Goal: Task Accomplishment & Management: Manage account settings

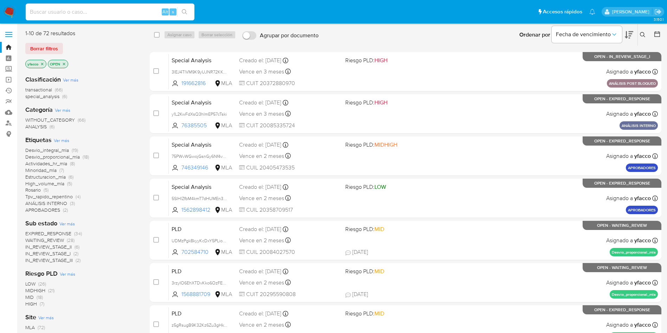
click at [48, 12] on input at bounding box center [110, 11] width 169 height 9
paste input "BnNKFuq7DQ4XobtJ0GQkPADc"
type input "BnNKFuq7DQ4XobtJ0GQkPADc"
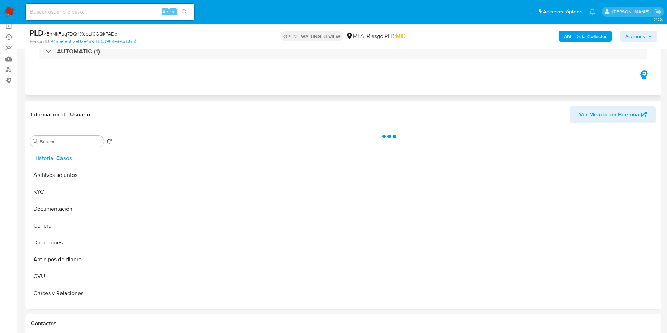
scroll to position [106, 0]
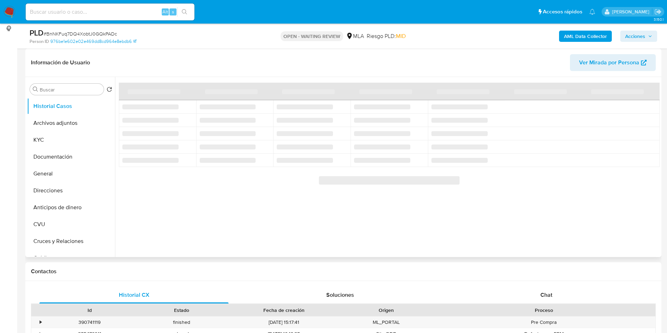
select select "10"
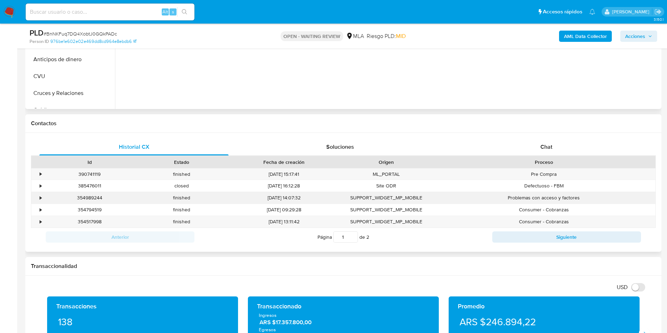
scroll to position [264, 0]
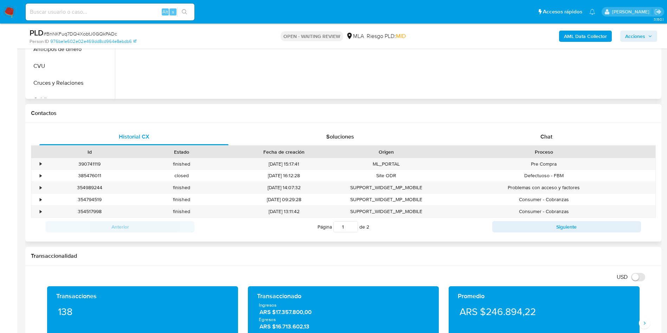
click at [542, 149] on div "Proceso" at bounding box center [544, 151] width 213 height 7
click at [542, 140] on span "Chat" at bounding box center [547, 137] width 12 height 8
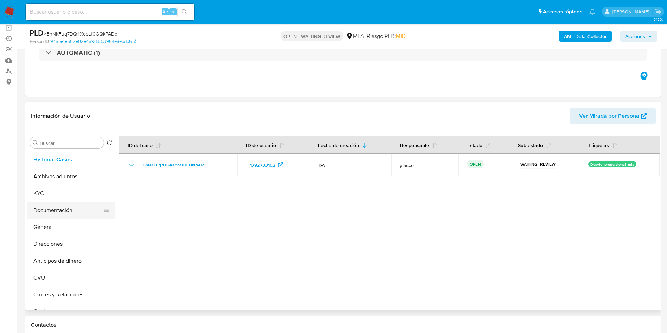
scroll to position [53, 0]
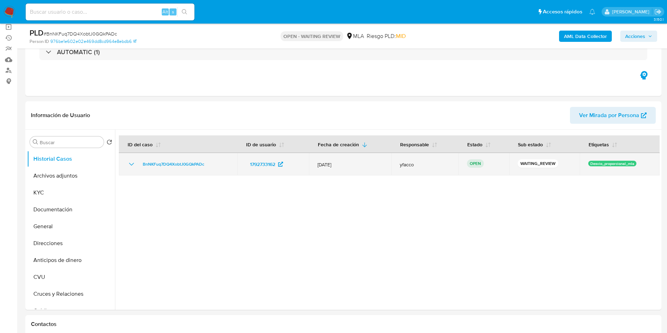
drag, startPoint x: 136, startPoint y: 165, endPoint x: 208, endPoint y: 164, distance: 71.5
click at [208, 164] on div "BnNKFuq7DQ4XobtJ0GQkPADc" at bounding box center [178, 164] width 102 height 8
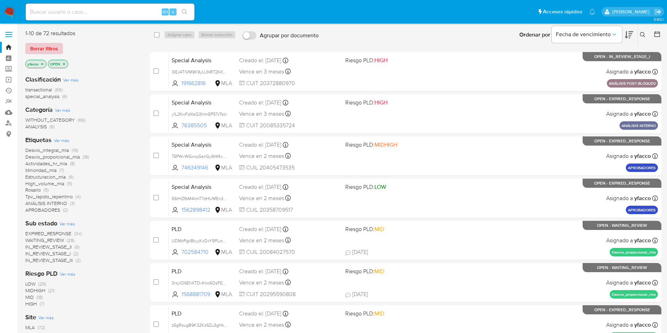
click at [42, 48] on span "Borrar filtros" at bounding box center [44, 49] width 28 height 10
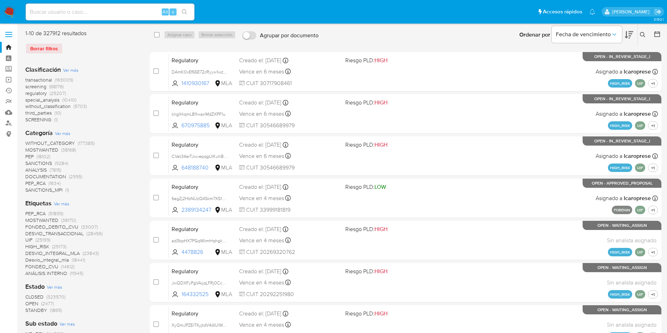
click at [643, 37] on icon at bounding box center [643, 35] width 6 height 6
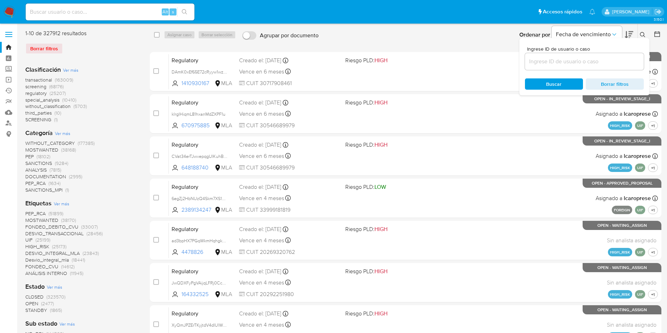
click at [605, 59] on input at bounding box center [584, 61] width 119 height 9
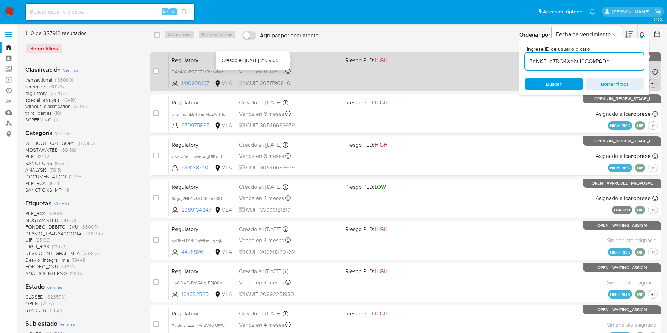
type input "BnNKFuq7DQ4XobtJ0GQkPADc"
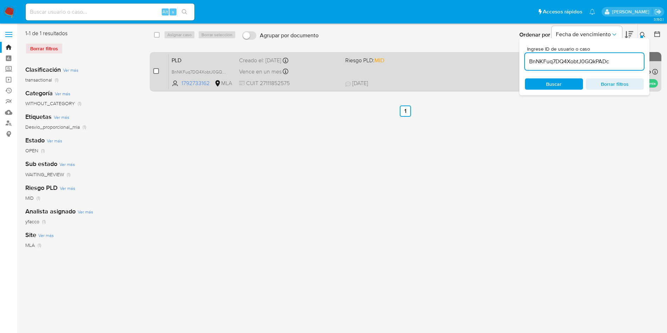
click at [157, 72] on input "checkbox" at bounding box center [156, 71] width 6 height 6
checkbox input "true"
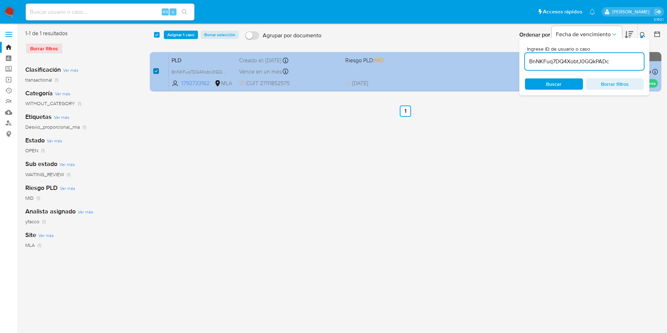
checkbox input "true"
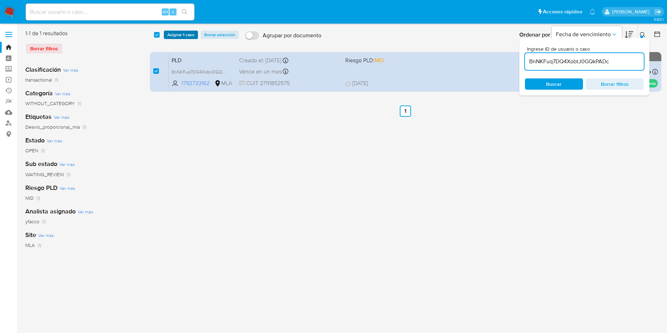
click at [174, 33] on span "Asignar 1 caso" at bounding box center [180, 34] width 27 height 7
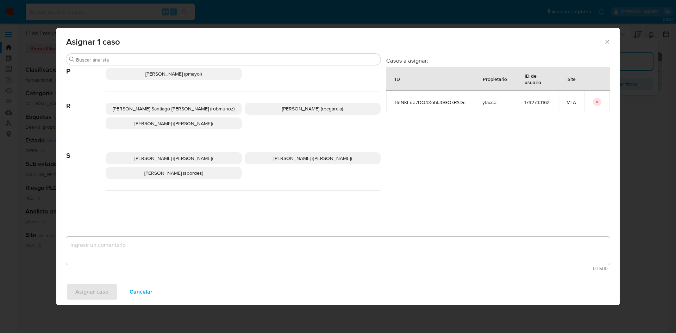
scroll to position [644, 0]
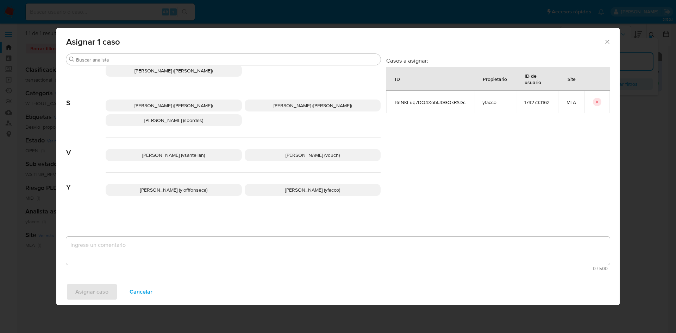
click at [290, 186] on span "Yesica Paola Facco (yfacco)" at bounding box center [312, 189] width 55 height 7
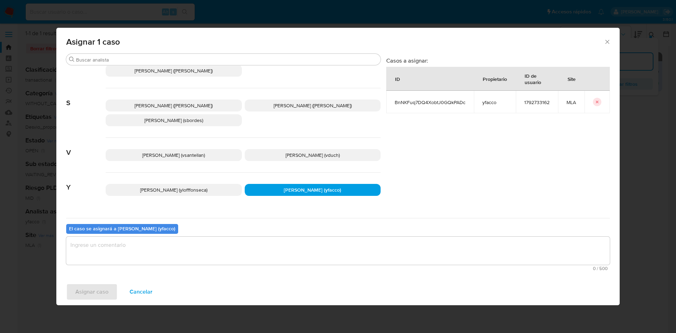
click at [238, 252] on textarea "assign-modal" at bounding box center [337, 251] width 543 height 28
click at [102, 297] on span "Asignar caso" at bounding box center [91, 291] width 33 height 15
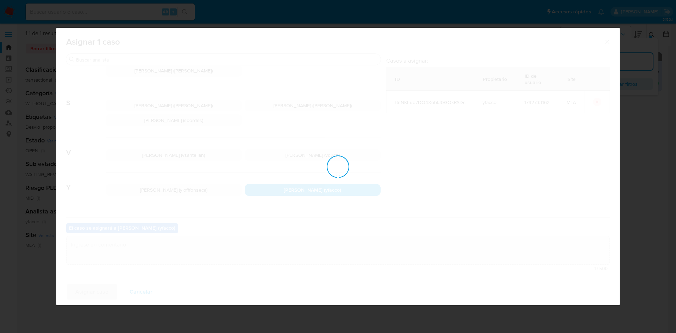
checkbox input "false"
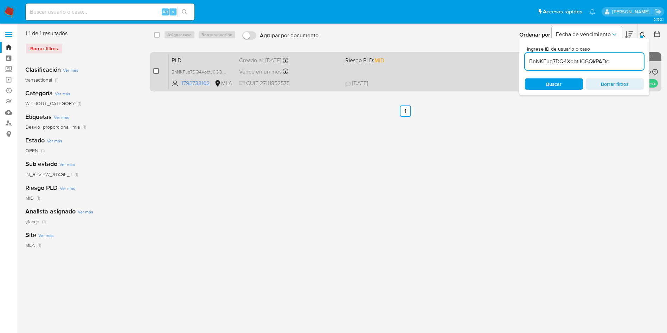
click at [158, 73] on input "checkbox" at bounding box center [156, 71] width 6 height 6
checkbox input "true"
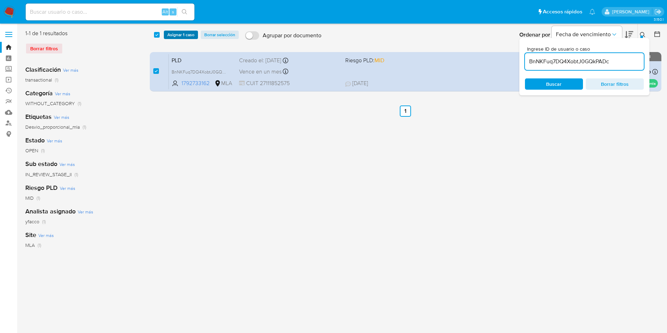
click at [178, 37] on span "Asignar 1 caso" at bounding box center [180, 34] width 27 height 7
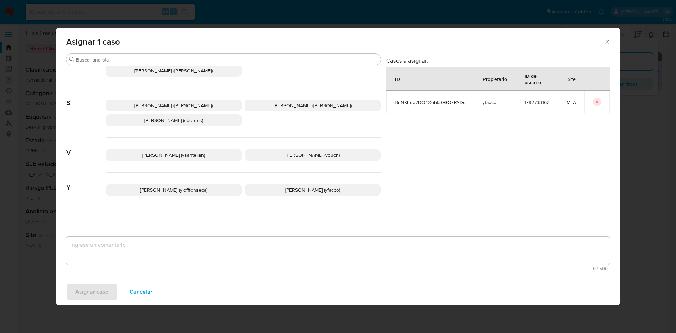
click at [273, 184] on p "Yesica Paola Facco (yfacco)" at bounding box center [313, 190] width 136 height 12
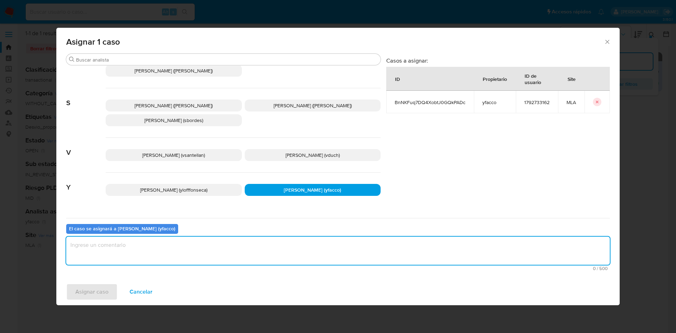
click at [192, 260] on textarea "assign-modal" at bounding box center [337, 251] width 543 height 28
click at [98, 292] on span "Asignar caso" at bounding box center [91, 291] width 33 height 15
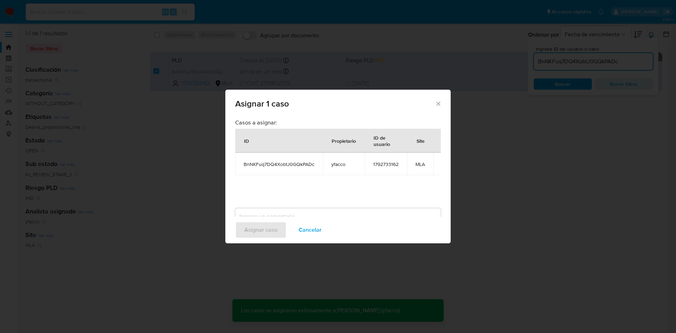
checkbox input "false"
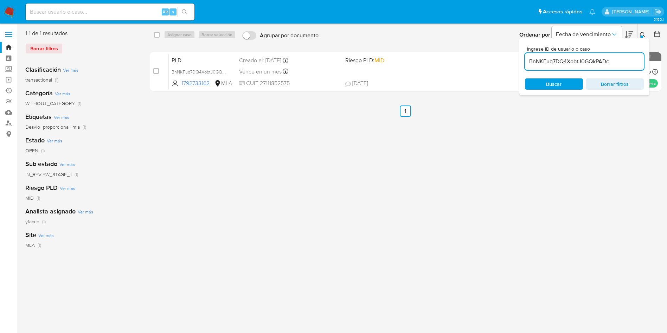
click at [44, 47] on div "Borrar filtros" at bounding box center [81, 48] width 113 height 11
click at [631, 62] on input "BnNKFuq7DQ4XobtJ0GQkPADc" at bounding box center [584, 61] width 119 height 9
paste input "4hhGuMHTq37PfaxXKiAVX38p"
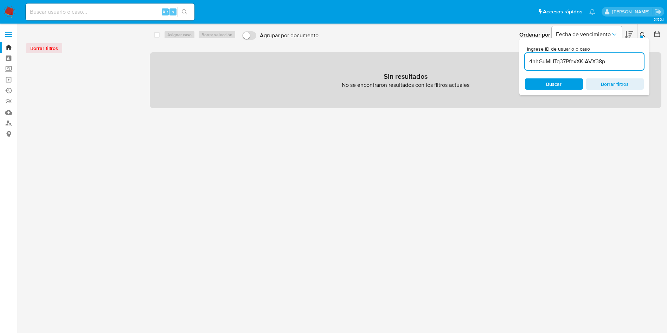
click at [631, 62] on input "4hhGuMHTq37PfaxXKiAVX38p" at bounding box center [584, 61] width 119 height 9
type input "4hhGuMHTq37PfaxXKiAVX38p"
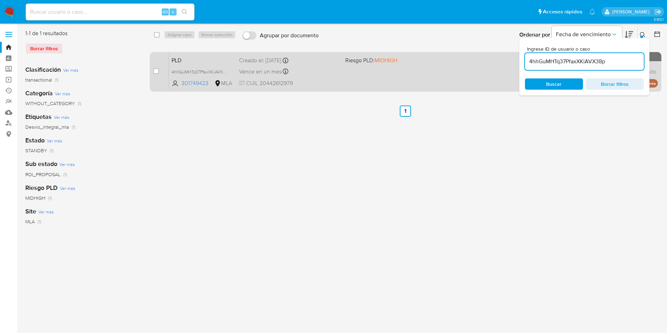
click at [159, 73] on div "case-item-checkbox No es posible asignar el caso" at bounding box center [160, 72] width 15 height 36
click at [158, 73] on input "checkbox" at bounding box center [156, 71] width 6 height 6
checkbox input "true"
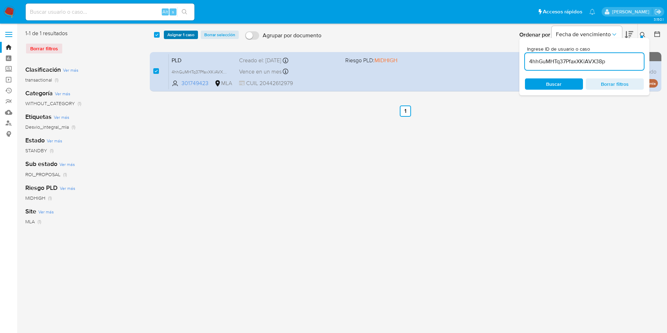
click at [175, 37] on span "Asignar 1 caso" at bounding box center [180, 34] width 27 height 7
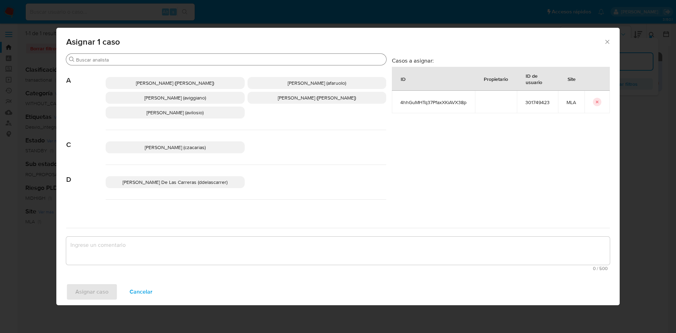
click at [116, 60] on input "Buscar" at bounding box center [229, 60] width 307 height 6
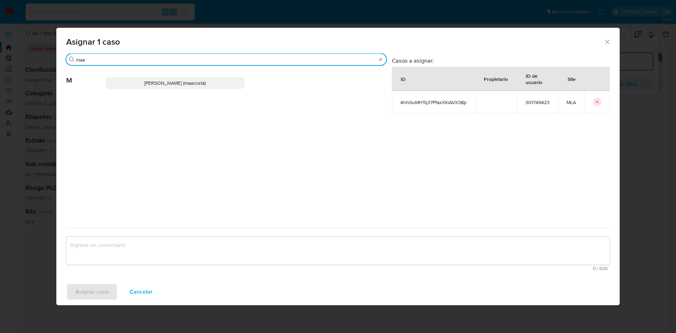
type input "maa"
click at [128, 87] on p "Maria Sol Acosta Aguero (maacosta)" at bounding box center [175, 83] width 139 height 12
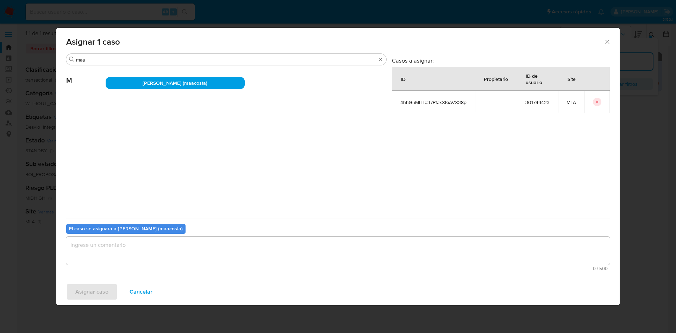
click at [98, 264] on textarea "assign-modal" at bounding box center [337, 251] width 543 height 28
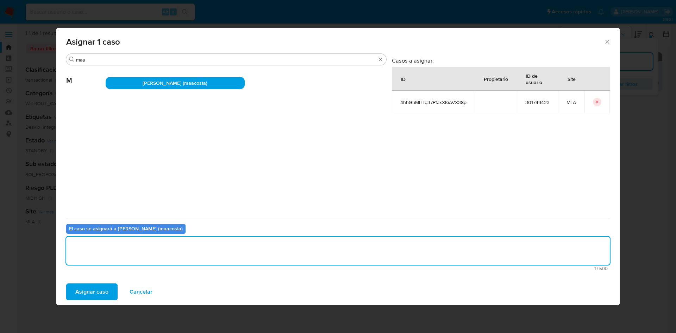
click at [93, 295] on span "Asignar caso" at bounding box center [91, 291] width 33 height 15
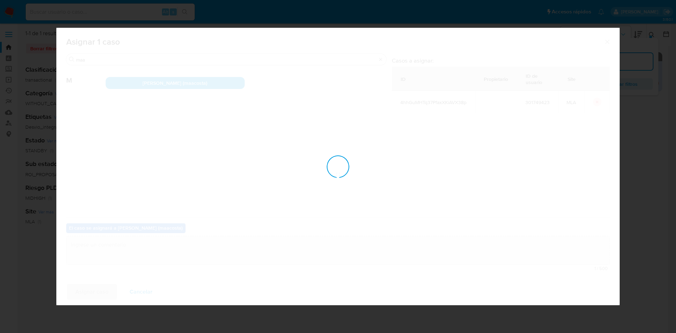
checkbox input "false"
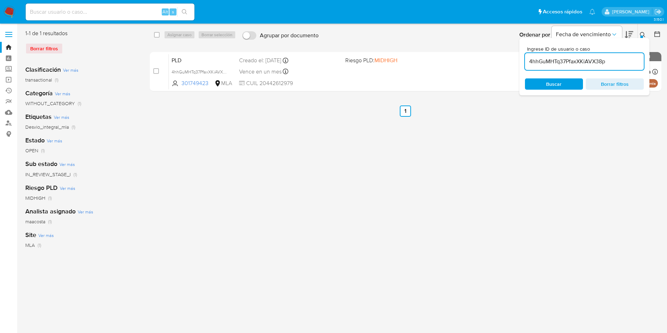
click at [623, 64] on input "4hhGuMHTq37PfaxXKiAVX38p" at bounding box center [584, 61] width 119 height 9
paste input "5zKZdLxOc6QGhgj67oDtOJfv"
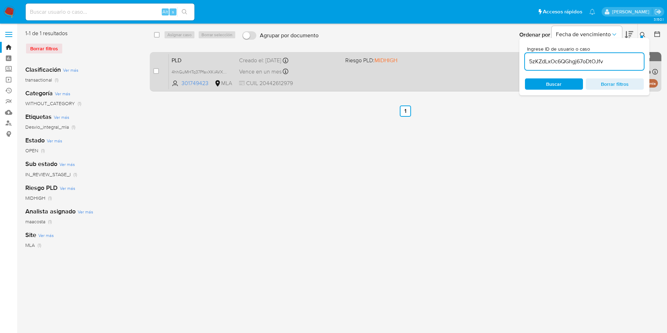
type input "5zKZdLxOc6QGhgj67oDtOJfv"
click at [158, 69] on input "checkbox" at bounding box center [156, 71] width 6 height 6
checkbox input "true"
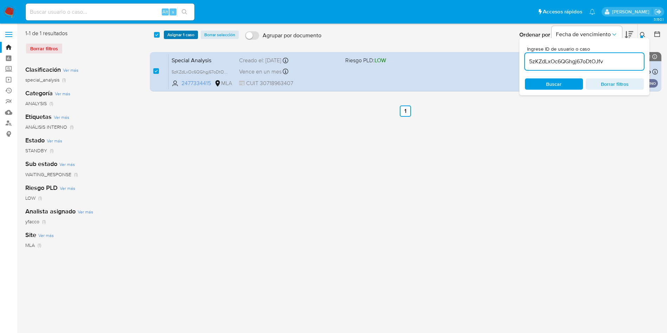
click at [175, 32] on span "Asignar 1 caso" at bounding box center [180, 34] width 27 height 7
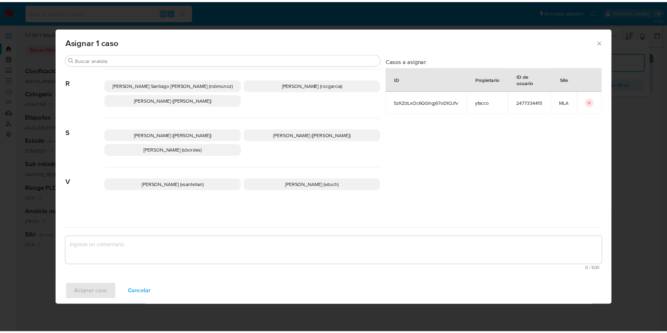
scroll to position [644, 0]
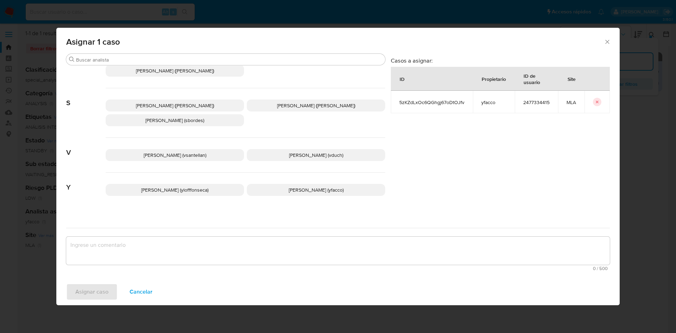
click at [289, 186] on span "Yesica Paola Facco (yfacco)" at bounding box center [316, 189] width 55 height 7
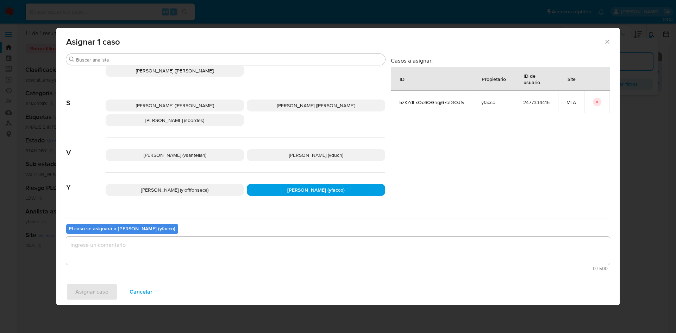
click at [171, 258] on textarea "assign-modal" at bounding box center [337, 251] width 543 height 28
click at [106, 298] on span "Asignar caso" at bounding box center [91, 291] width 33 height 15
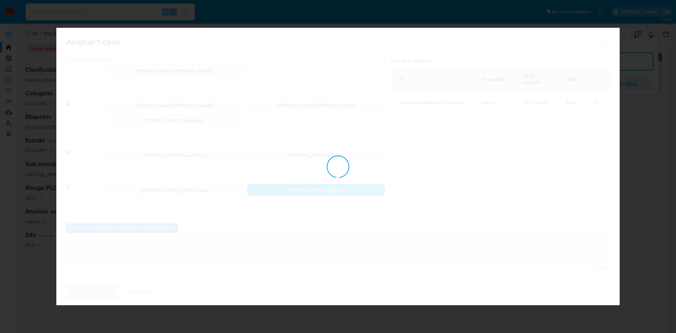
checkbox input "false"
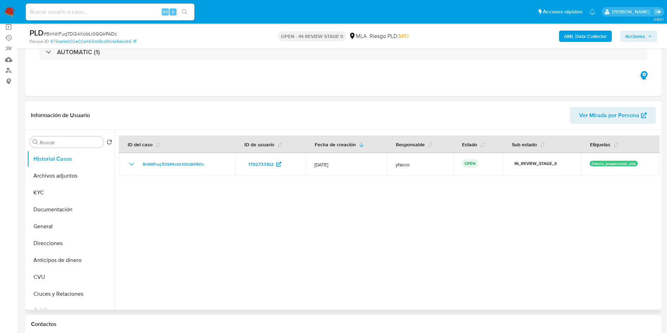
select select "10"
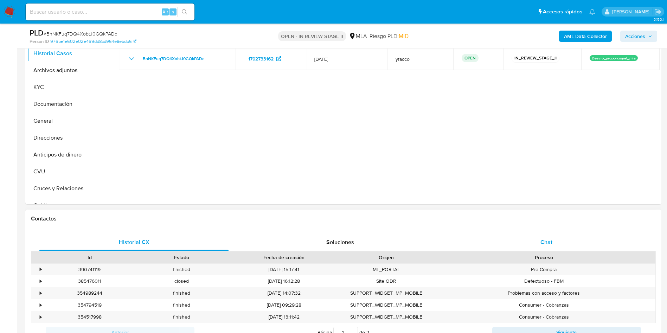
click at [561, 234] on div "Chat" at bounding box center [546, 242] width 189 height 17
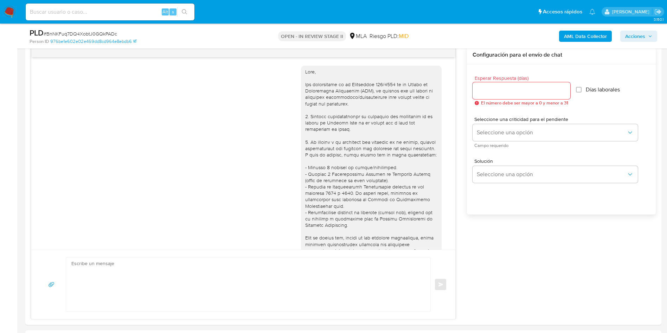
scroll to position [522, 0]
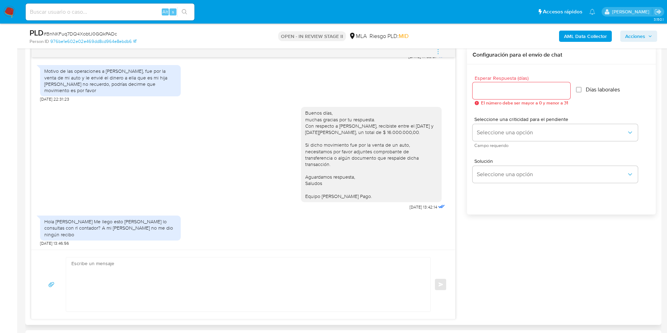
click at [169, 286] on textarea at bounding box center [246, 285] width 350 height 54
paste textarea "Hola Muchas gracias por la respuesta. Nos pondremos en contacto nuevamente en c…"
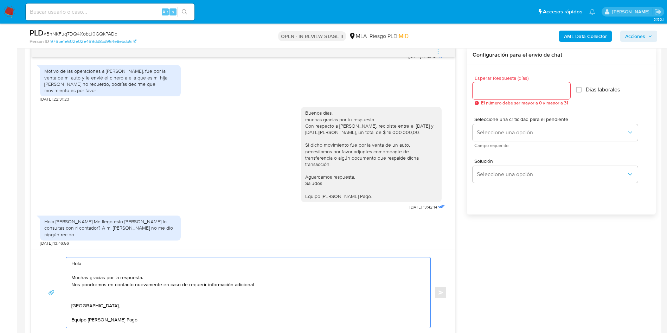
scroll to position [0, 0]
type textarea "Hola Muchas gracias por la respuesta. Nos pondremos en contacto nuevamente en c…"
click at [510, 86] on input "Esperar Respuesta (días)" at bounding box center [522, 90] width 98 height 9
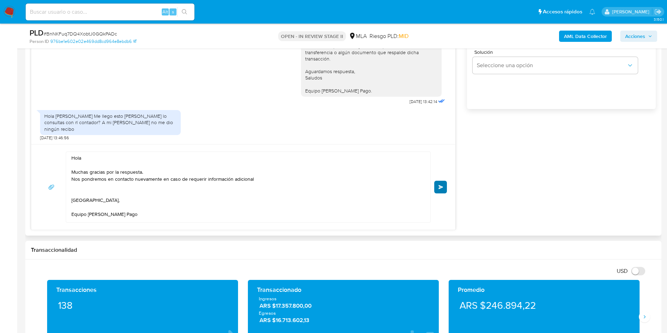
type input "0"
click at [447, 188] on button "Enviar" at bounding box center [441, 187] width 13 height 13
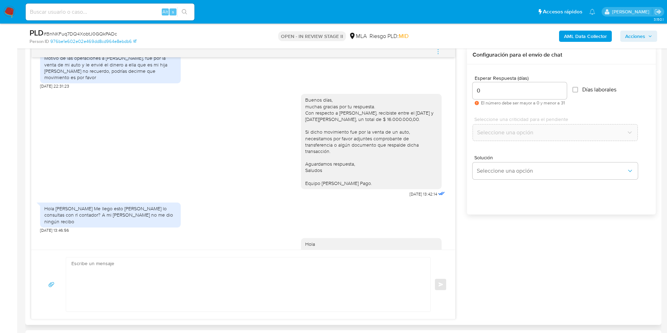
scroll to position [613, 0]
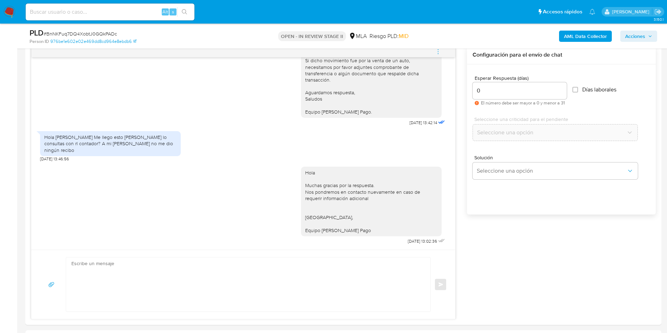
click at [438, 46] on div "PLD # BnNKFuq7DQ4XobtJ0GQkPADc Person ID 976be1e602e02e469dd8cd964e8ebdb6 OPEN …" at bounding box center [343, 36] width 637 height 25
click at [438, 51] on icon "menu-action" at bounding box center [438, 52] width 6 height 6
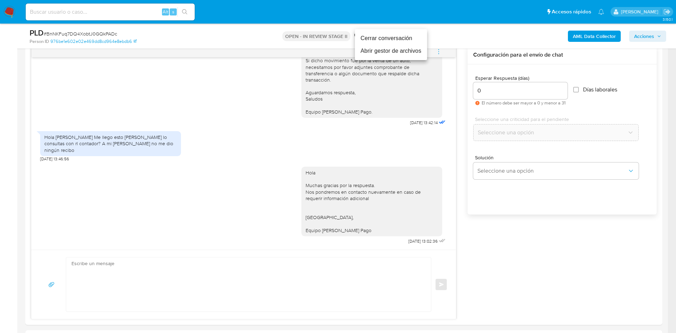
click at [382, 38] on li "Cerrar conversación" at bounding box center [391, 38] width 72 height 13
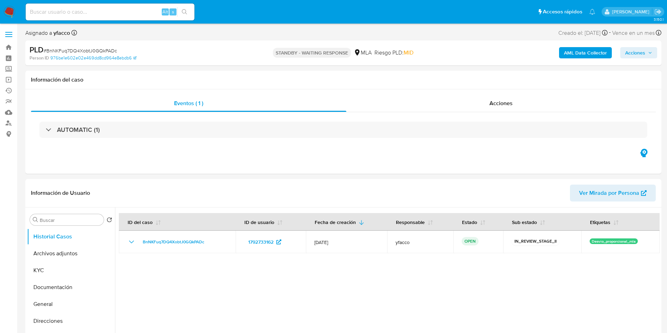
select select "10"
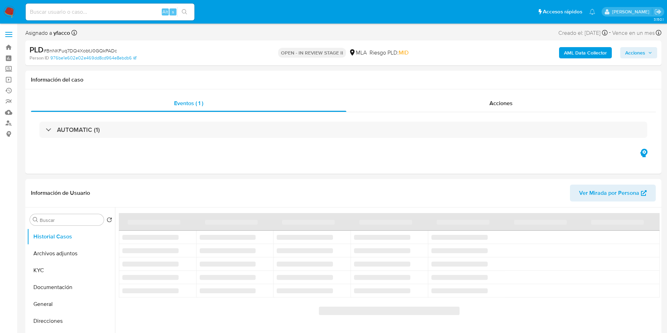
select select "10"
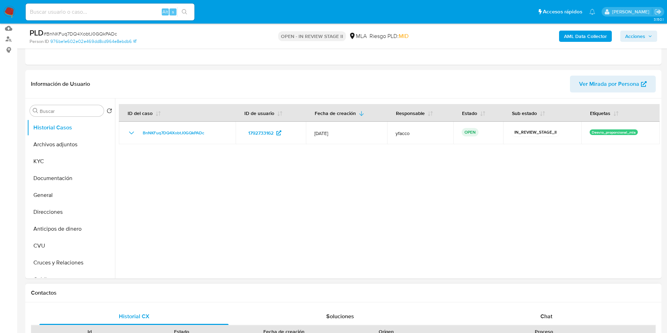
scroll to position [211, 0]
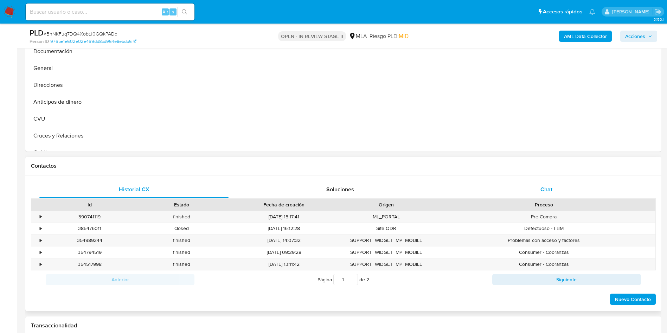
click at [532, 186] on div "Chat" at bounding box center [546, 189] width 189 height 17
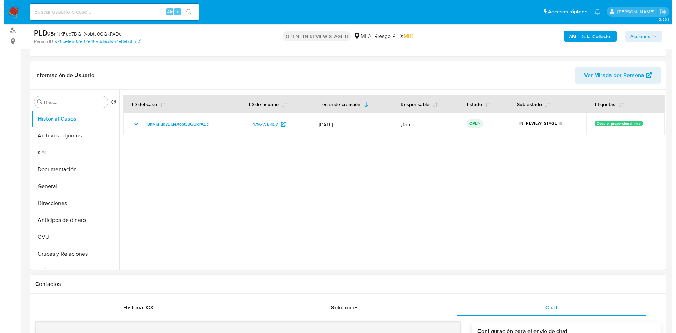
scroll to position [53, 0]
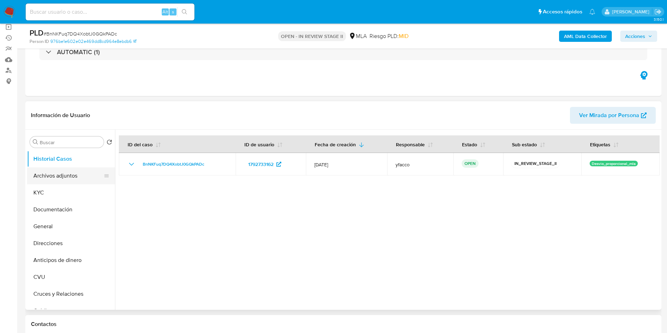
click at [66, 179] on button "Archivos adjuntos" at bounding box center [68, 175] width 82 height 17
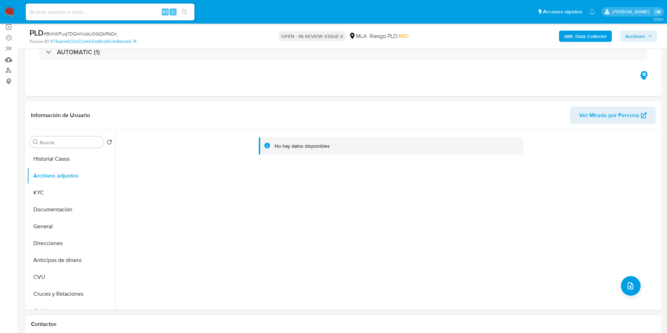
click at [571, 42] on b "AML Data Collector" at bounding box center [585, 36] width 43 height 11
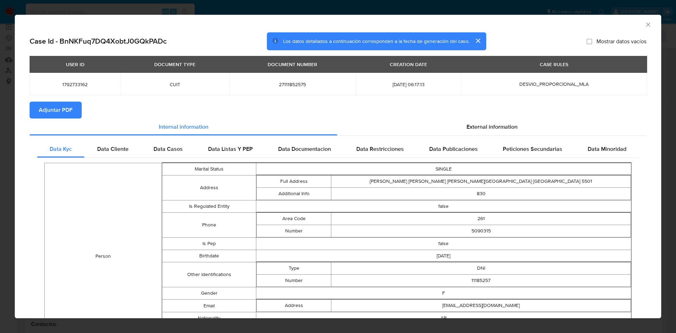
click at [53, 111] on span "Adjuntar PDF" at bounding box center [56, 109] width 34 height 15
click at [644, 24] on icon "Cerrar ventana" at bounding box center [647, 24] width 7 height 7
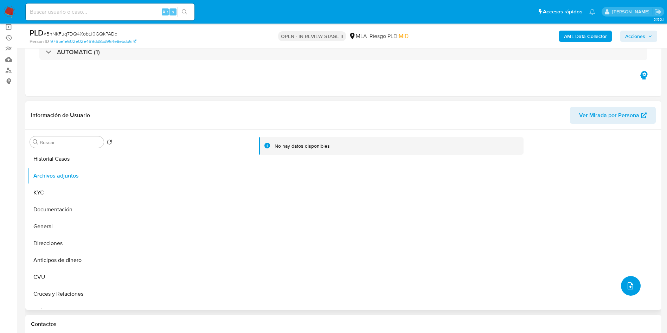
click at [624, 291] on button "upload-file" at bounding box center [631, 286] width 20 height 20
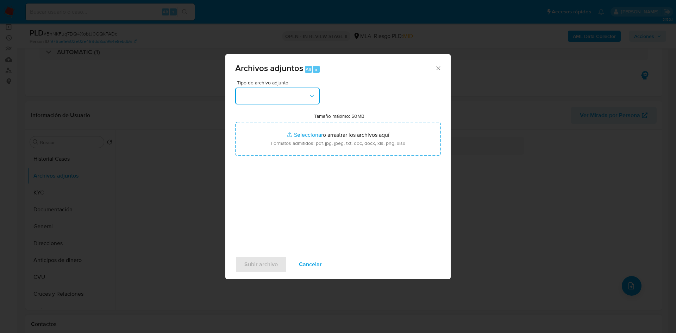
click at [306, 96] on button "button" at bounding box center [277, 96] width 84 height 17
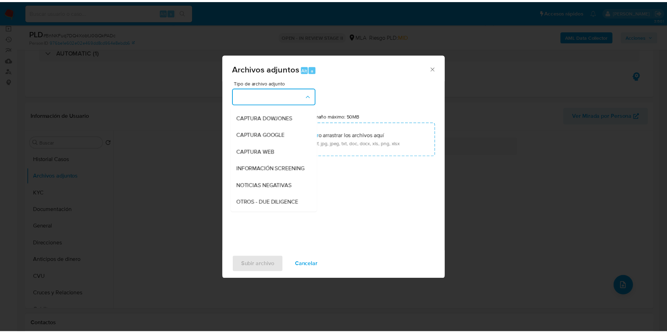
scroll to position [106, 0]
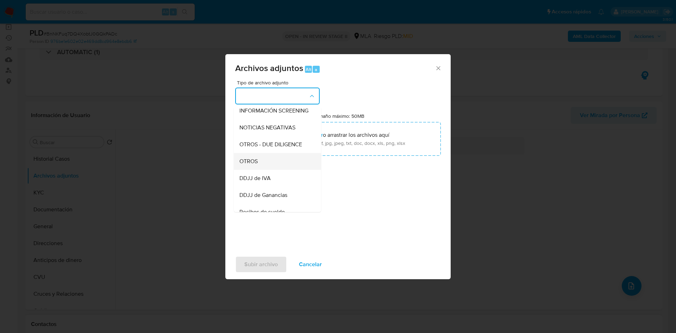
click at [246, 165] on span "OTROS" at bounding box center [248, 161] width 18 height 7
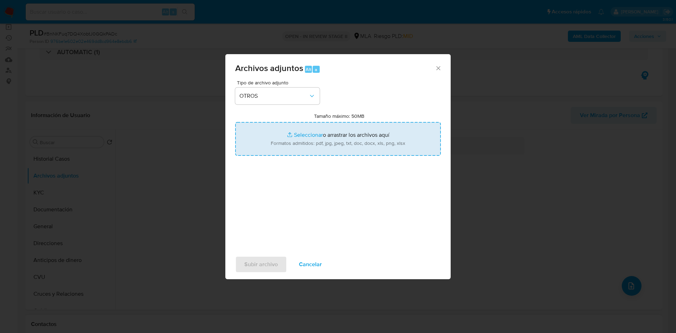
click at [303, 129] on input "Tamaño máximo: 50MB Seleccionar archivos" at bounding box center [337, 139] width 205 height 34
type input "C:\fakepath\Caselog BnNKFuq7DQ4XobtJ0GQkPADc_2025_06_19_00_54_09.docx"
click at [305, 131] on input "Tamaño máximo: 50MB Seleccionar archivos" at bounding box center [337, 139] width 205 height 34
type input "C:\fakepath\Movimientos 1792733162.xlsx"
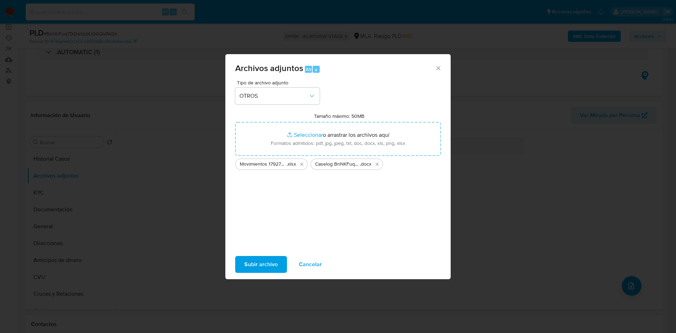
click at [255, 269] on span "Subir archivo" at bounding box center [260, 264] width 33 height 15
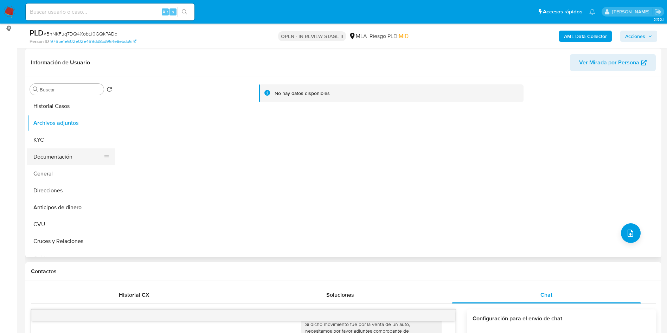
click at [43, 152] on button "Documentación" at bounding box center [68, 156] width 82 height 17
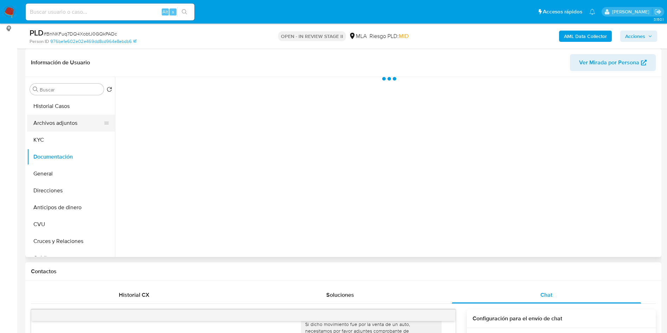
click at [52, 122] on button "Archivos adjuntos" at bounding box center [68, 123] width 82 height 17
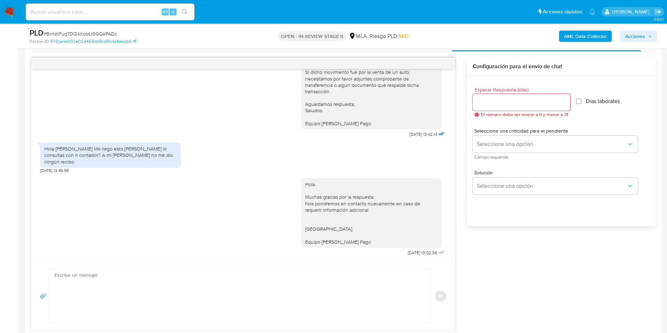
scroll to position [369, 0]
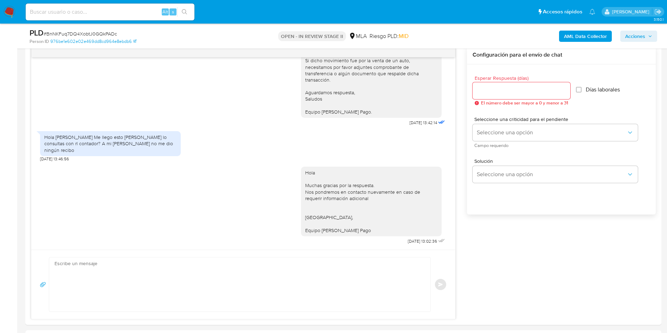
click at [641, 42] on div "AML Data Collector Acciones" at bounding box center [554, 36] width 208 height 17
click at [630, 39] on span "Acciones" at bounding box center [636, 36] width 20 height 11
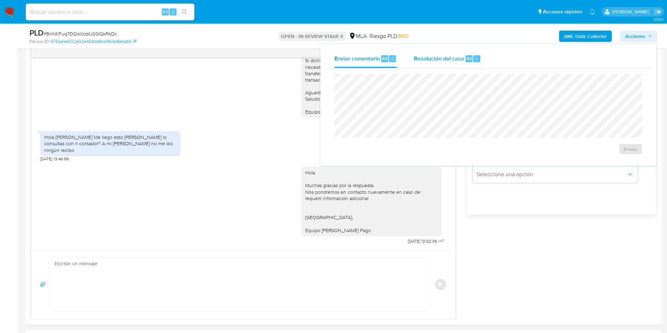
click at [456, 63] on div "Resolución del caso Alt r" at bounding box center [447, 59] width 67 height 18
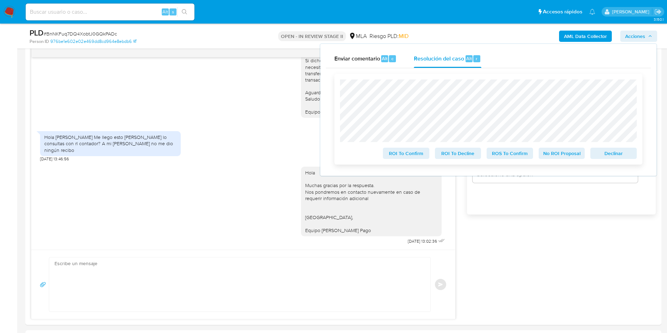
click at [569, 154] on span "No ROI Proposal" at bounding box center [562, 153] width 37 height 10
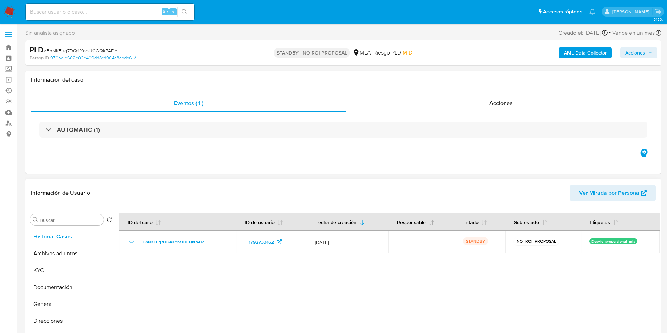
select select "10"
click at [81, 13] on input at bounding box center [110, 11] width 169 height 9
paste input "5zKZdLxOc6QGhgj67oDtOJfv"
type input "5zKZdLxOc6QGhgj67oDtOJfv"
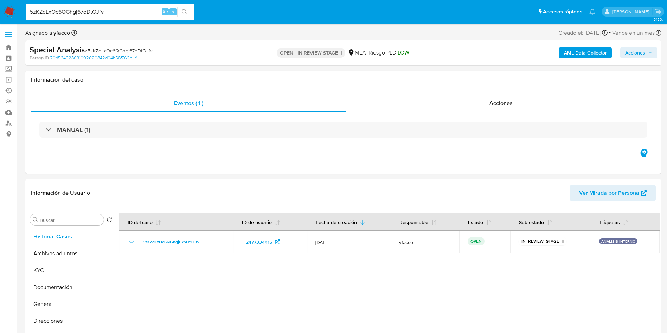
select select "10"
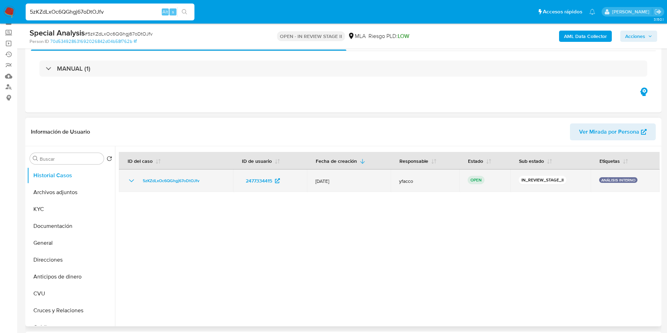
scroll to position [53, 0]
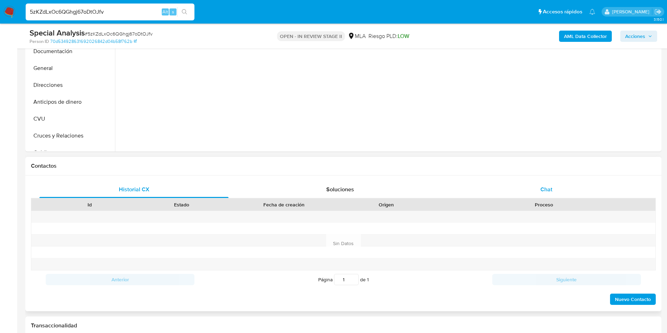
click at [536, 197] on div "Chat" at bounding box center [546, 189] width 189 height 17
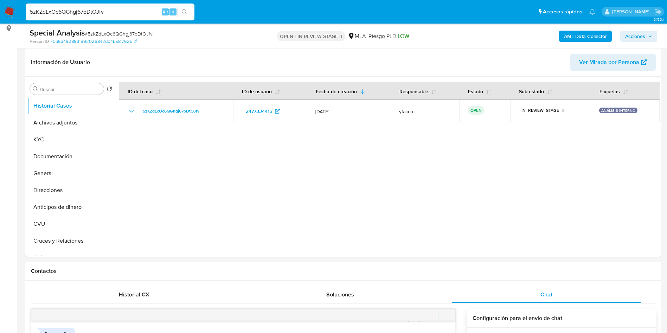
scroll to position [106, 0]
click at [53, 171] on button "General" at bounding box center [68, 173] width 82 height 17
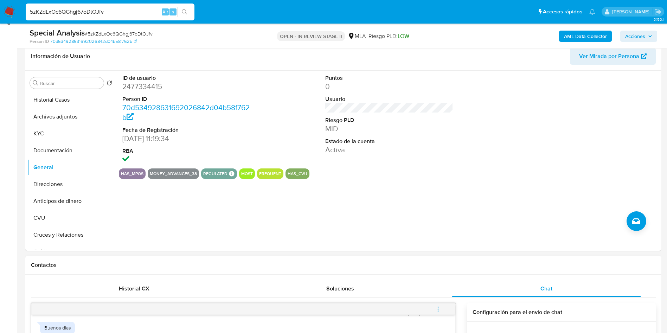
scroll to position [53, 0]
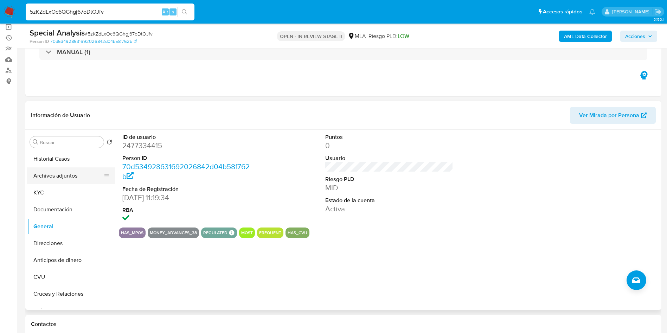
click at [56, 167] on button "Archivos adjuntos" at bounding box center [68, 175] width 82 height 17
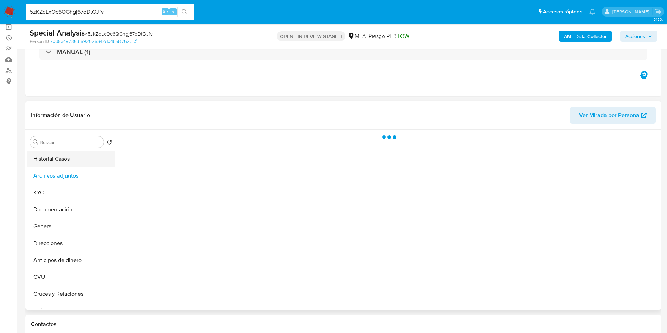
click at [56, 159] on button "Historial Casos" at bounding box center [68, 159] width 82 height 17
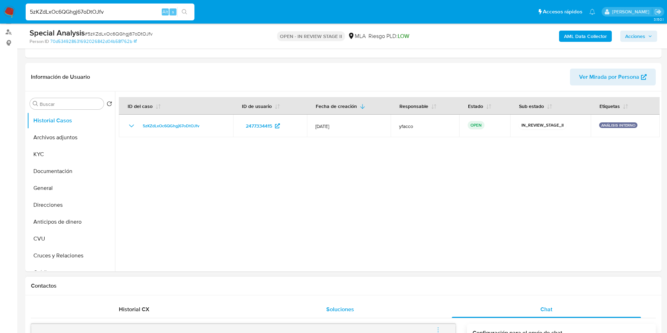
scroll to position [106, 0]
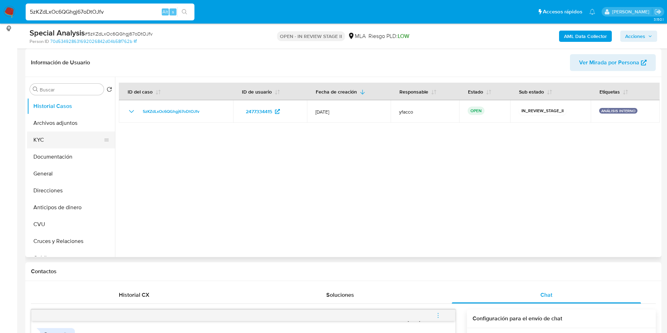
click at [42, 136] on button "KYC" at bounding box center [68, 140] width 82 height 17
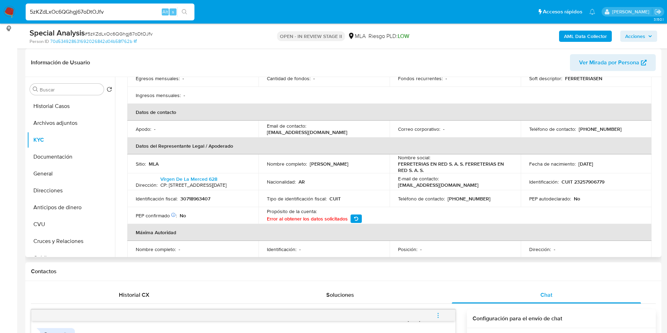
scroll to position [158, 0]
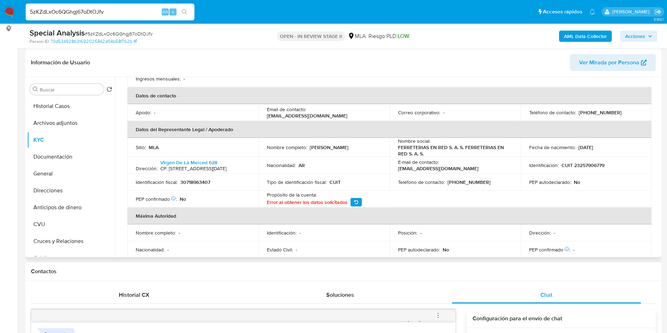
click at [200, 185] on p "30718963407" at bounding box center [196, 182] width 30 height 6
copy p "30718963407"
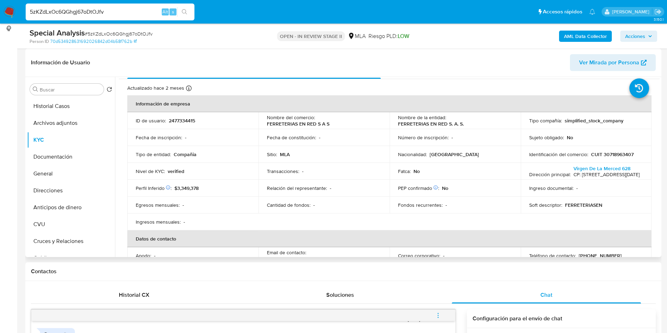
scroll to position [0, 0]
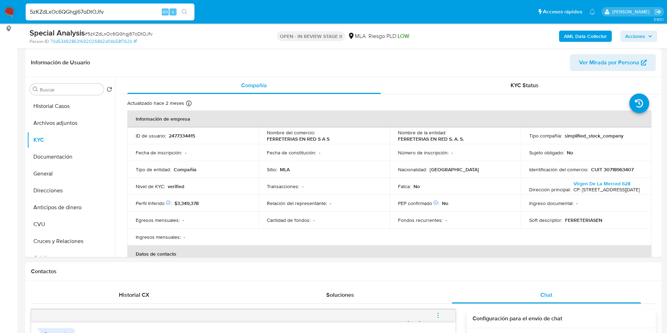
click at [117, 11] on input "5zKZdLxOc6QGhgj67oDtOJfv" at bounding box center [110, 11] width 169 height 9
paste input "4hhGuMHTq37PfaxXKiAVX38p"
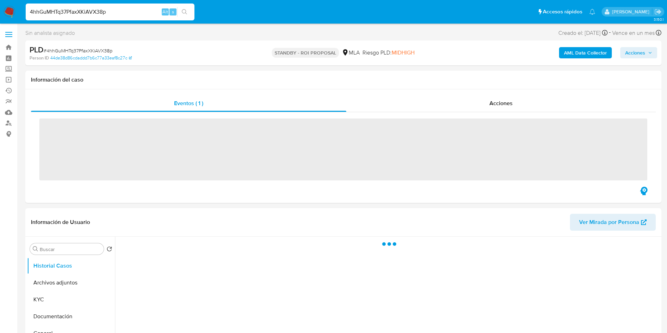
click at [117, 11] on input "4hhGuMHTq37PfaxXKiAVX38p" at bounding box center [110, 11] width 169 height 9
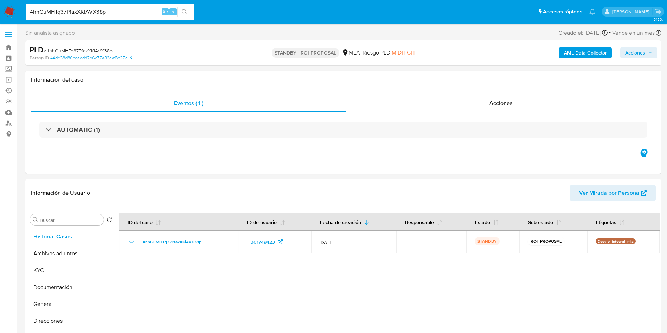
type input "4hhGuMHTq37PfaxXKiAVX38p"
select select "10"
type input "4hhGuMHTq37PfaxXKiAVX38p"
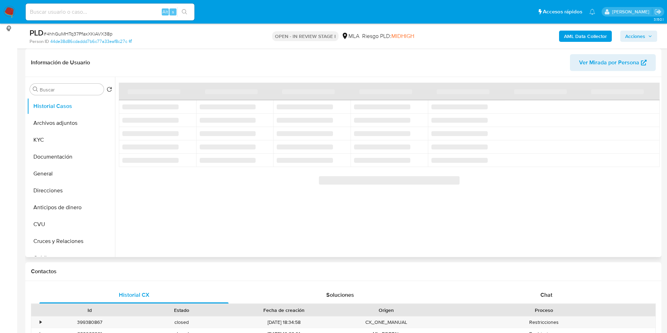
scroll to position [53, 0]
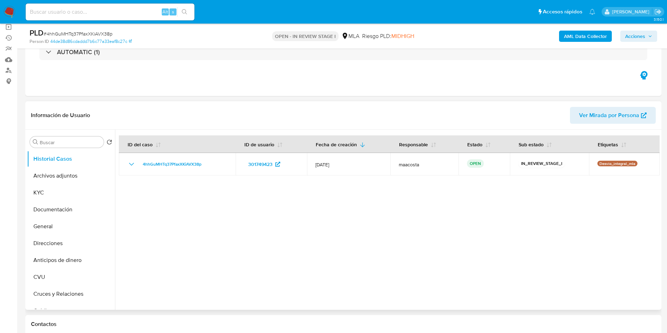
select select "10"
click at [86, 11] on input at bounding box center [110, 11] width 169 height 9
paste input "5zKZdLxOc6QGhgj67oDtOJfv"
type input "5zKZdLxOc6QGhgj67oDtOJfv"
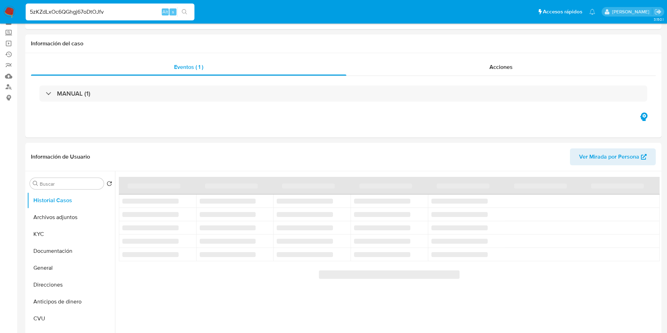
select select "10"
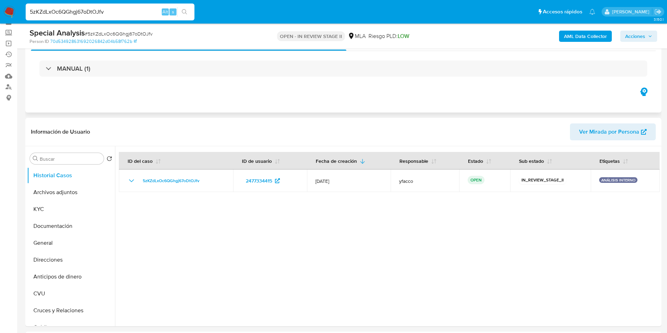
scroll to position [53, 0]
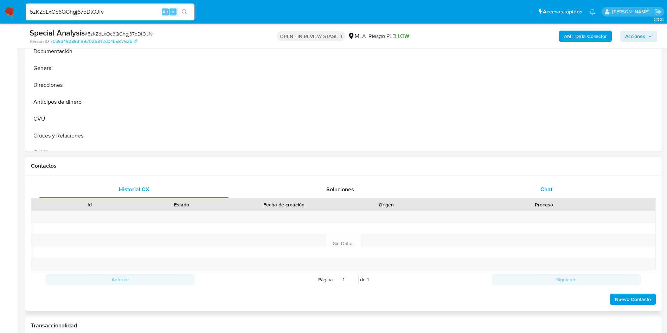
click at [540, 189] on div "Chat" at bounding box center [546, 189] width 189 height 17
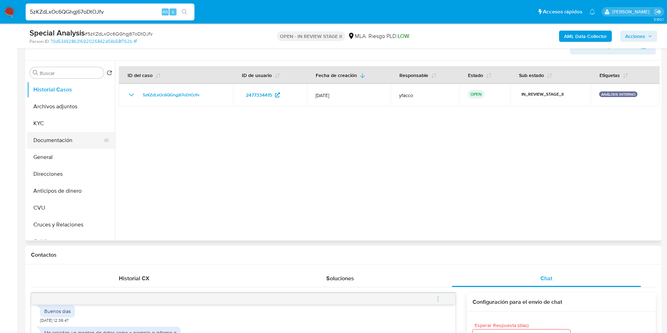
scroll to position [106, 0]
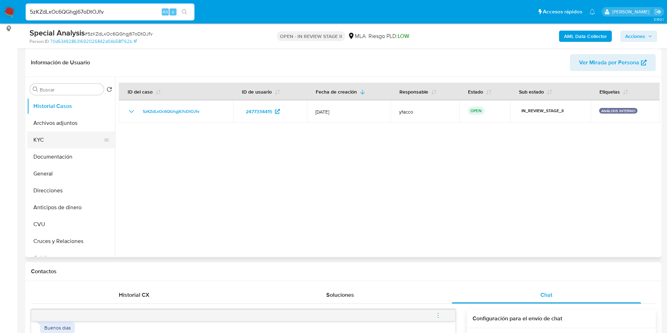
click at [56, 134] on button "KYC" at bounding box center [68, 140] width 82 height 17
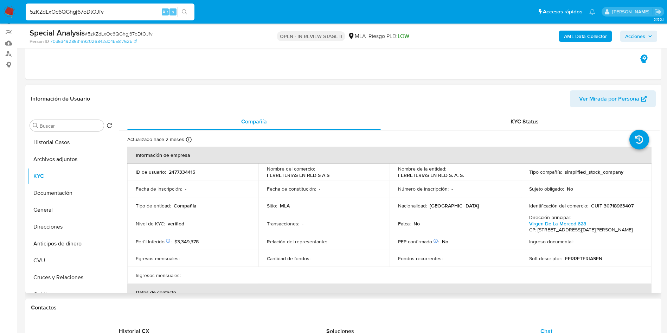
scroll to position [53, 0]
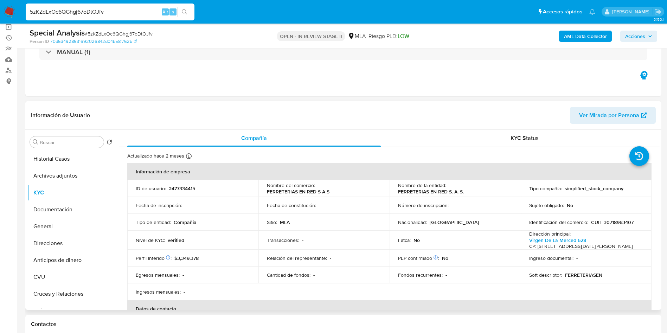
click at [608, 222] on p "CUIT 30718963407" at bounding box center [612, 222] width 43 height 6
copy p "30718963407"
click at [615, 218] on td "Identificación del comercio : CUIT 30718963407" at bounding box center [586, 222] width 131 height 17
click at [615, 219] on td "Identificación del comercio : CUIT 30718963407" at bounding box center [586, 222] width 131 height 17
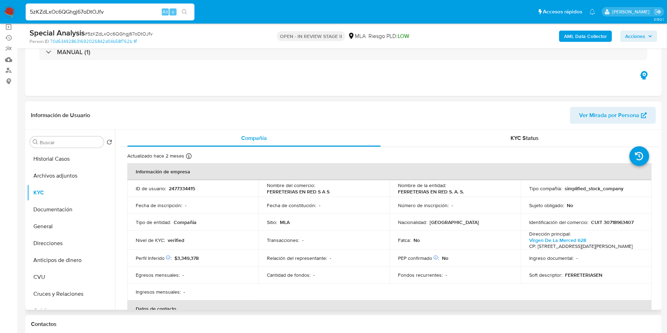
click at [615, 224] on p "CUIT 30718963407" at bounding box center [612, 222] width 43 height 6
copy p "30718963407"
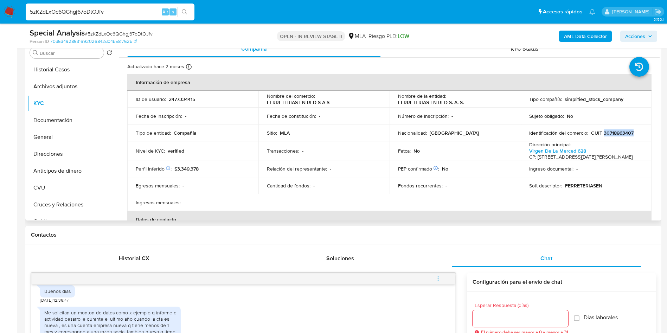
scroll to position [158, 0]
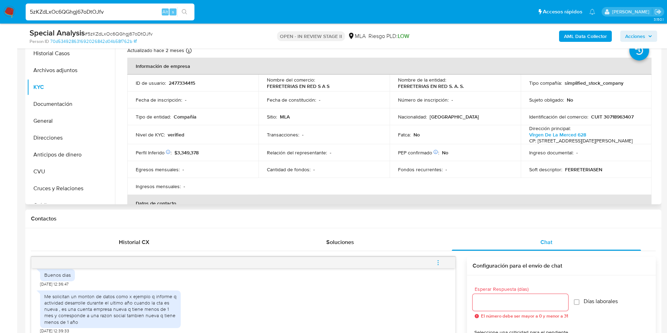
click at [243, 161] on td "Perfil Inferido Éste campo indica la información de Nivel Socioeconómico del us…" at bounding box center [192, 152] width 131 height 17
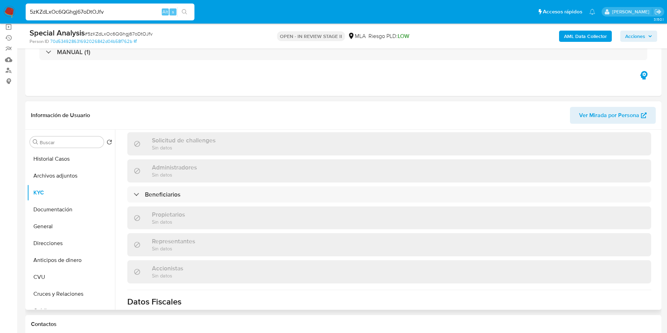
scroll to position [422, 0]
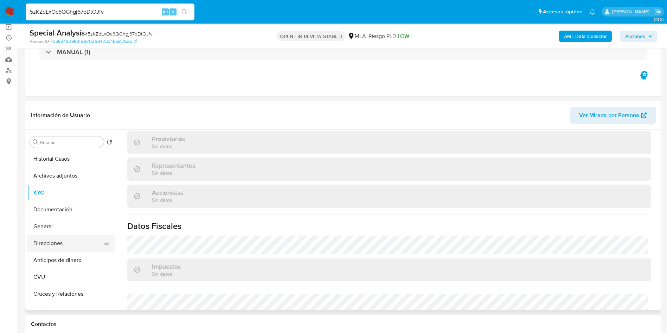
click at [70, 250] on button "Direcciones" at bounding box center [68, 243] width 82 height 17
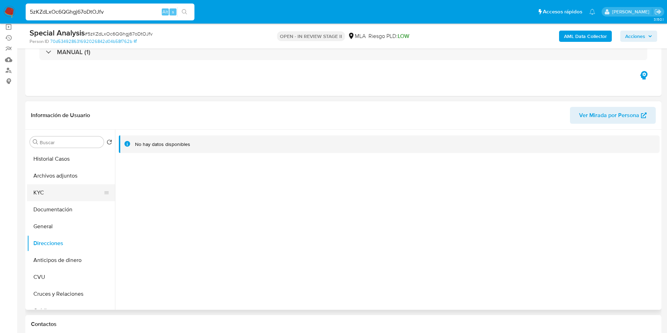
click at [43, 198] on button "KYC" at bounding box center [68, 192] width 82 height 17
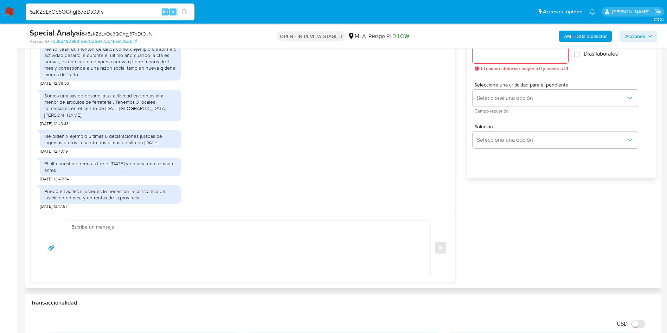
scroll to position [422, 0]
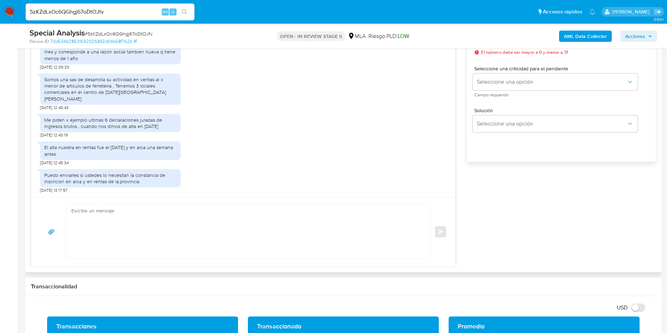
click at [118, 207] on textarea at bounding box center [246, 232] width 350 height 54
paste textarea "Hola Muchas gracias por la respuesta. Nos pondremos en contacto nuevamente en c…"
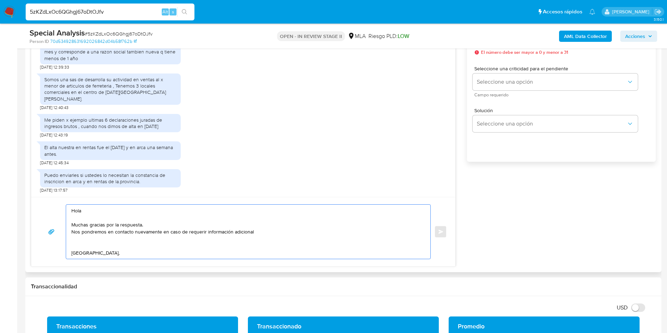
scroll to position [10, 0]
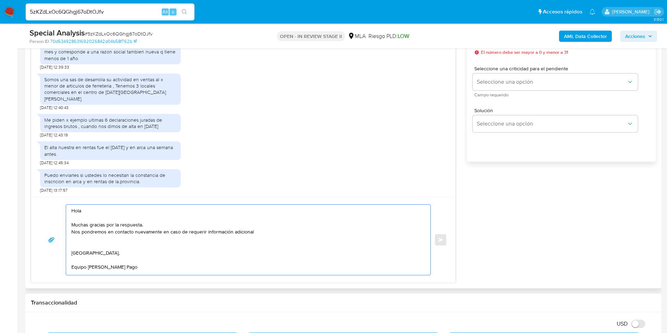
click at [286, 226] on textarea "Hola Muchas gracias por la respuesta. Nos pondremos en contacto nuevamente en c…" at bounding box center [246, 240] width 350 height 70
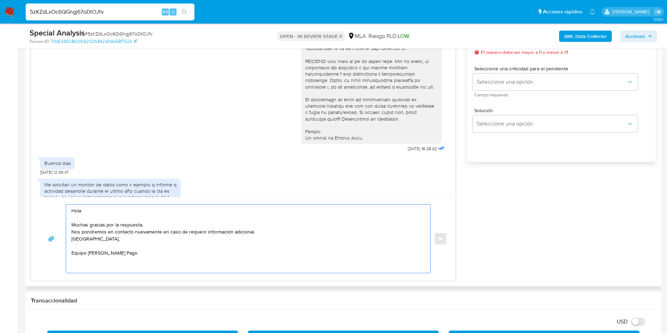
scroll to position [317, 0]
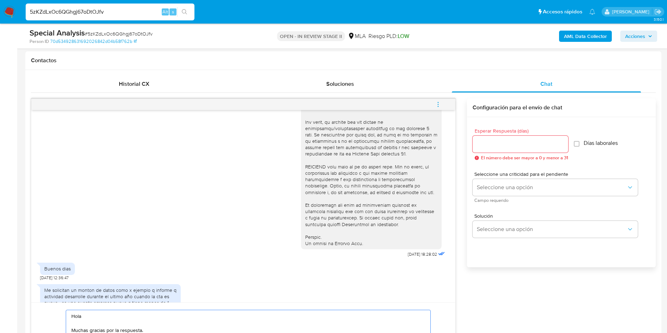
type textarea "Hola Muchas gracias por la respuesta. Nos pondremos en contacto nuevamente en c…"
click at [525, 138] on div at bounding box center [521, 144] width 96 height 17
click at [525, 144] on input "Esperar Respuesta (días)" at bounding box center [521, 144] width 96 height 9
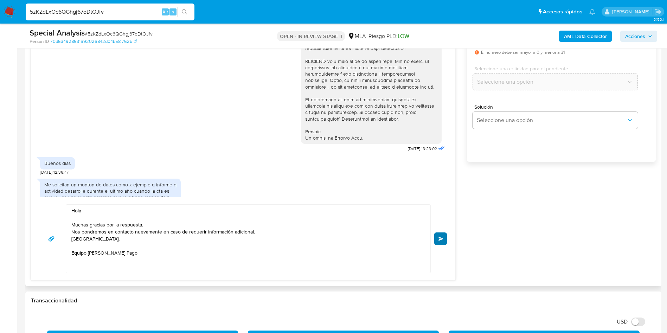
type input "0"
click at [443, 238] on span "Enviar" at bounding box center [441, 239] width 5 height 4
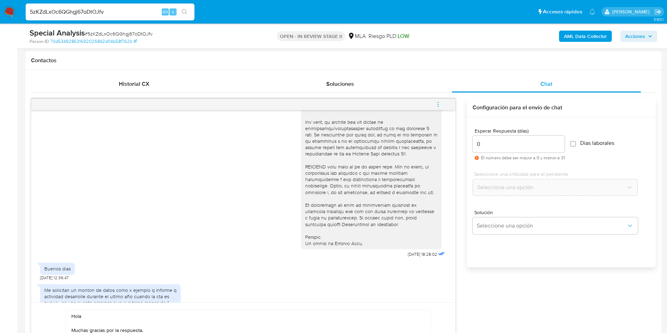
click at [438, 102] on icon "menu-action" at bounding box center [438, 104] width 6 height 6
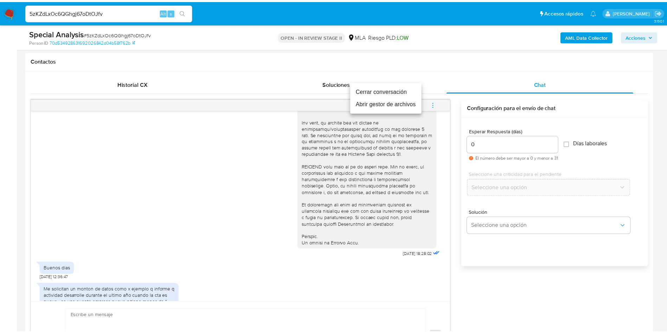
scroll to position [476, 0]
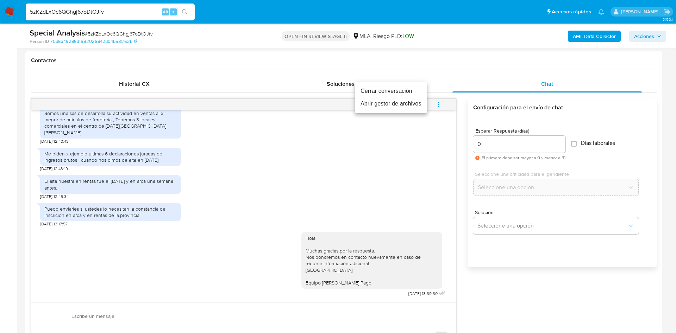
click at [398, 88] on li "Cerrar conversación" at bounding box center [391, 91] width 72 height 13
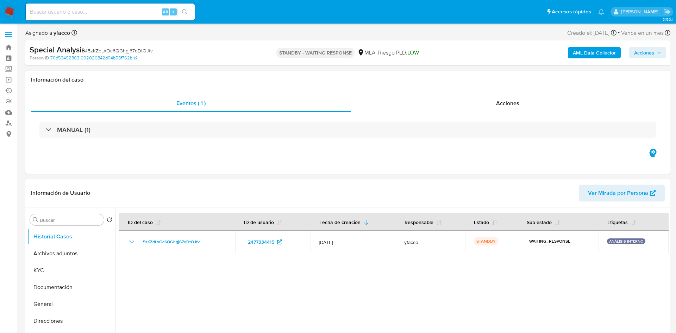
select select "10"
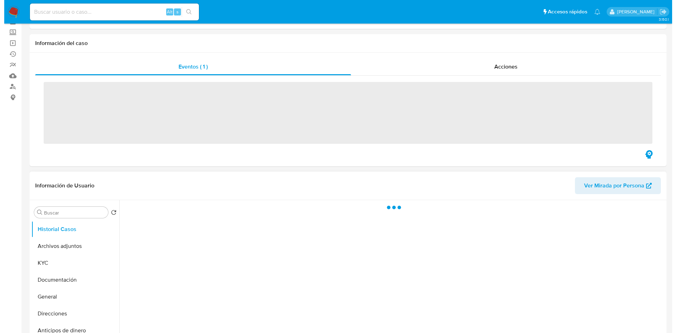
scroll to position [53, 0]
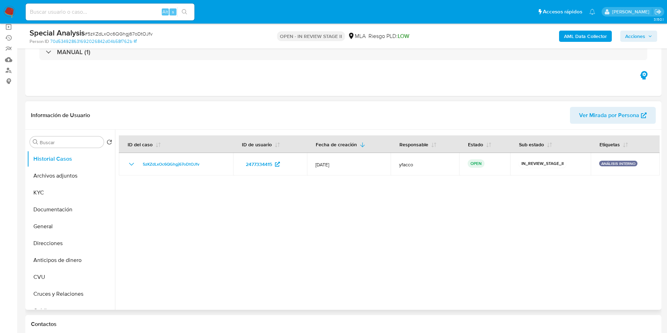
select select "10"
click at [587, 37] on b "AML Data Collector" at bounding box center [585, 36] width 43 height 11
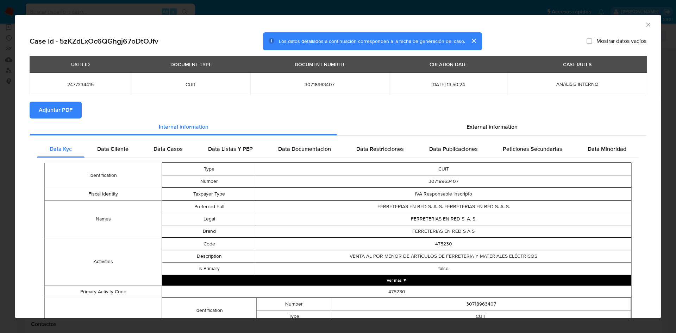
click at [75, 109] on button "Adjuntar PDF" at bounding box center [56, 110] width 52 height 17
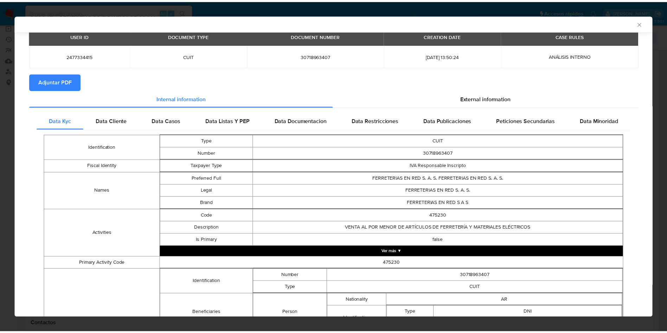
scroll to position [51, 0]
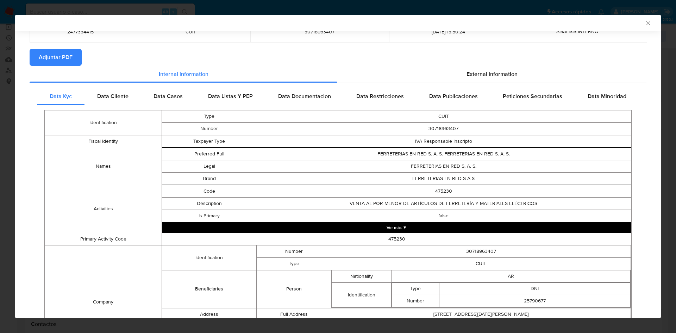
click at [474, 252] on td "30718963407" at bounding box center [480, 251] width 299 height 12
copy td "30718963407"
click at [644, 26] on icon "Cerrar ventana" at bounding box center [647, 23] width 7 height 7
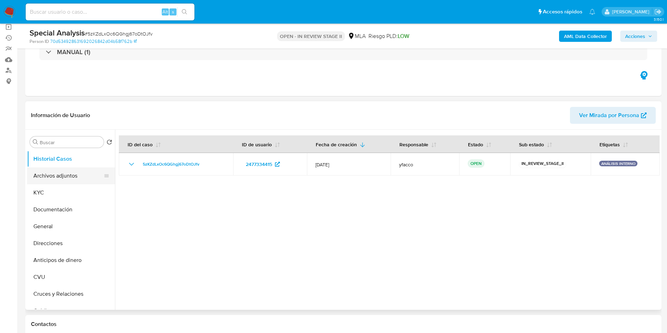
click at [64, 177] on button "Archivos adjuntos" at bounding box center [68, 175] width 82 height 17
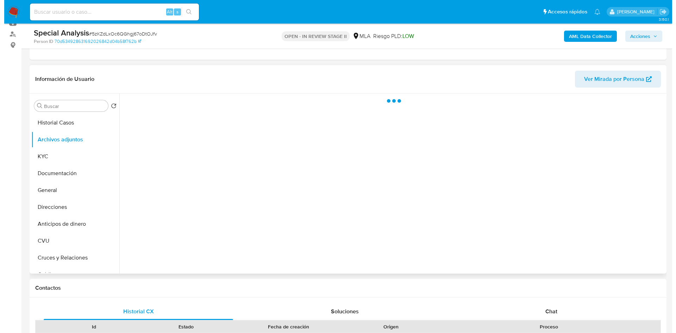
scroll to position [106, 0]
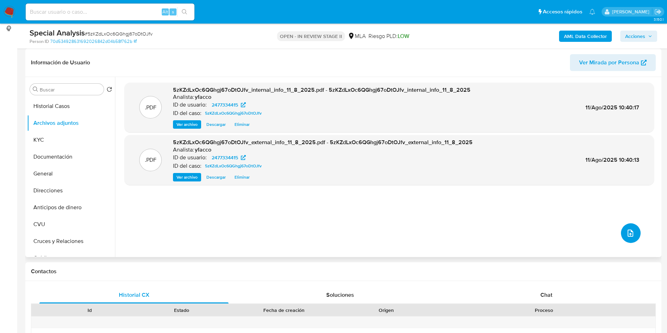
click at [628, 235] on icon "upload-file" at bounding box center [631, 233] width 6 height 7
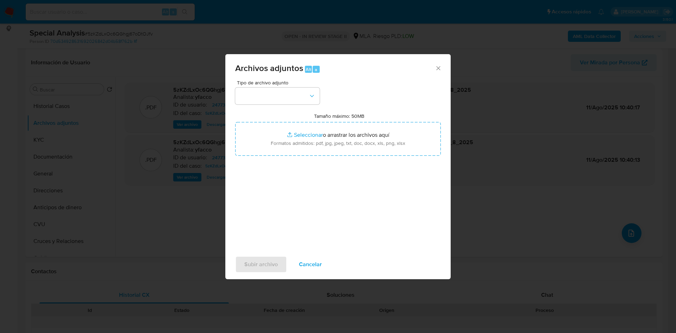
click at [294, 87] on div "Tipo de archivo adjunto" at bounding box center [277, 92] width 84 height 24
click at [295, 99] on button "button" at bounding box center [277, 96] width 84 height 17
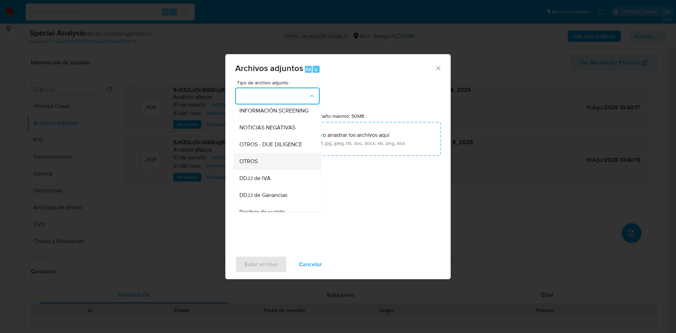
click at [249, 165] on span "OTROS" at bounding box center [248, 161] width 18 height 7
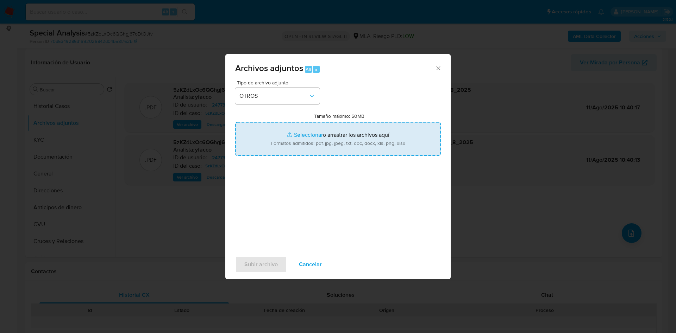
click at [303, 136] on input "Tamaño máximo: 50MB Seleccionar archivos" at bounding box center [337, 139] width 205 height 34
type input "C:\fakepath\Movimientos 2477334415.xlsx"
click at [305, 134] on input "Tamaño máximo: 50MB Seleccionar archivos" at bounding box center [337, 139] width 205 height 34
type input "C:\fakepath\AFIP - Administración Federal de Ingresos Públicos.pdf"
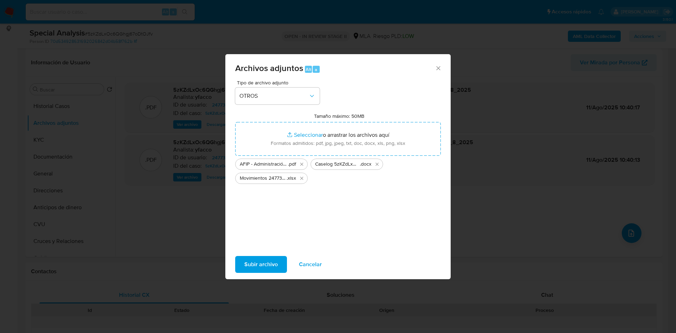
click at [266, 265] on span "Subir archivo" at bounding box center [260, 264] width 33 height 15
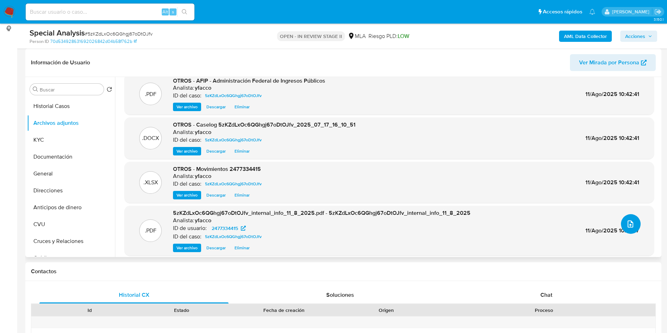
scroll to position [14, 0]
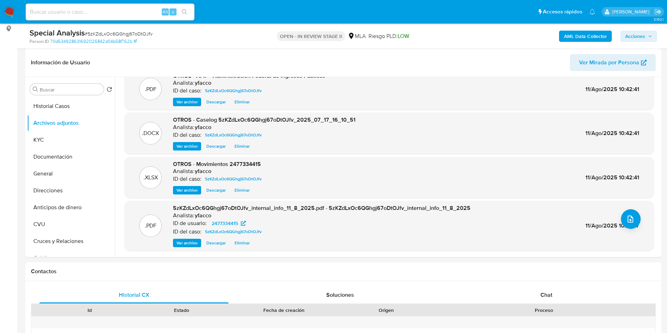
click at [631, 36] on span "Acciones" at bounding box center [636, 36] width 20 height 11
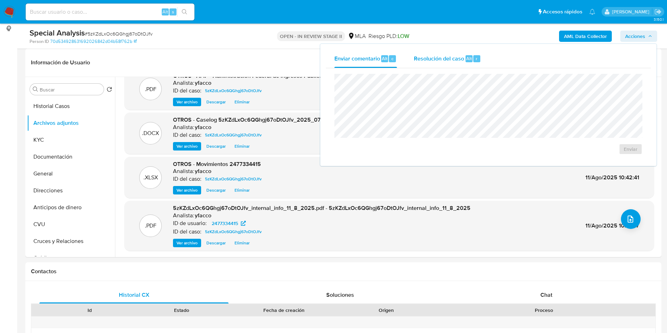
click at [450, 58] on span "Resolución del caso" at bounding box center [439, 58] width 50 height 8
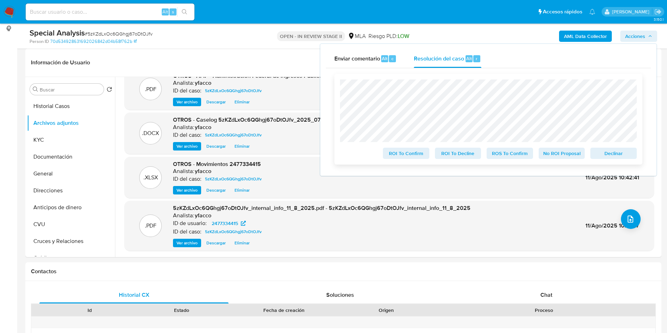
click at [548, 152] on span "No ROI Proposal" at bounding box center [562, 153] width 37 height 10
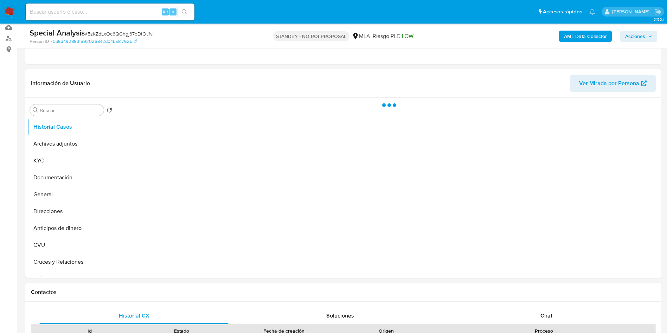
scroll to position [53, 0]
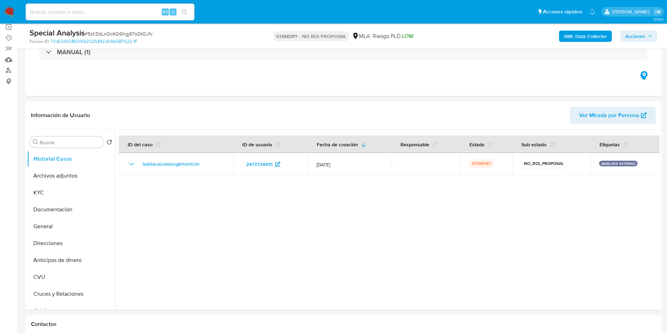
select select "10"
click at [125, 12] on input at bounding box center [110, 11] width 169 height 9
paste input "W3326O9xQkWOVwPv4UyOvMqw"
type input "W3326O9xQkWOVwPv4UyOvMqw"
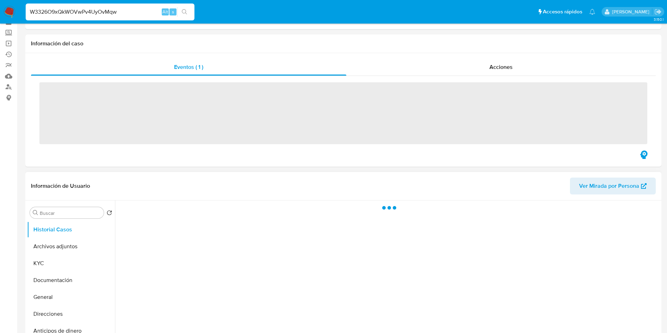
scroll to position [53, 0]
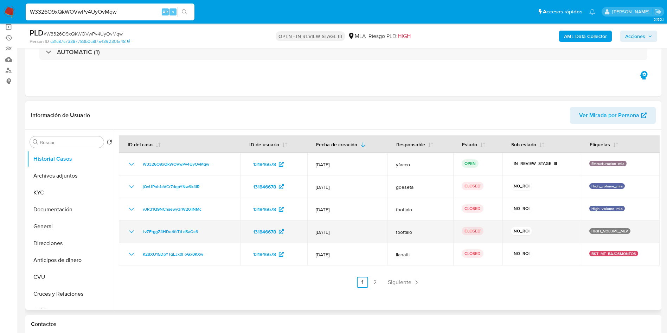
select select "10"
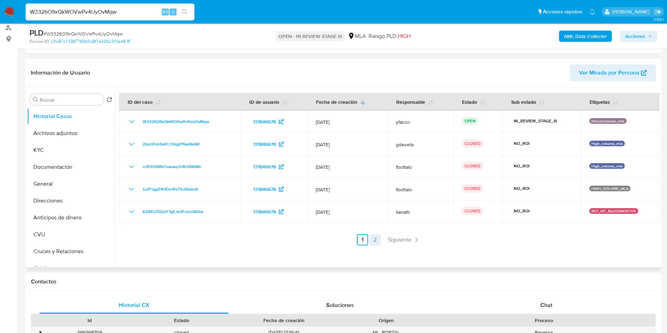
scroll to position [106, 0]
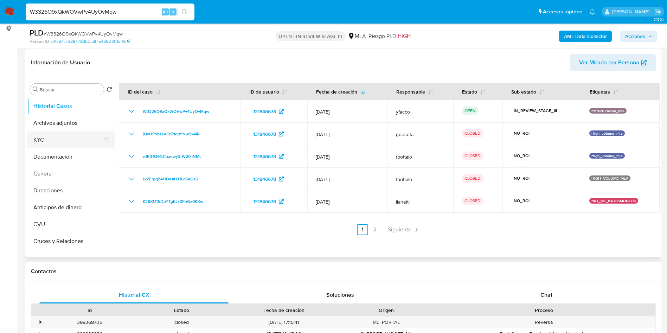
click at [53, 139] on button "KYC" at bounding box center [68, 140] width 82 height 17
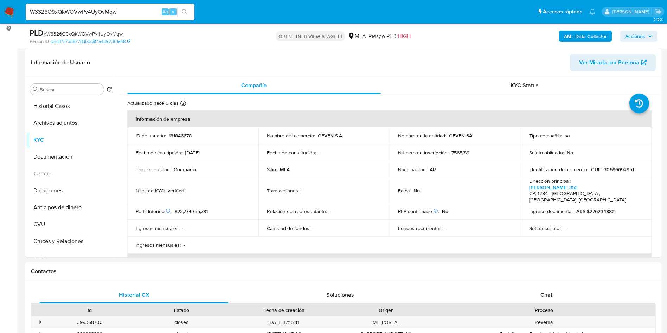
click at [118, 10] on input "W3326O9xQkWOVwPv4UyOvMqw" at bounding box center [110, 11] width 169 height 9
paste input "umSN1NacWPdJPjjnr3DvoIIn"
type input "umSN1NacWPdJPjjnr3DvoIIn"
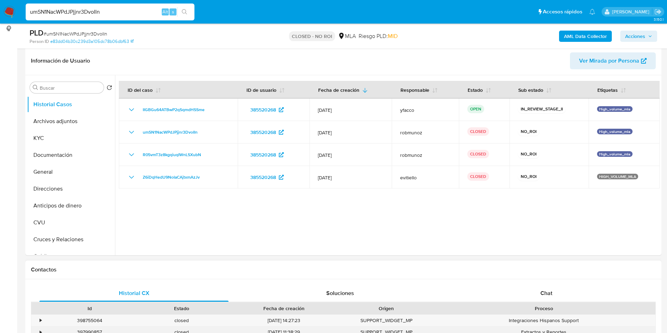
scroll to position [211, 0]
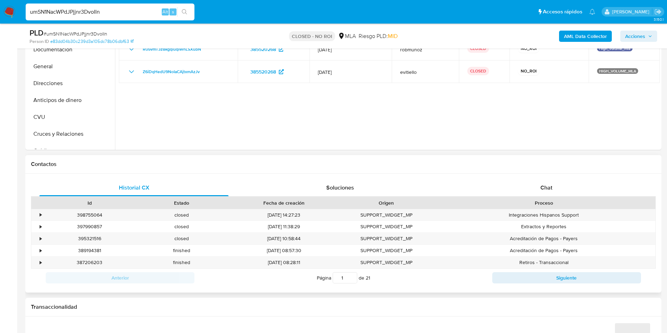
click at [545, 201] on div "Proceso" at bounding box center [544, 203] width 213 height 7
click at [539, 185] on div "Chat" at bounding box center [546, 187] width 189 height 17
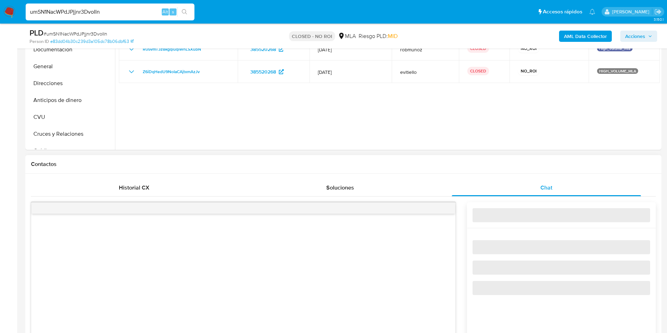
select select "10"
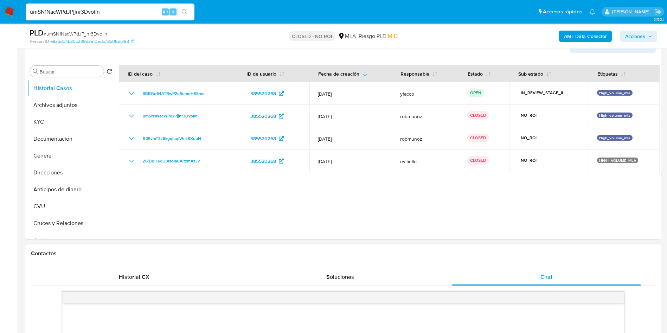
scroll to position [106, 0]
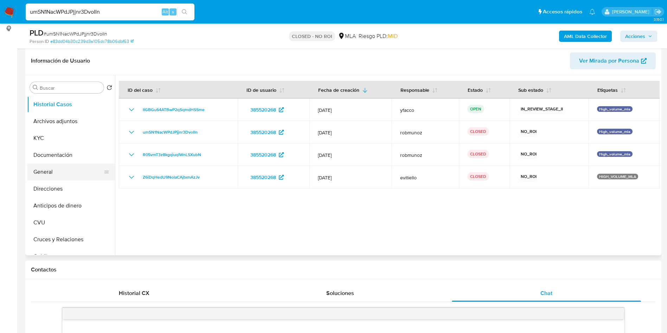
click at [50, 164] on button "General" at bounding box center [68, 172] width 82 height 17
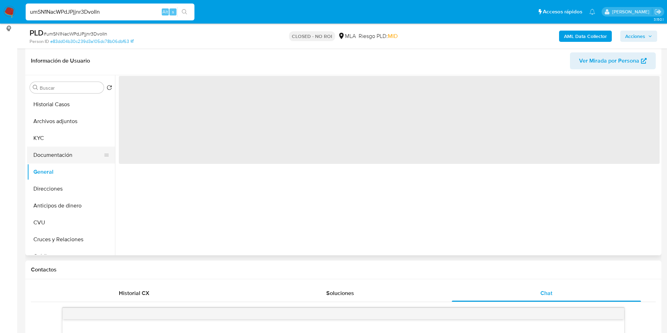
click at [51, 157] on button "Documentación" at bounding box center [68, 155] width 82 height 17
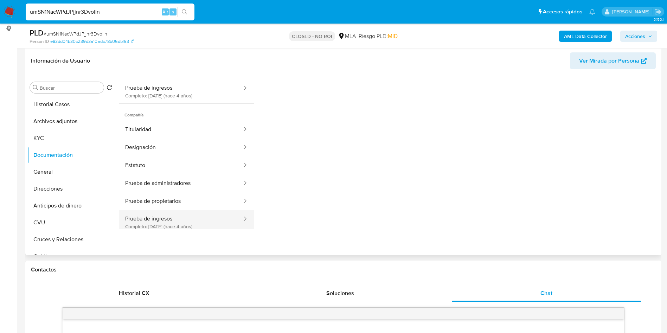
click at [184, 224] on button "Prueba de ingresos Completo: 29/11/2021 (hace 4 años)" at bounding box center [181, 222] width 124 height 24
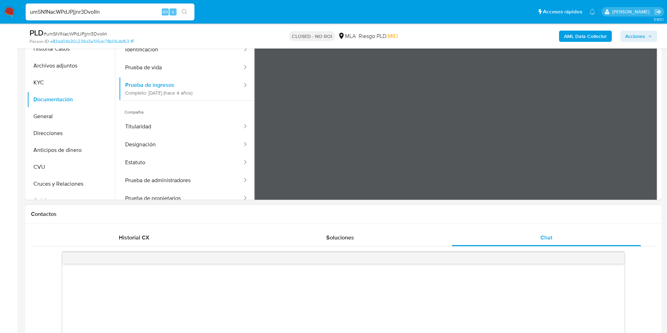
scroll to position [158, 0]
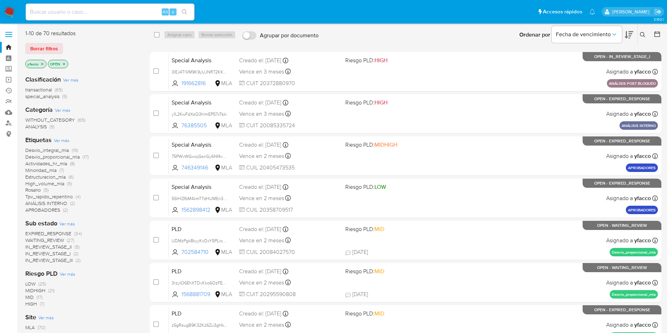
click at [110, 14] on input at bounding box center [110, 11] width 169 height 9
paste input "Opzvr3VT3OqkA6ryWtHGSsc6"
type input "Opzvr3VT3OqkA6ryWtHGSsc6"
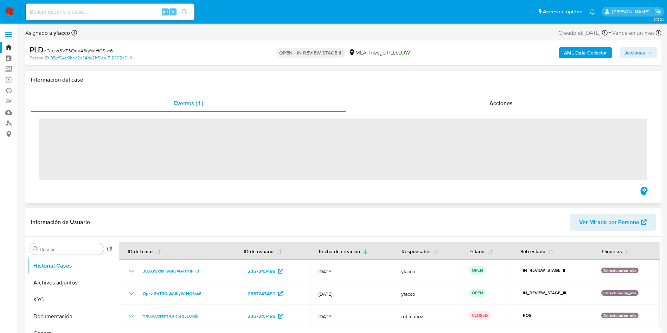
select select "10"
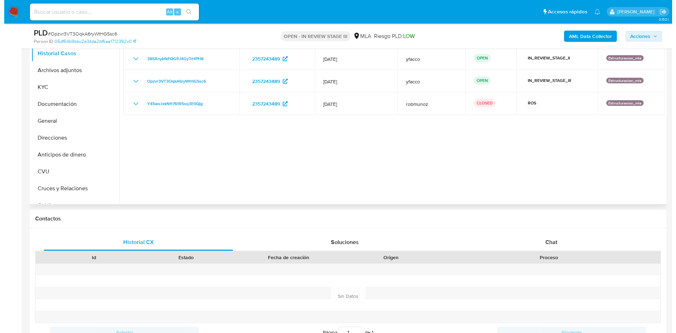
scroll to position [106, 0]
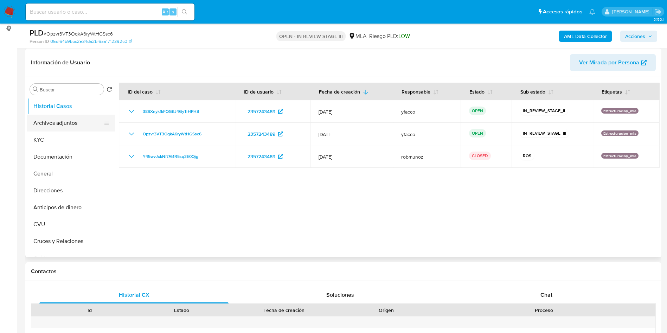
click at [58, 127] on button "Archivos adjuntos" at bounding box center [68, 123] width 82 height 17
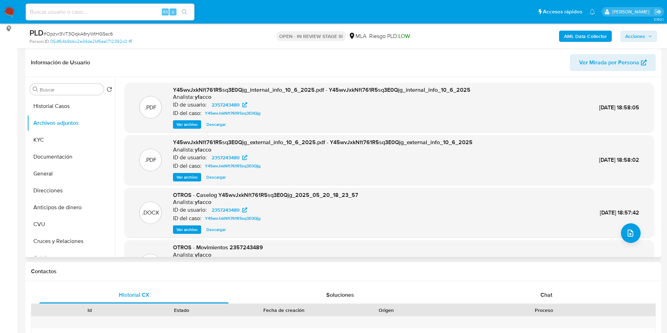
click at [187, 232] on span "Ver archivo" at bounding box center [187, 229] width 21 height 7
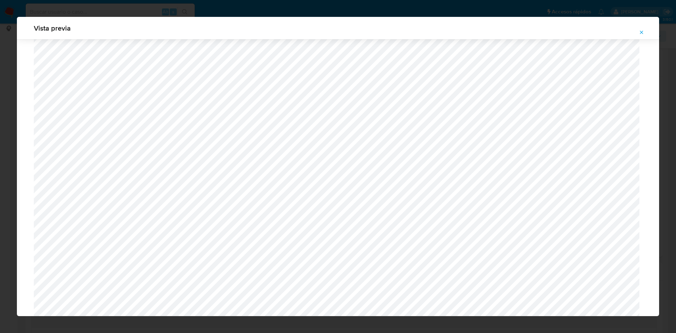
scroll to position [197, 0]
click at [641, 34] on icon "Attachment preview" at bounding box center [641, 33] width 6 height 6
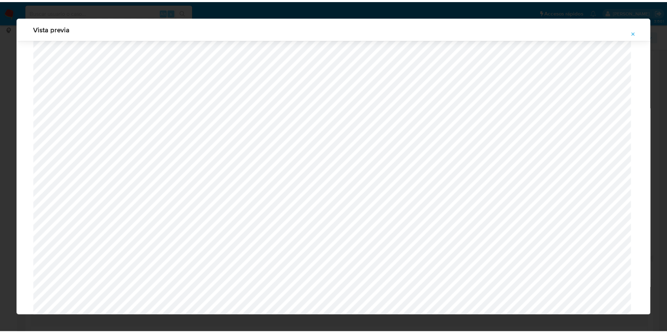
scroll to position [0, 0]
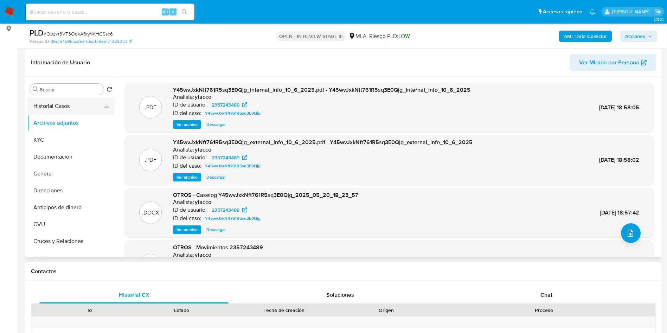
click at [46, 107] on button "Historial Casos" at bounding box center [68, 106] width 82 height 17
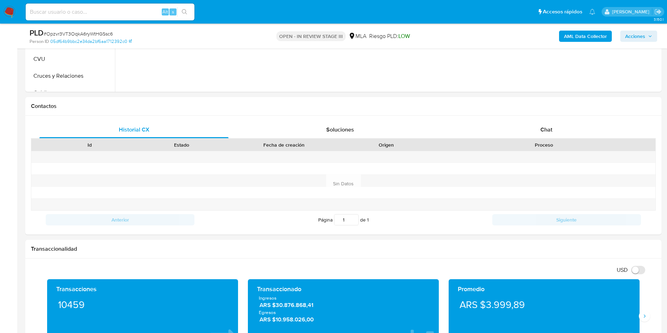
scroll to position [106, 0]
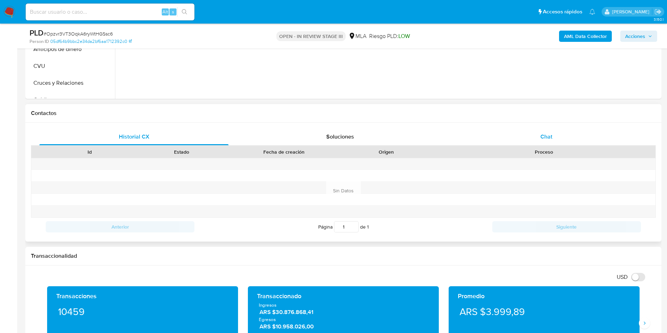
click at [561, 139] on div "Chat" at bounding box center [546, 136] width 189 height 17
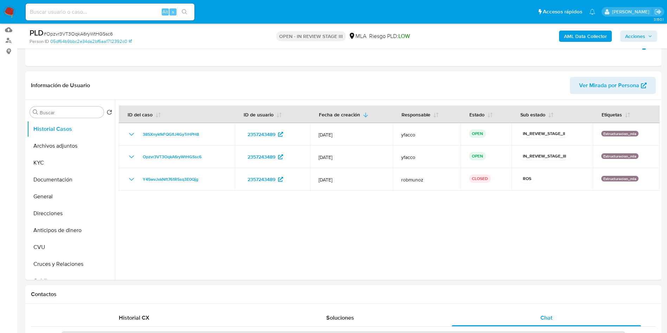
scroll to position [0, 0]
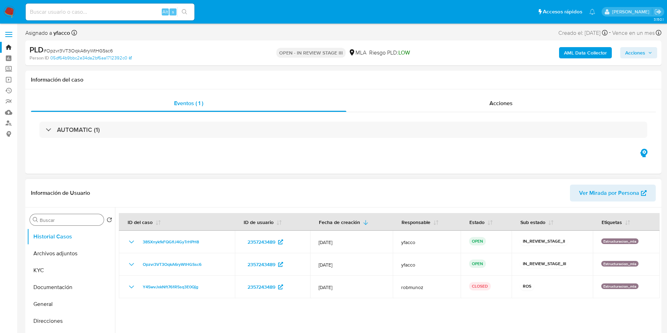
click at [49, 221] on input "Buscar" at bounding box center [70, 220] width 61 height 6
type input "res"
click at [61, 253] on button "Restricciones Nuevo Mundo" at bounding box center [68, 253] width 82 height 17
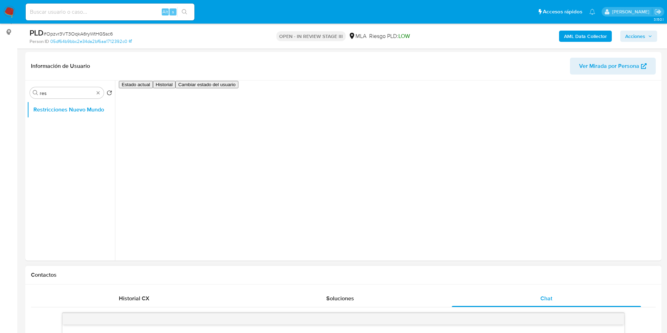
scroll to position [106, 0]
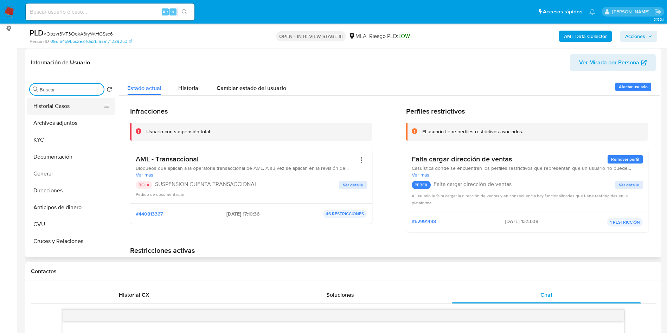
click at [55, 112] on button "Historial Casos" at bounding box center [68, 106] width 82 height 17
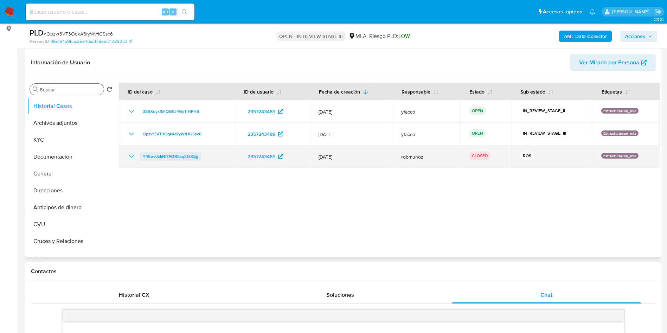
click at [165, 159] on span "Y45wvJxkNft761R5sq3E0Qjg" at bounding box center [171, 156] width 56 height 8
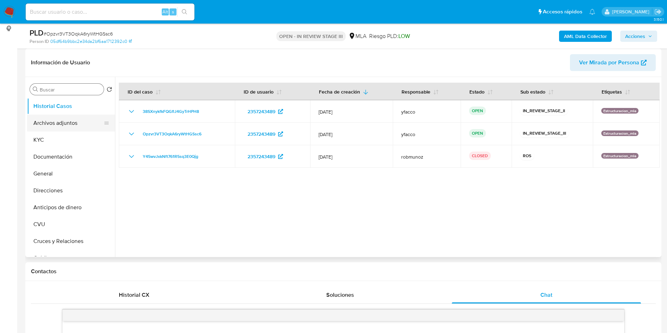
click at [56, 121] on button "Archivos adjuntos" at bounding box center [68, 123] width 82 height 17
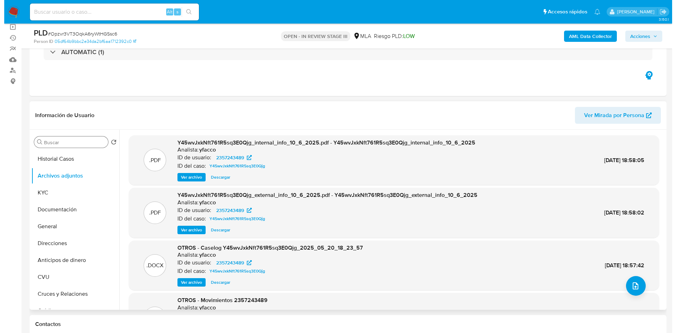
scroll to position [39, 0]
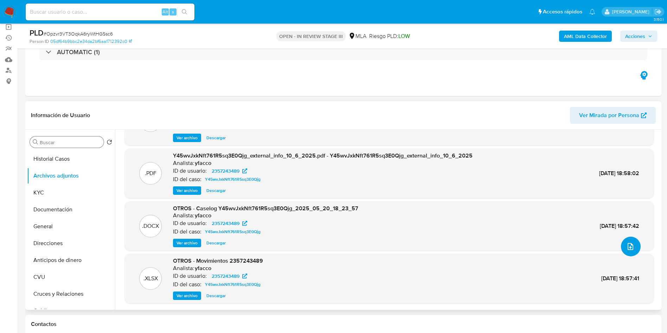
click at [632, 248] on button "upload-file" at bounding box center [631, 247] width 20 height 20
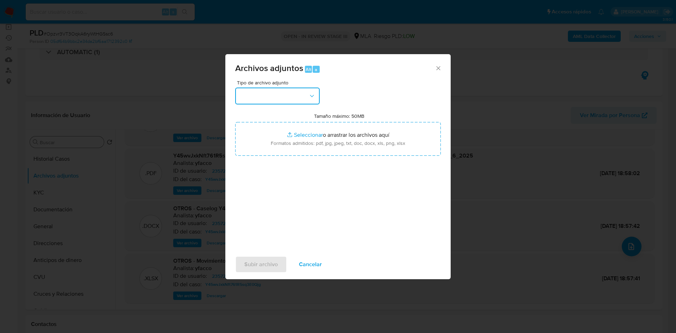
click at [275, 89] on button "button" at bounding box center [277, 96] width 84 height 17
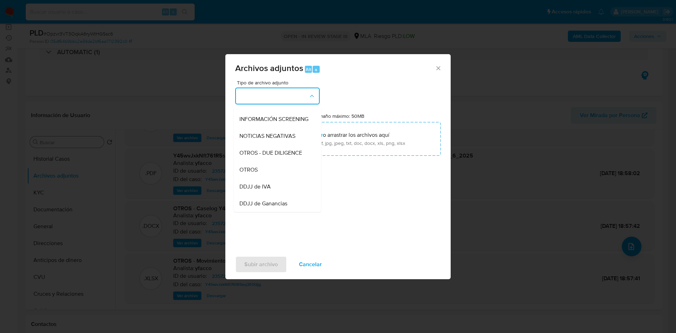
scroll to position [158, 0]
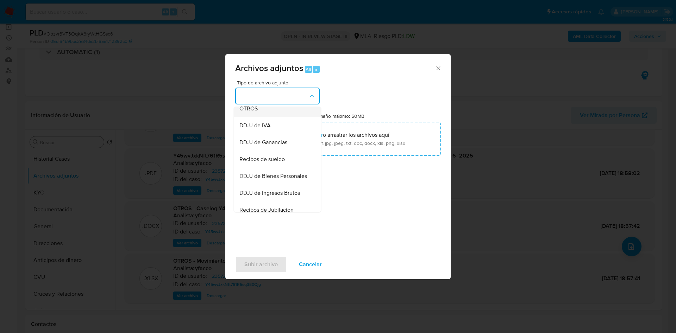
click at [250, 112] on span "OTROS" at bounding box center [248, 108] width 18 height 7
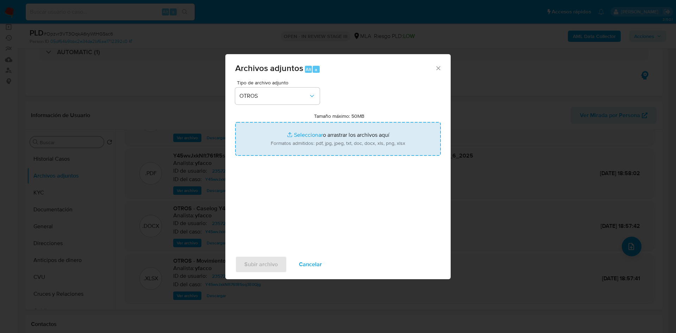
click at [306, 132] on input "Tamaño máximo: 50MB Seleccionar archivos" at bounding box center [337, 139] width 205 height 34
type input "C:\fakepath\Caselog Opzvr3VT3OqkA6ryWtHGSsc6_2025_07_16_21_33_18.docx"
click at [302, 135] on input "Tamaño máximo: 50MB Seleccionar archivos" at bounding box center [337, 139] width 205 height 34
type input "C:\fakepath\Movimientos 2357243489.xlsx"
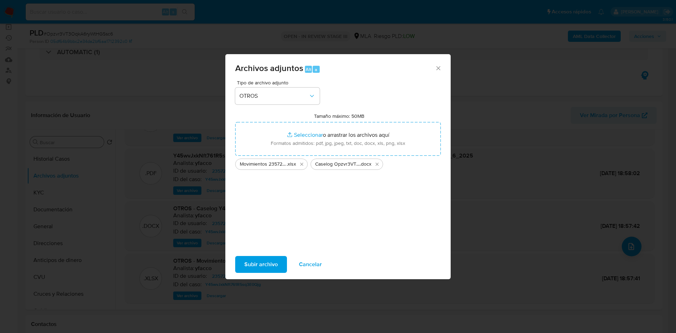
click at [256, 260] on span "Subir archivo" at bounding box center [260, 264] width 33 height 15
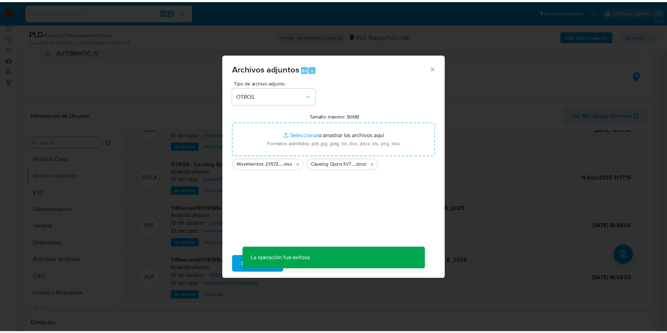
scroll to position [0, 0]
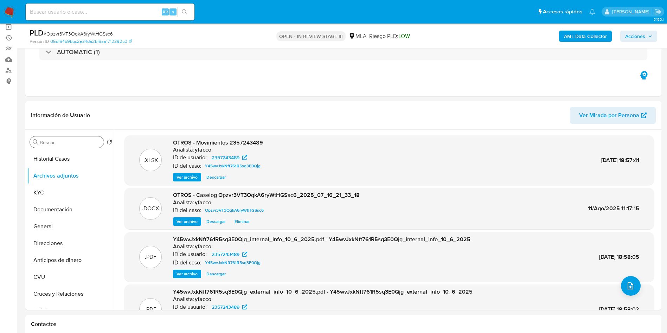
click at [596, 36] on b "AML Data Collector" at bounding box center [585, 36] width 43 height 11
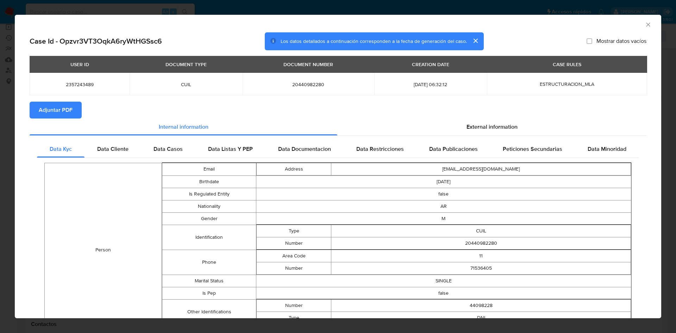
click at [51, 115] on span "Adjuntar PDF" at bounding box center [56, 109] width 34 height 15
click at [644, 23] on icon "Cerrar ventana" at bounding box center [647, 24] width 7 height 7
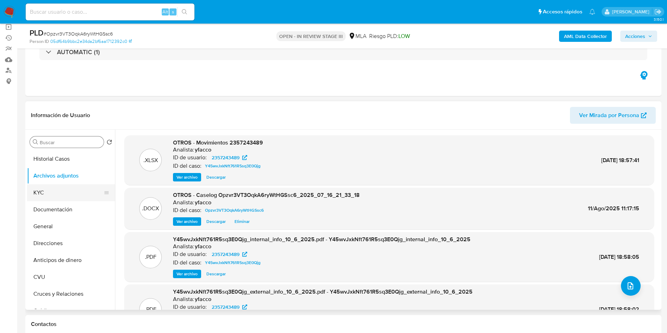
click at [40, 192] on button "KYC" at bounding box center [68, 192] width 82 height 17
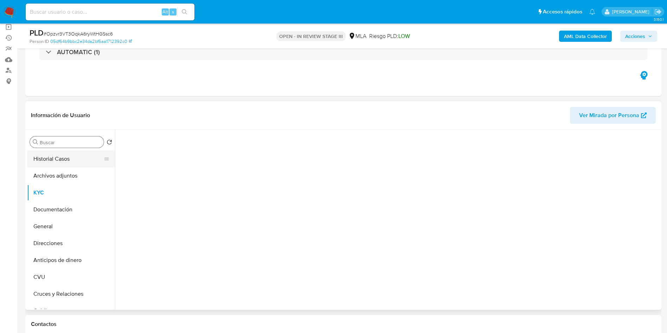
click at [50, 165] on button "Historial Casos" at bounding box center [68, 159] width 82 height 17
click at [53, 173] on button "Archivos adjuntos" at bounding box center [68, 175] width 82 height 17
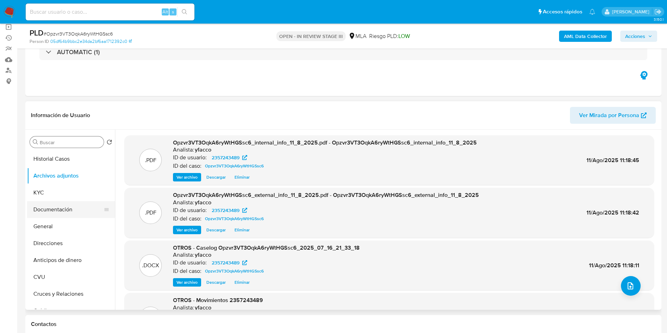
click at [46, 208] on button "Documentación" at bounding box center [68, 209] width 82 height 17
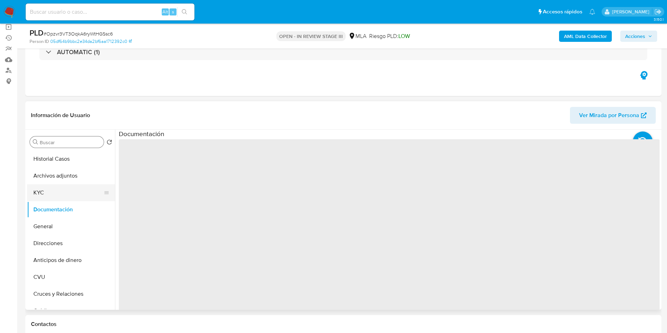
click at [60, 184] on button "KYC" at bounding box center [68, 192] width 82 height 17
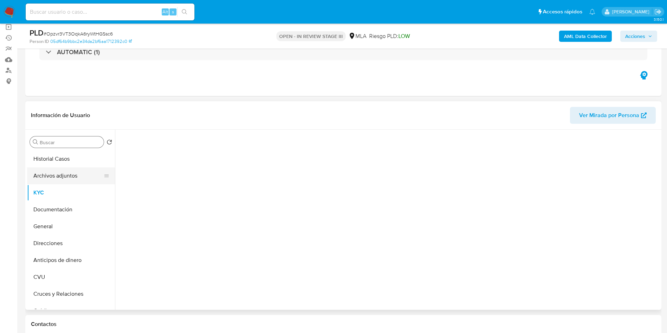
click at [63, 177] on button "Archivos adjuntos" at bounding box center [68, 175] width 82 height 17
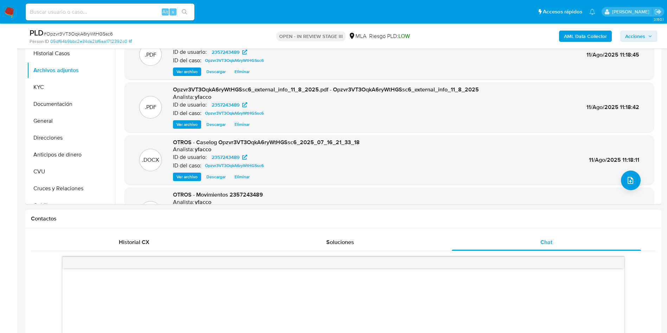
click at [638, 36] on span "Acciones" at bounding box center [636, 36] width 20 height 11
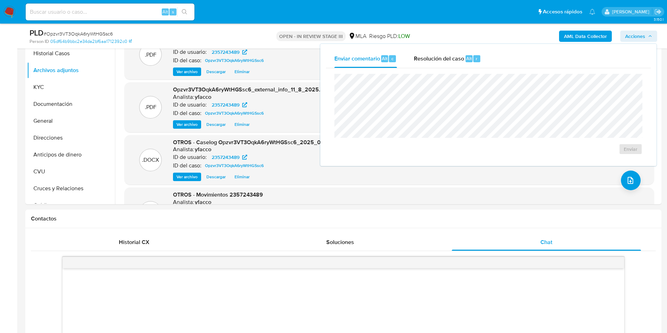
click at [470, 58] on span "Alt" at bounding box center [470, 58] width 6 height 7
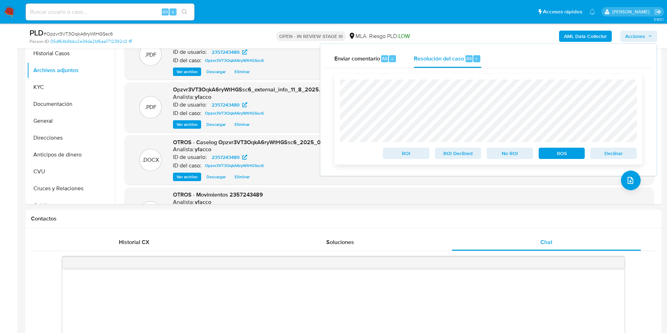
click at [610, 152] on span "Declinar" at bounding box center [614, 153] width 37 height 10
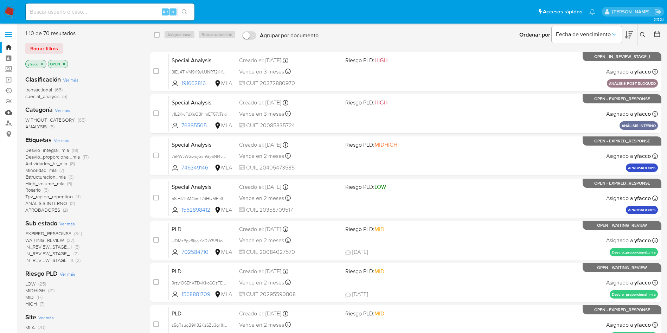
click at [8, 113] on link "Mulan" at bounding box center [42, 112] width 84 height 11
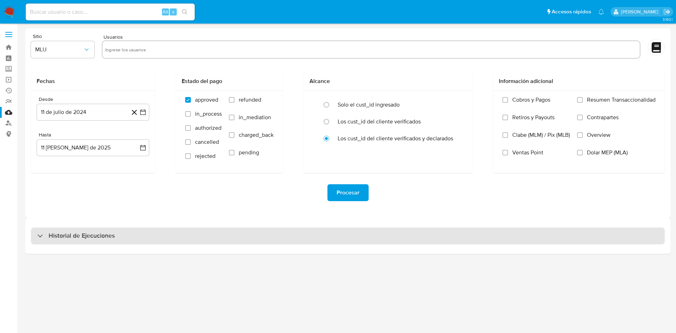
click at [86, 233] on h3 "Historial de Ejecuciones" at bounding box center [82, 236] width 66 height 8
select select "10"
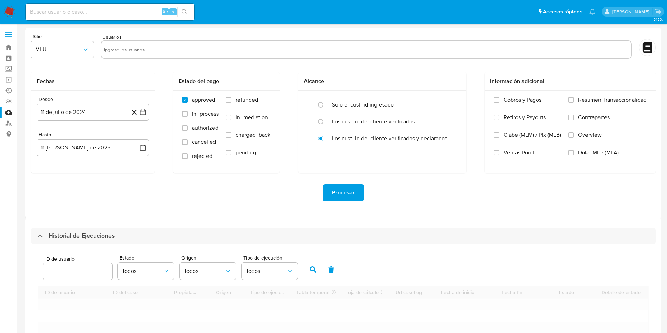
click at [83, 267] on input "number" at bounding box center [77, 271] width 69 height 9
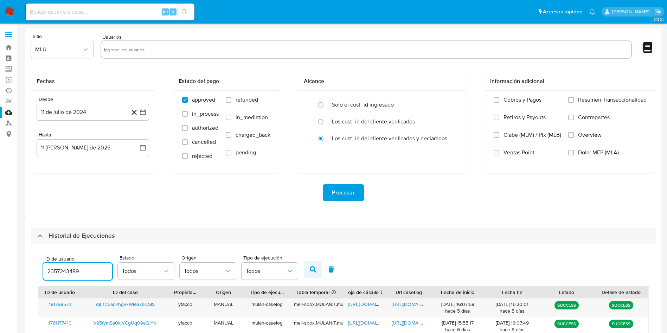
type input "2357243489"
click at [314, 272] on icon "button" at bounding box center [313, 269] width 6 height 6
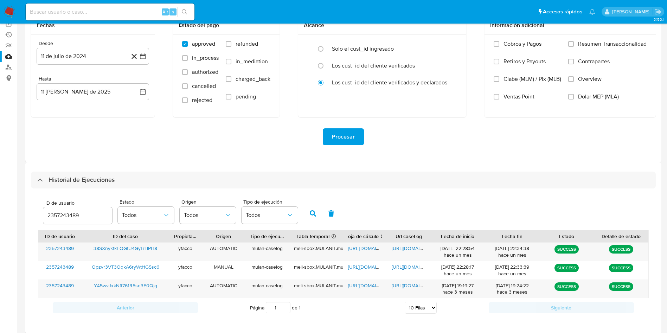
scroll to position [61, 0]
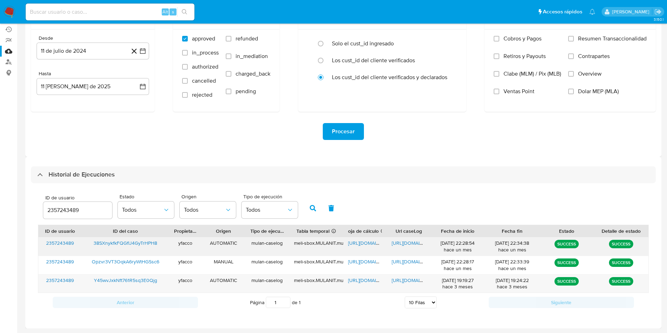
click at [360, 242] on span "https://docs.google.com/spreadsheets/d/1mJcjhvF_gQ6OUmgog7nzCe7mhBFeG_I6eo1-6rO…" at bounding box center [372, 243] width 49 height 7
click at [408, 245] on span "https://docs.google.com/document/d/1d5GrAr3v6GpX-QKpn8ftTfdugvUyS_diblYxkc866RM…" at bounding box center [416, 243] width 49 height 7
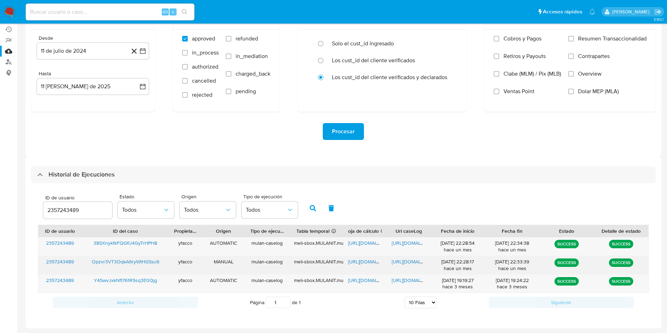
click at [367, 262] on span "https://docs.google.com/spreadsheets/d/1RO76_o-Qou25tc2C_Cyg5CXCTH-cF3aRv8u9eRg…" at bounding box center [372, 261] width 49 height 7
click at [418, 260] on span "https://docs.google.com/document/d/1rWHgS2ac7Ea6gLhqVi67jpbNEHec03zolGJC_qlzEm4…" at bounding box center [416, 261] width 49 height 7
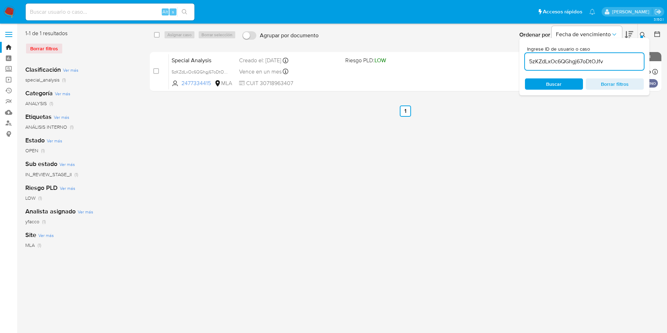
click at [620, 58] on input "5zKZdLxOc6QGhgj67oDtOJfv" at bounding box center [584, 61] width 119 height 9
paste input "ECX1LCe9XEEpMYrEdDWk6nds"
type input "ECX1LCe9XEEpMYrEdDWk6nds"
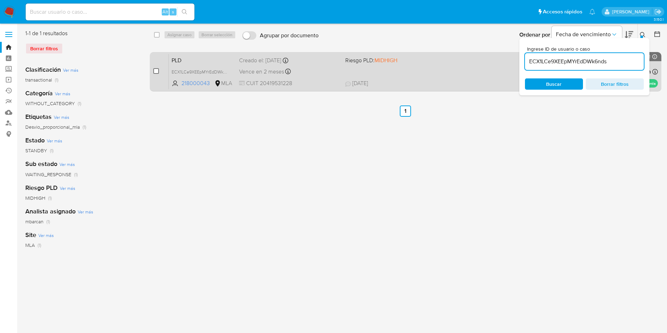
click at [157, 71] on input "checkbox" at bounding box center [156, 71] width 6 height 6
checkbox input "true"
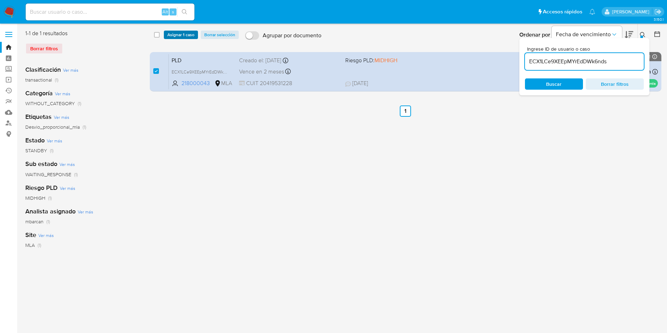
click at [175, 32] on span "Asignar 1 caso" at bounding box center [180, 34] width 27 height 7
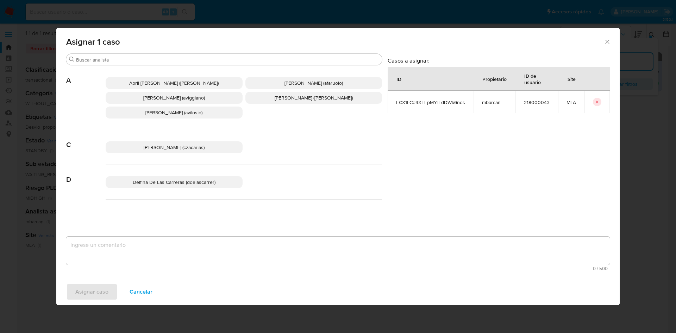
click at [115, 58] on input "Buscar" at bounding box center [227, 60] width 303 height 6
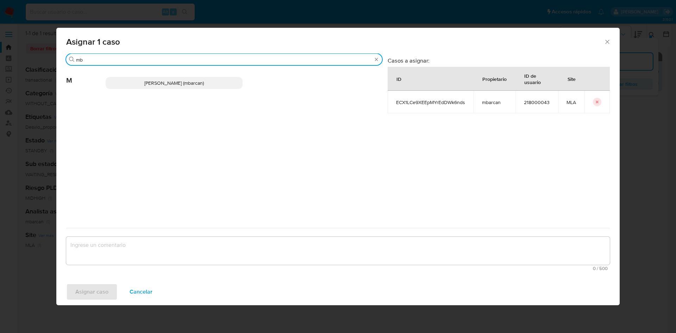
type input "mb"
click at [132, 86] on p "Magali Iael Barcan (mbarcan)" at bounding box center [174, 83] width 137 height 12
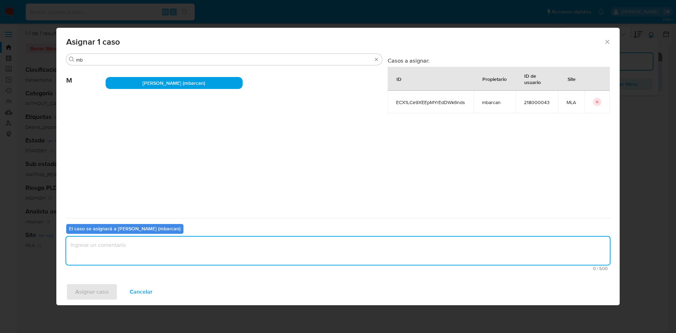
click at [122, 254] on textarea "assign-modal" at bounding box center [337, 251] width 543 height 28
click at [91, 291] on span "Asignar caso" at bounding box center [91, 291] width 33 height 15
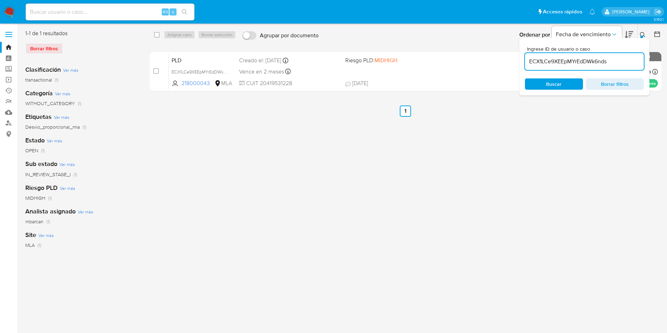
click at [614, 63] on input "ECX1LCe9XEEpMYrEdDWk6nds" at bounding box center [584, 61] width 119 height 9
paste input "Opzvr3VT3OqkA6ryWtHGSsc6"
type input "Opzvr3VT3OqkA6ryWtHGSsc6"
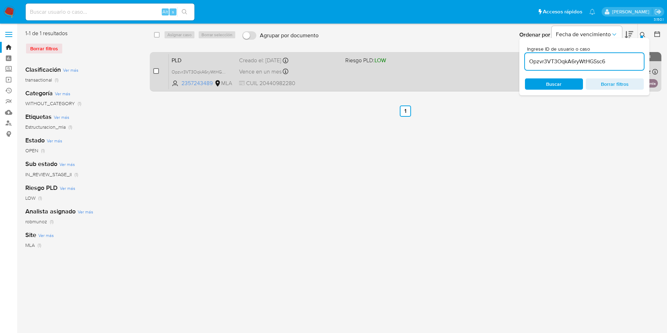
click at [156, 71] on input "checkbox" at bounding box center [156, 71] width 6 height 6
checkbox input "true"
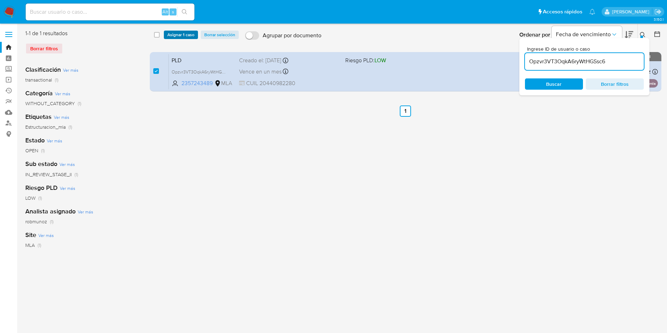
click at [176, 34] on span "Asignar 1 caso" at bounding box center [180, 34] width 27 height 7
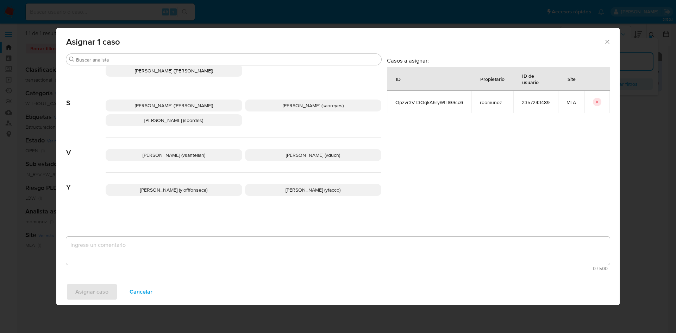
scroll to position [644, 0]
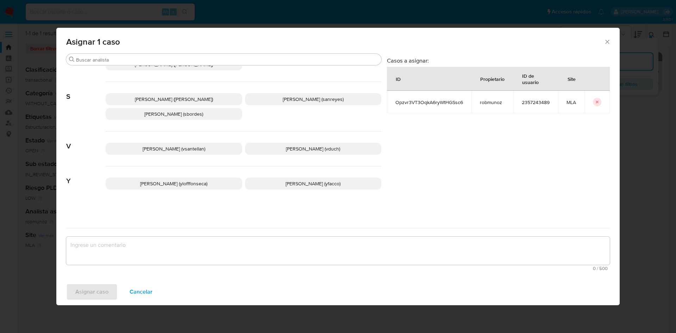
click at [283, 178] on p "Yesica Paola Facco (yfacco)" at bounding box center [313, 184] width 137 height 12
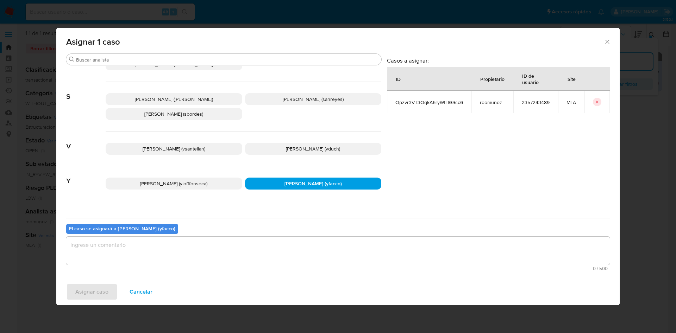
click at [185, 241] on textarea "assign-modal" at bounding box center [337, 251] width 543 height 28
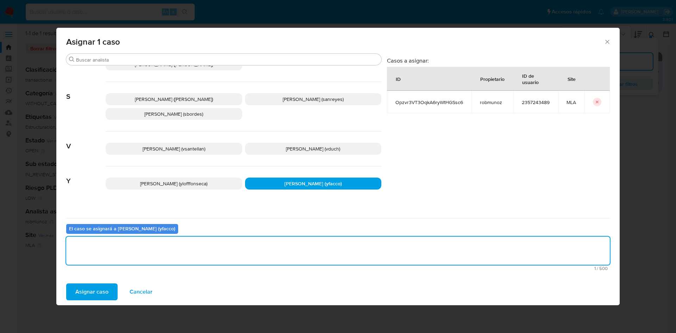
click at [93, 290] on span "Asignar caso" at bounding box center [91, 291] width 33 height 15
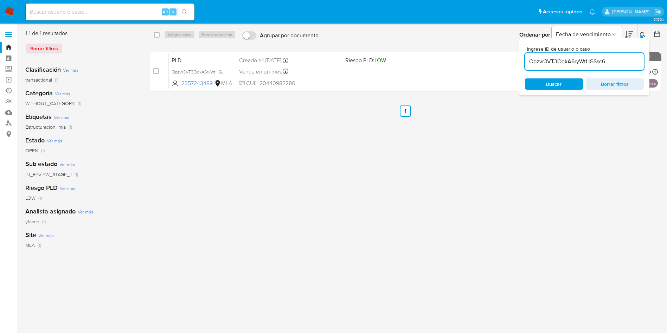
click at [618, 62] on input "Opzvr3VT3OqkA6ryWtHGSsc6" at bounding box center [584, 61] width 119 height 9
paste input "HaGypQYPuyiGVXQamjVtFY2X"
type input "HaGypQYPuyiGVXQamjVtFY2X"
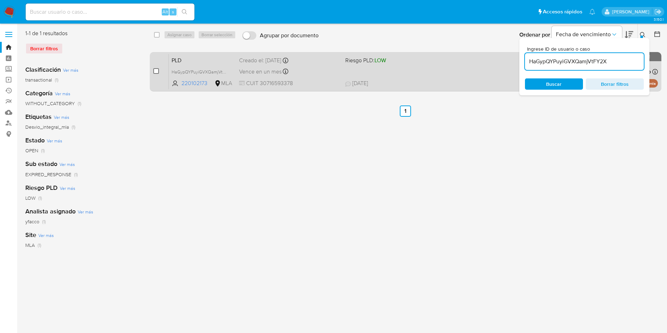
click at [157, 70] on input "checkbox" at bounding box center [156, 71] width 6 height 6
checkbox input "true"
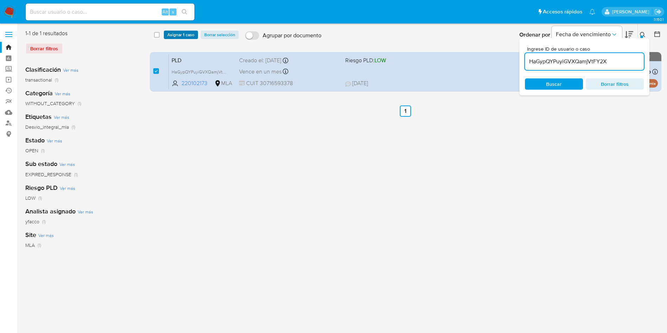
click at [169, 35] on span "Asignar 1 caso" at bounding box center [180, 34] width 27 height 7
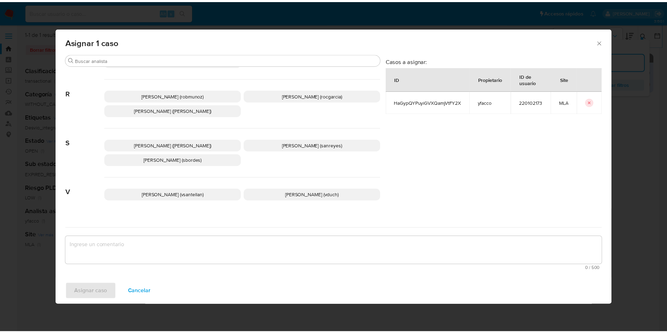
scroll to position [644, 0]
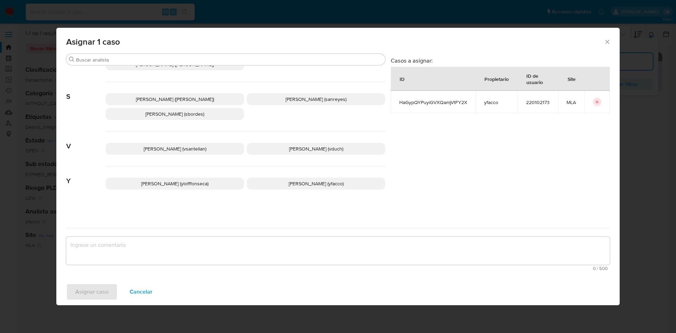
click at [289, 183] on span "Yesica Paola Facco (yfacco)" at bounding box center [316, 183] width 55 height 7
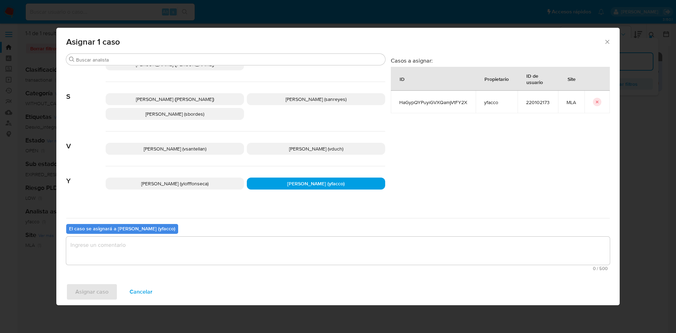
click at [184, 254] on textarea "assign-modal" at bounding box center [337, 251] width 543 height 28
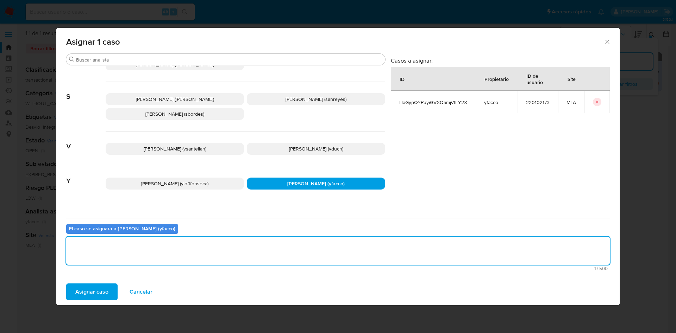
click at [88, 293] on span "Asignar caso" at bounding box center [91, 291] width 33 height 15
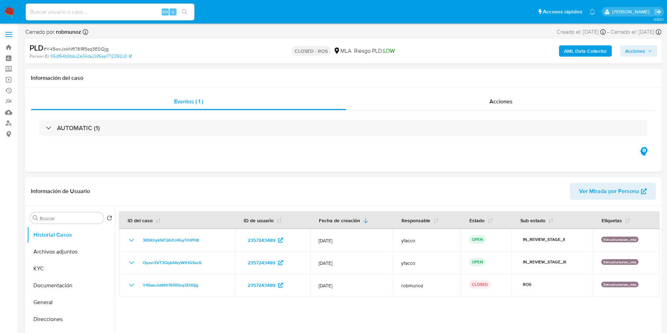
select select "10"
click at [495, 107] on div "Acciones" at bounding box center [502, 101] width 310 height 17
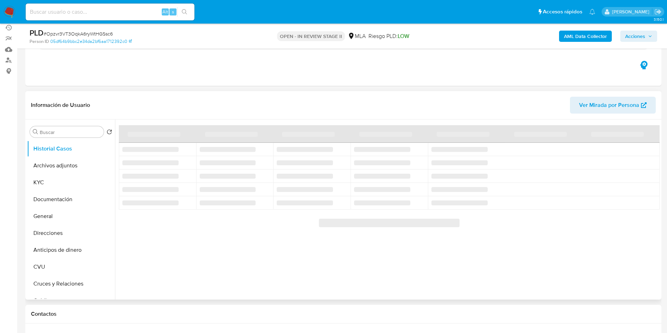
scroll to position [106, 0]
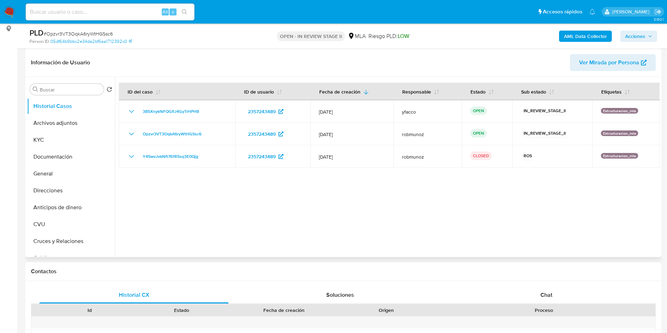
select select "10"
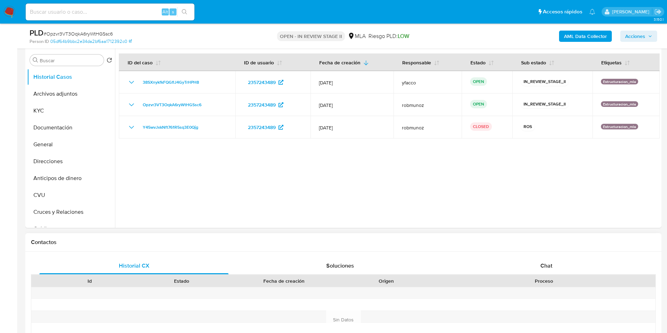
scroll to position [158, 0]
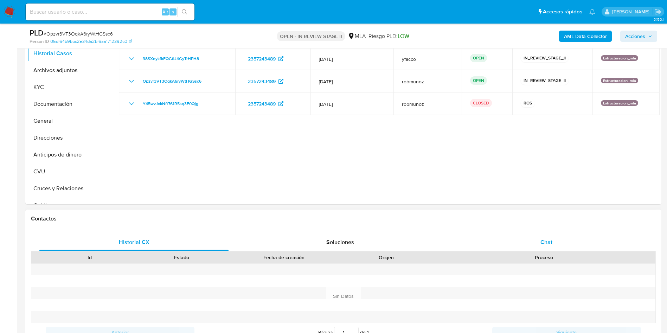
click at [550, 244] on span "Chat" at bounding box center [547, 242] width 12 height 8
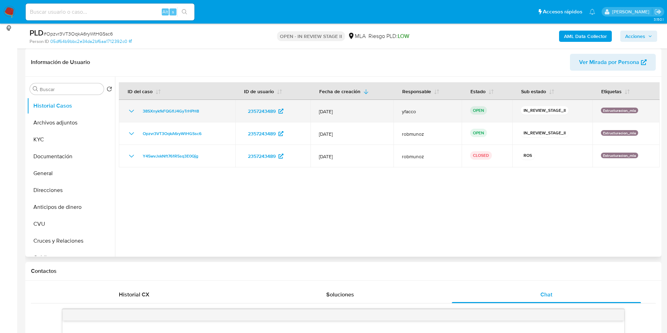
scroll to position [106, 0]
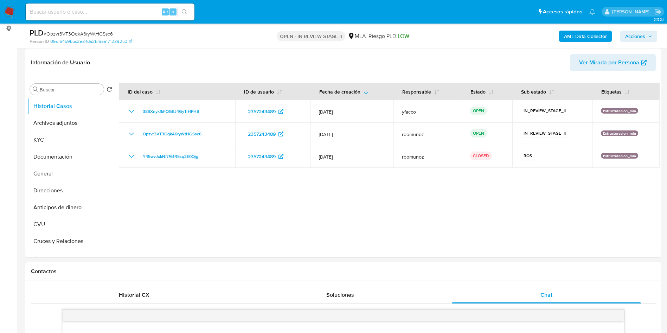
click at [628, 38] on span "Acciones" at bounding box center [636, 36] width 20 height 11
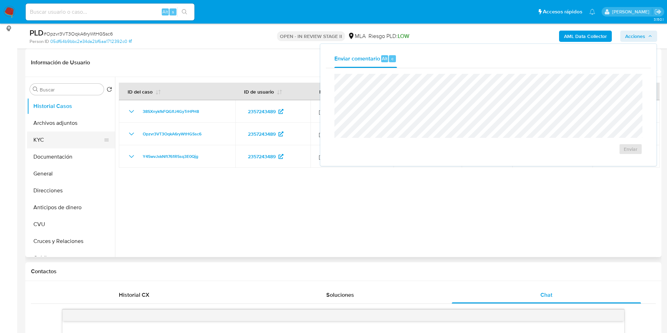
click at [53, 139] on button "KYC" at bounding box center [68, 140] width 82 height 17
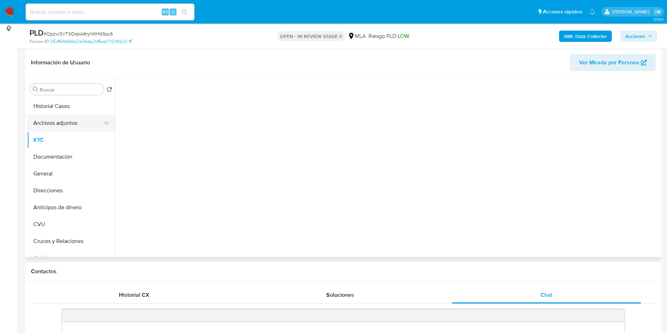
click at [55, 118] on button "Archivos adjuntos" at bounding box center [68, 123] width 82 height 17
click at [55, 105] on button "Historial Casos" at bounding box center [68, 106] width 82 height 17
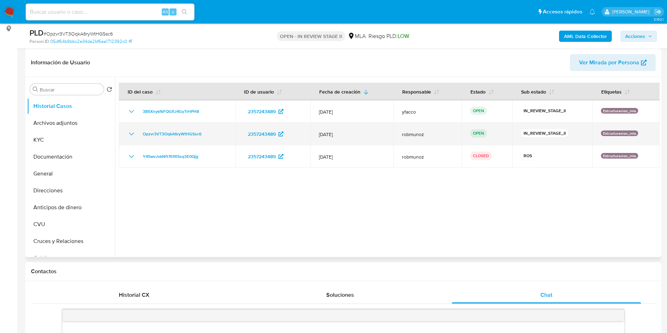
drag, startPoint x: 140, startPoint y: 134, endPoint x: 205, endPoint y: 134, distance: 65.1
click at [204, 134] on div "Opzvr3VT3OqkA6ryWtHGSsc6" at bounding box center [177, 134] width 100 height 8
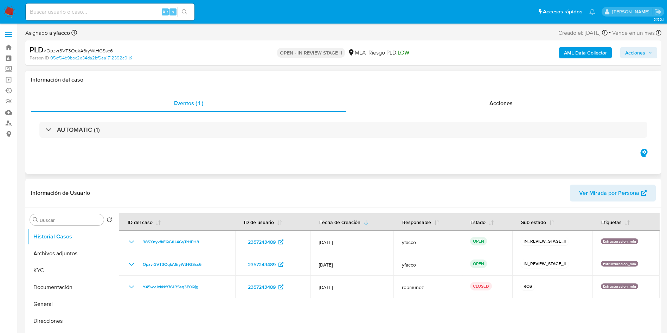
select select "10"
click at [365, 158] on div "Eventos ( 1 ) Acciones AUTOMATIC (1)" at bounding box center [343, 131] width 637 height 84
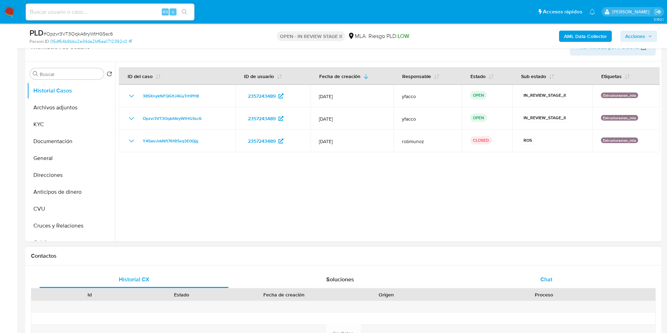
scroll to position [106, 0]
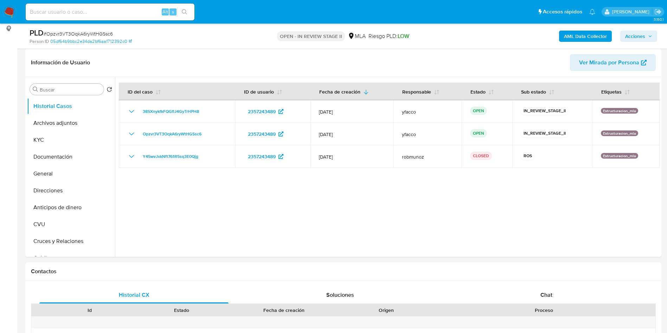
click at [637, 37] on span "Acciones" at bounding box center [636, 36] width 20 height 11
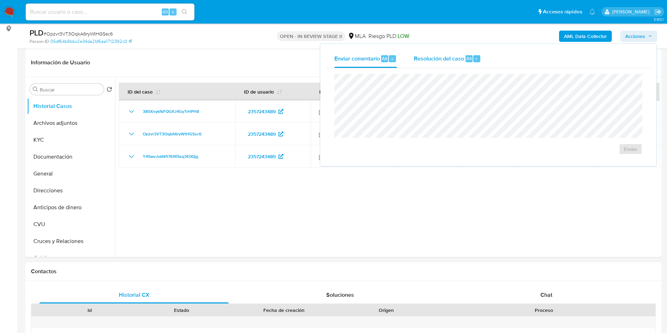
click at [451, 55] on span "Resolución del caso" at bounding box center [439, 58] width 50 height 8
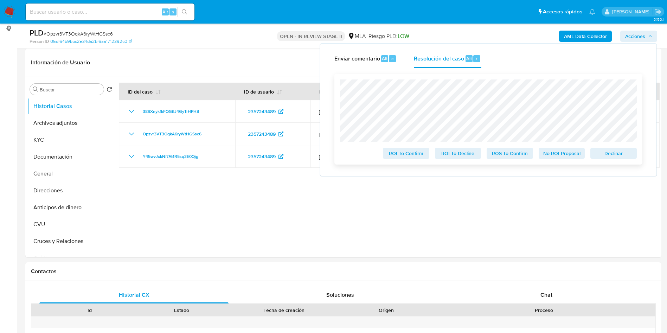
click at [510, 153] on span "ROS To Confirm" at bounding box center [510, 153] width 37 height 10
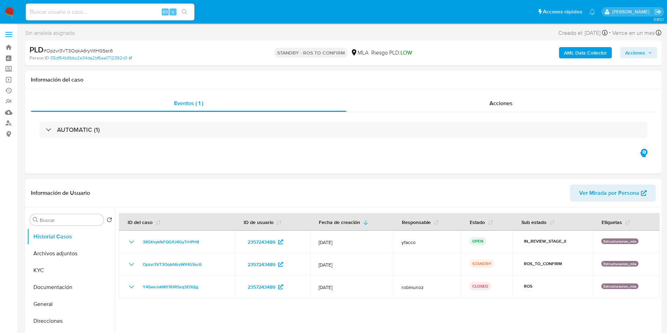
select select "10"
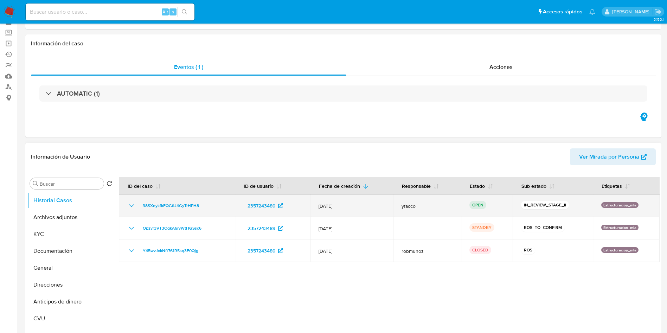
scroll to position [53, 0]
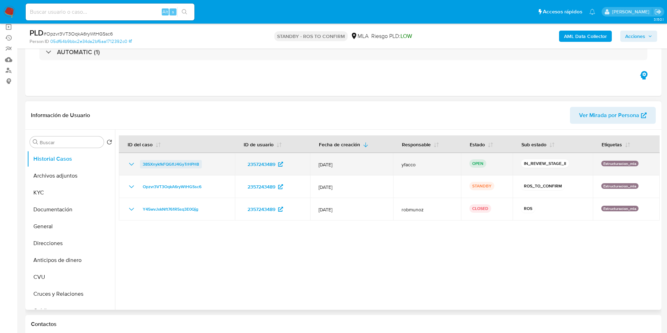
click at [157, 165] on span "38SXnykfkFQGflJ4GyTrHPH8" at bounding box center [171, 164] width 56 height 8
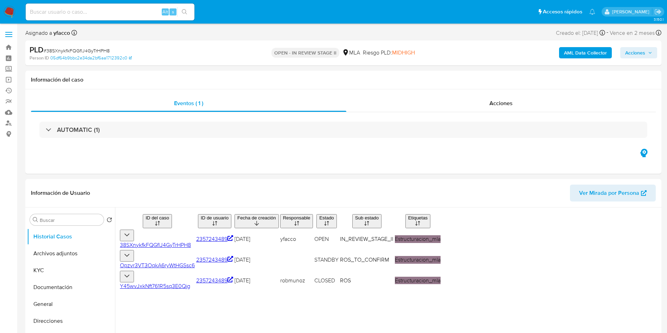
select select "10"
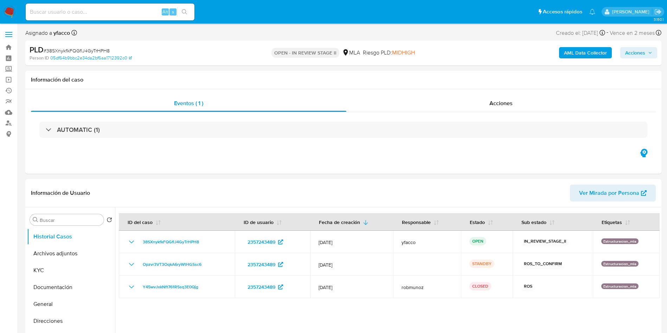
click at [661, 56] on div "PLD # 38SXnykfkFQGflJ4GyTrHPH8 Person ID 05df64b9bbc2e34da2bf6aa1712392c0 OPEN …" at bounding box center [343, 52] width 637 height 25
drag, startPoint x: 646, startPoint y: 55, endPoint x: 634, endPoint y: 58, distance: 12.8
click at [646, 55] on span "Acciones" at bounding box center [639, 53] width 27 height 10
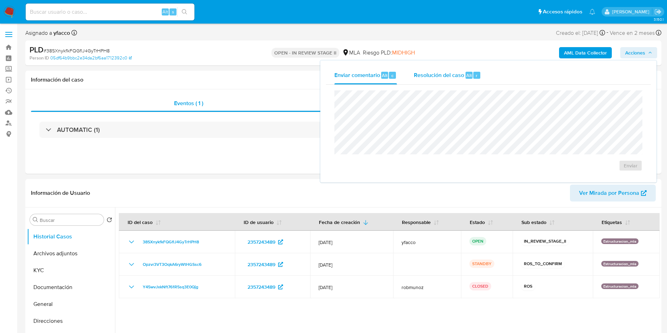
click at [467, 76] on span "Alt" at bounding box center [470, 75] width 6 height 7
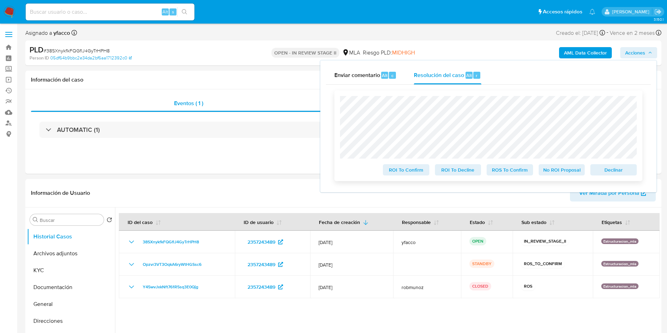
click at [503, 166] on span "ROS To Confirm" at bounding box center [510, 170] width 37 height 10
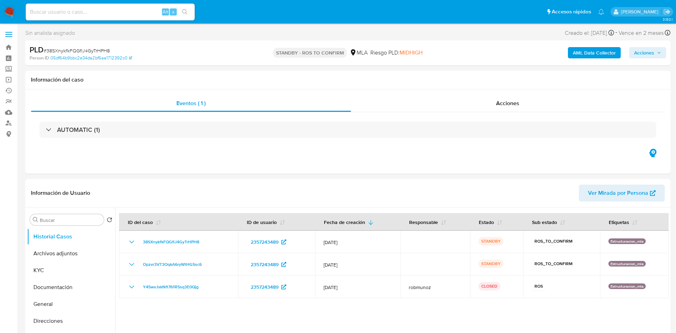
select select "10"
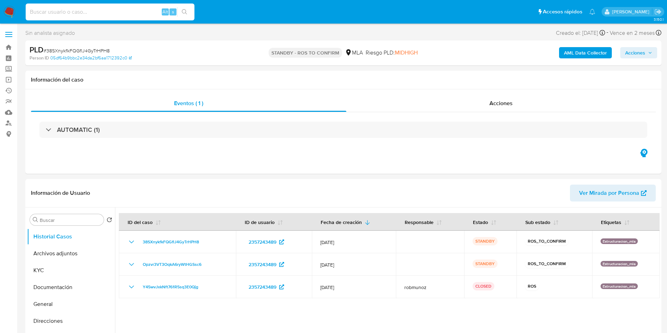
click at [148, 8] on input at bounding box center [110, 11] width 169 height 9
paste input "4hhGuMHTq37PfaxXKiAVX38p"
type input "4hhGuMHTq37PfaxXKiAVX38p"
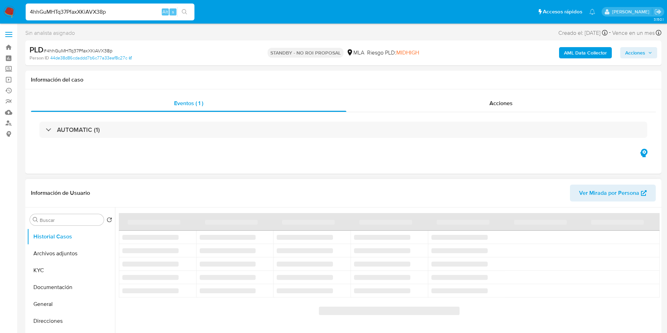
scroll to position [53, 0]
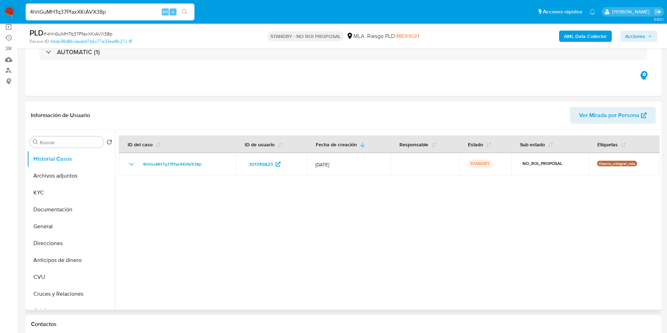
select select "10"
click at [81, 142] on input "Buscar" at bounding box center [70, 142] width 61 height 6
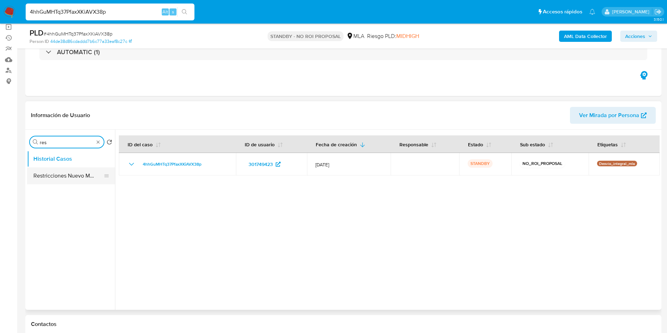
type input "res"
click at [55, 176] on button "Restricciones Nuevo Mundo" at bounding box center [68, 175] width 82 height 17
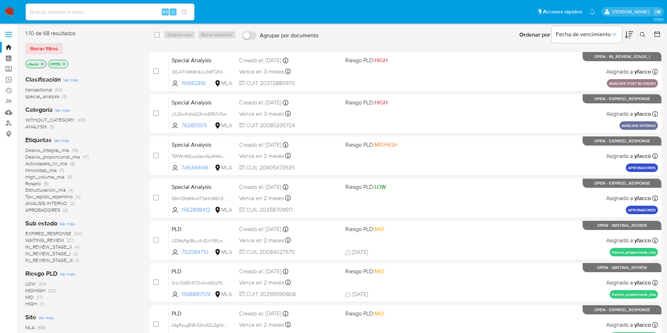
click at [112, 15] on input at bounding box center [110, 11] width 169 height 9
paste input "HaGypQYPuyiGVXQamjVtFY2X"
type input "HaGypQYPuyiGVXQamjVtFY2X"
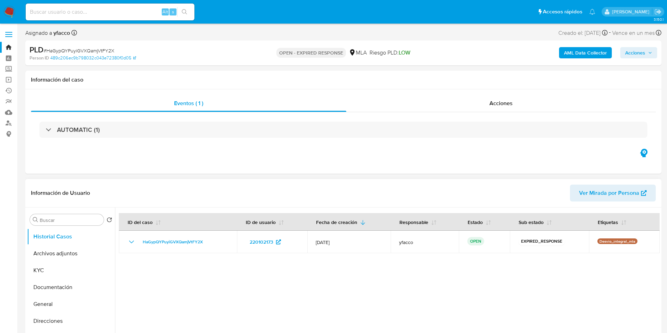
select select "10"
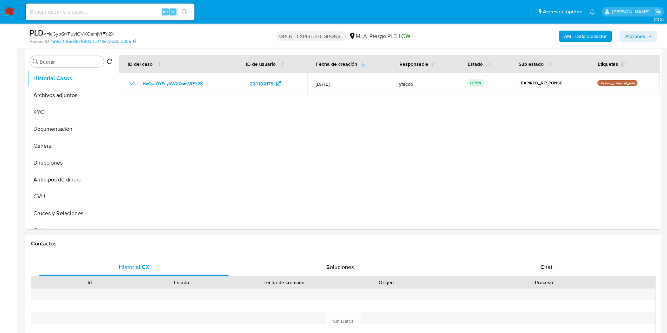
scroll to position [158, 0]
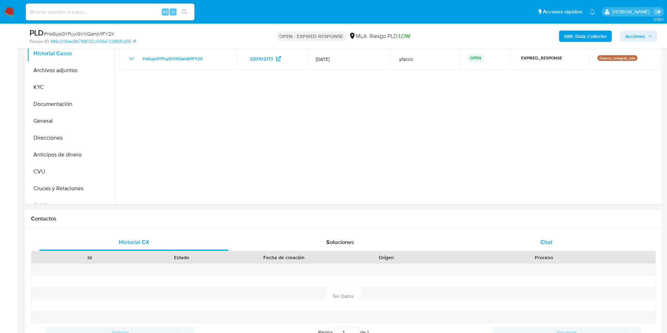
click at [552, 237] on div "Chat" at bounding box center [546, 242] width 189 height 17
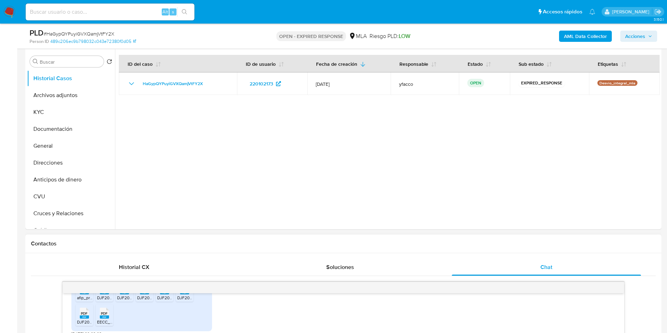
scroll to position [106, 0]
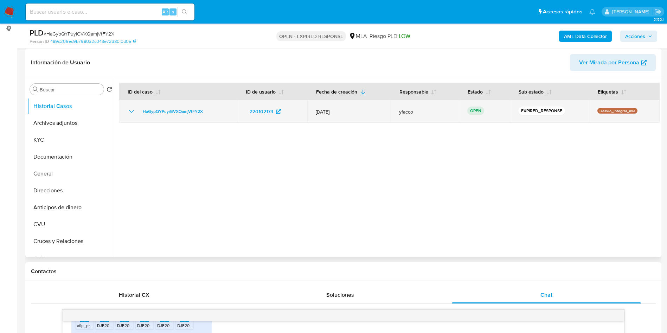
drag, startPoint x: 139, startPoint y: 109, endPoint x: 215, endPoint y: 116, distance: 75.9
click at [215, 116] on td "HaGypQYPuyiGVXQamjVtFY2X" at bounding box center [178, 111] width 118 height 23
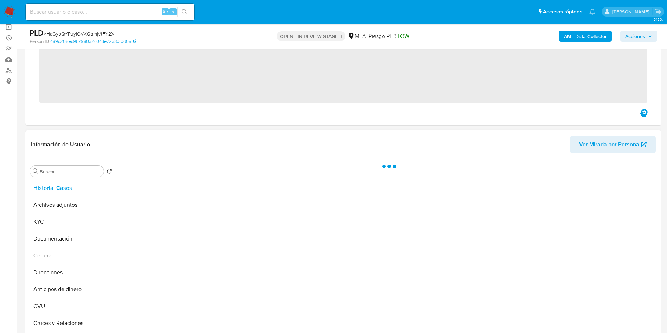
scroll to position [106, 0]
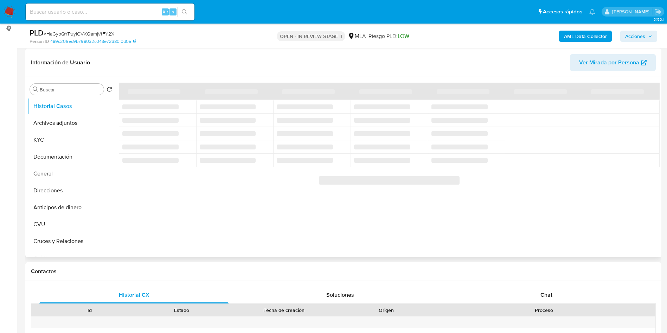
select select "10"
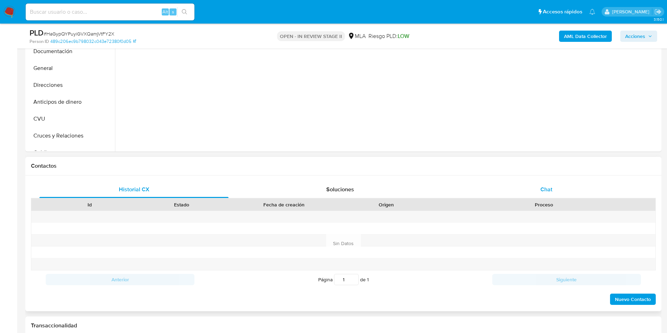
click at [556, 188] on div "Chat" at bounding box center [546, 189] width 189 height 17
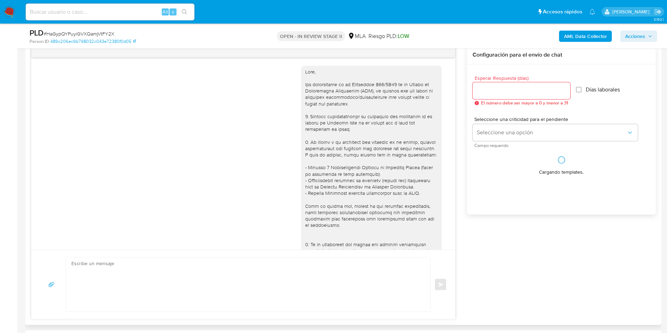
scroll to position [619, 0]
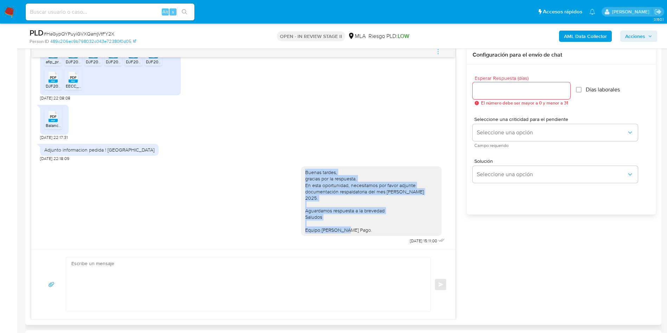
drag, startPoint x: 298, startPoint y: 181, endPoint x: 365, endPoint y: 228, distance: 81.8
click at [365, 228] on div "Buenas tardes, gracias por la respuesta. En esta oportunidad, necesitamos por f…" at bounding box center [371, 201] width 132 height 64
copy div "Buenas tardes, gracias por la respuesta. En esta oportunidad, necesitamos por f…"
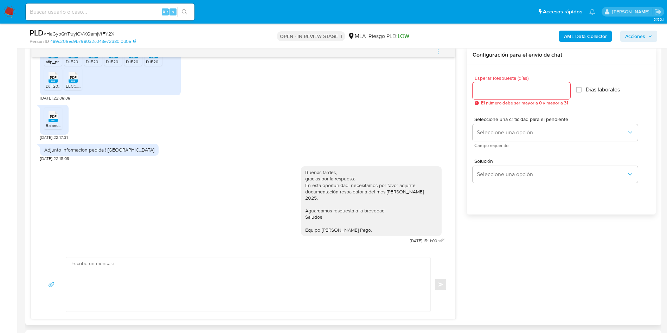
click at [260, 269] on textarea at bounding box center [246, 285] width 350 height 54
paste textarea "Buenas tardes, gracias por la respuesta. En esta oportunidad, necesitamos por f…"
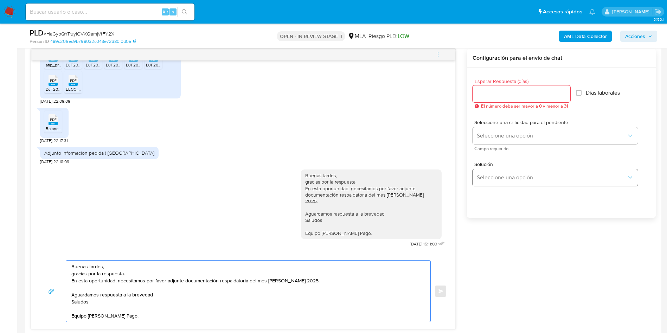
scroll to position [264, 0]
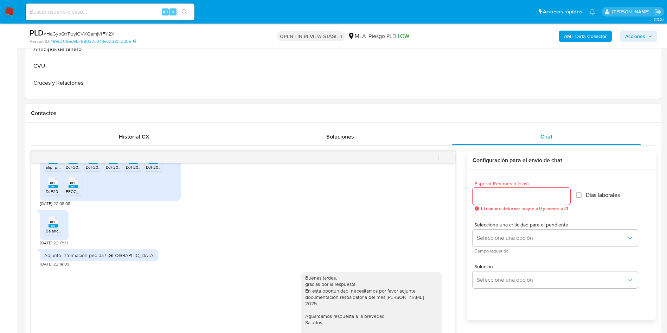
type textarea "Buenas tardes, gracias por la respuesta. En esta oportunidad, necesitamos por f…"
click at [488, 203] on div at bounding box center [522, 196] width 98 height 17
click at [489, 196] on input "Esperar Respuesta (días)" at bounding box center [522, 196] width 98 height 9
type input "2"
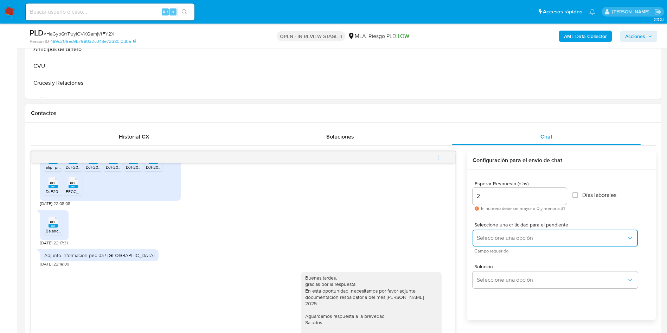
click at [495, 235] on span "Seleccione una opción" at bounding box center [552, 238] width 150 height 7
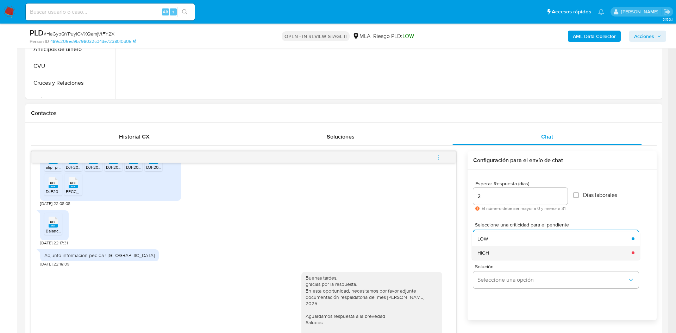
click at [495, 253] on div "HIGH" at bounding box center [552, 253] width 150 height 14
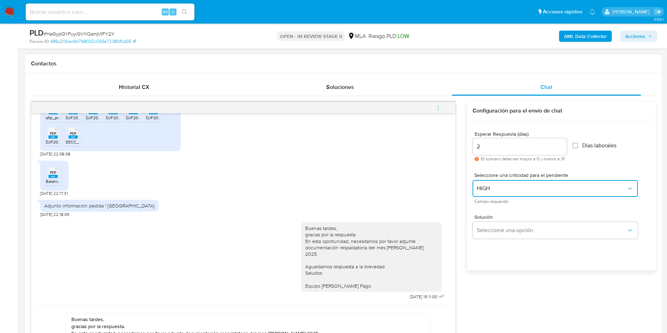
scroll to position [369, 0]
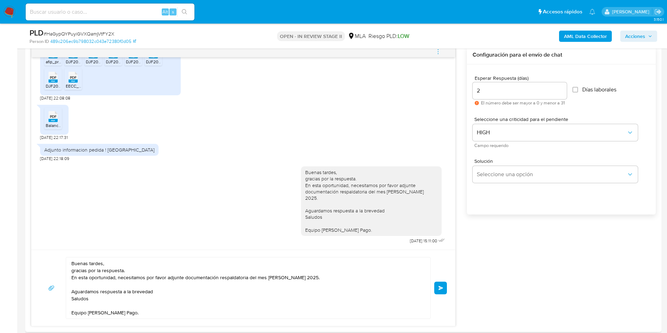
click at [440, 289] on span "Enviar" at bounding box center [441, 288] width 5 height 4
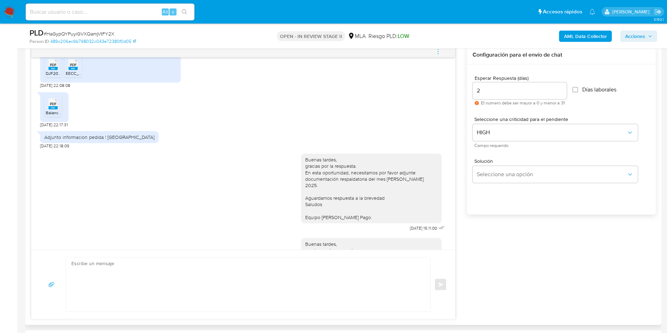
scroll to position [697, 0]
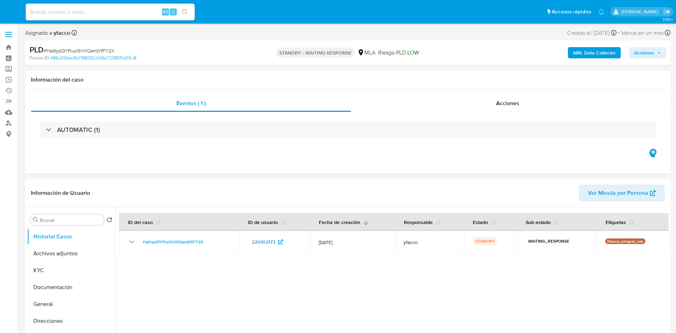
select select "10"
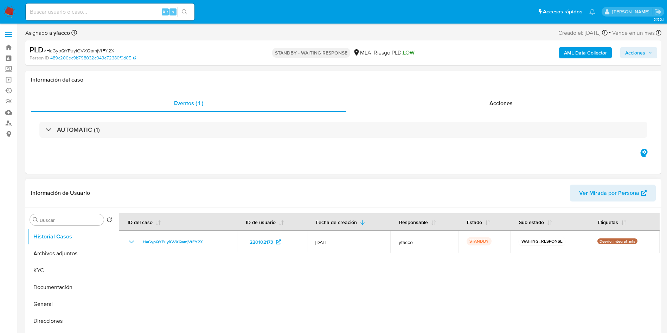
click at [432, 304] on div at bounding box center [387, 298] width 545 height 180
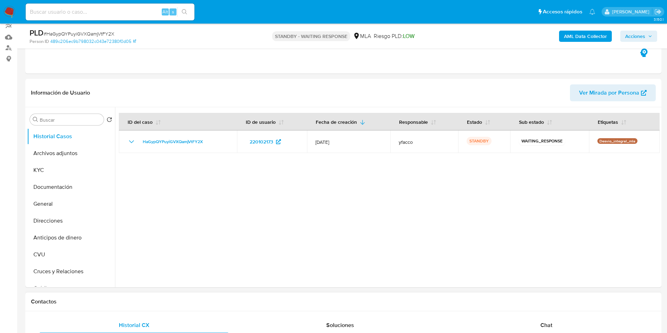
scroll to position [53, 0]
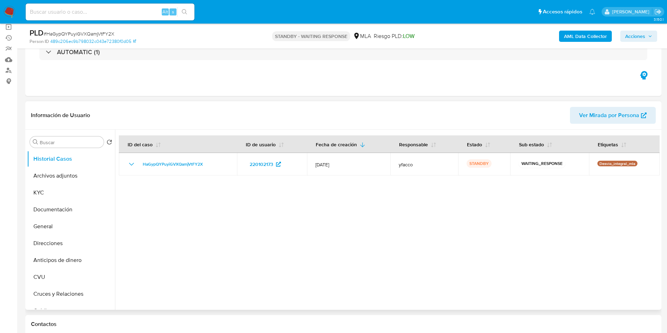
click at [392, 251] on div at bounding box center [387, 220] width 545 height 180
click at [117, 11] on input at bounding box center [110, 11] width 169 height 9
paste input "KATdL8PXr9NpmbnWobPuWMnF"
type input "KATdL8PXr9NpmbnWobPuWMnF"
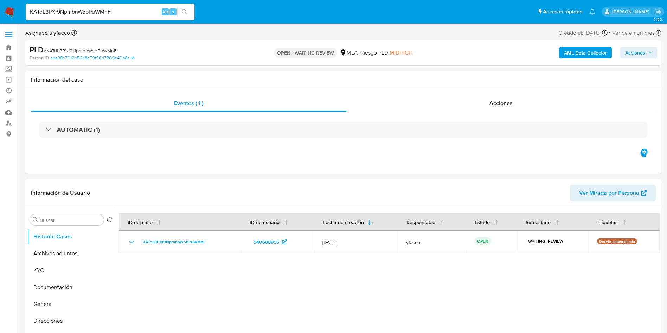
select select "10"
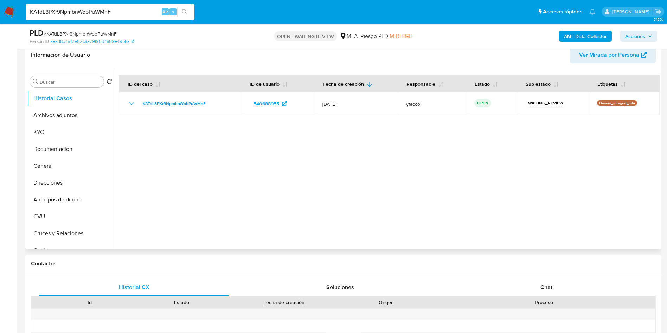
scroll to position [211, 0]
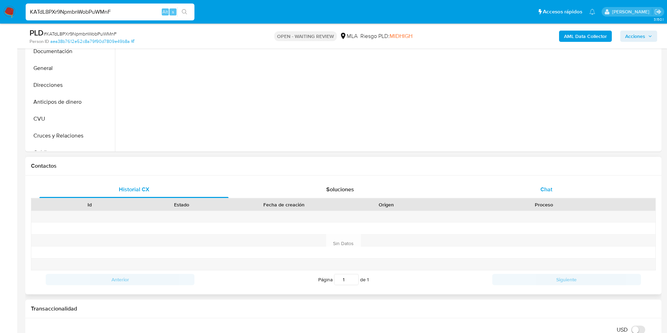
click at [534, 194] on div "Chat" at bounding box center [546, 189] width 189 height 17
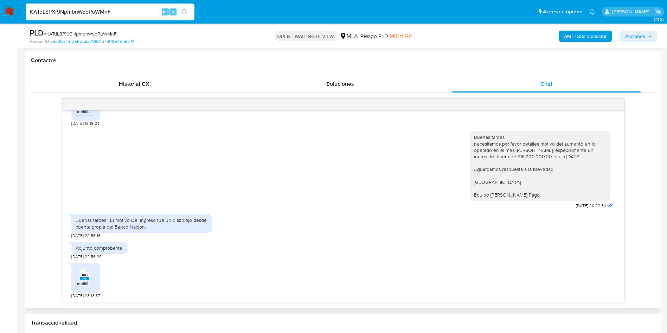
scroll to position [369, 0]
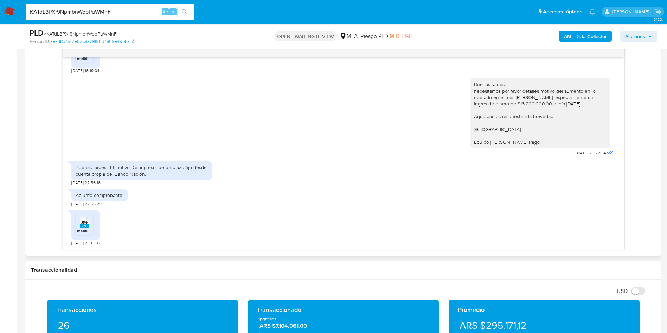
click at [86, 223] on span "JPG" at bounding box center [84, 222] width 6 height 5
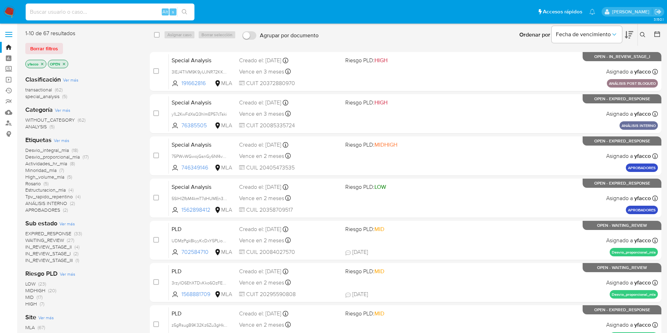
click at [109, 11] on input at bounding box center [110, 11] width 169 height 9
paste input "KATdL8PXr9NpmbnWobPuWMnF"
type input "KATdL8PXr9NpmbnWobPuWMnF"
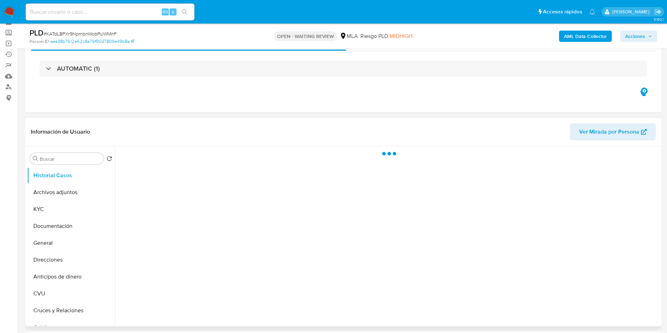
scroll to position [53, 0]
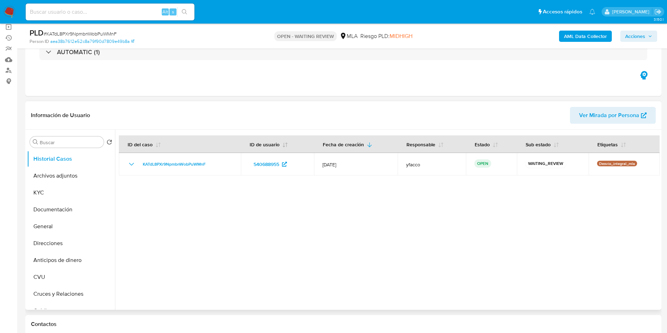
select select "10"
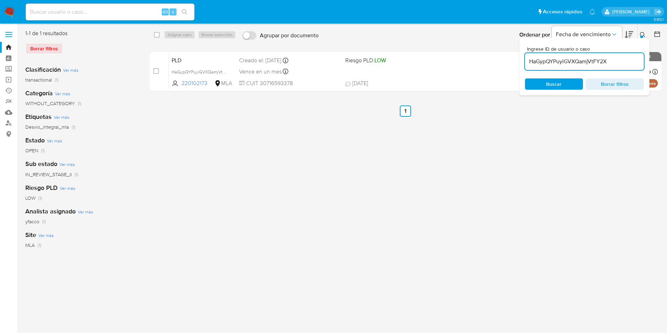
click at [612, 58] on input "HaGypQYPuyiGVXQamjVtFY2X" at bounding box center [584, 61] width 119 height 9
paste input "KATdL8PXr9NpmbnWobPuWMnF"
type input "KATdL8PXr9NpmbnWobPuWMnF"
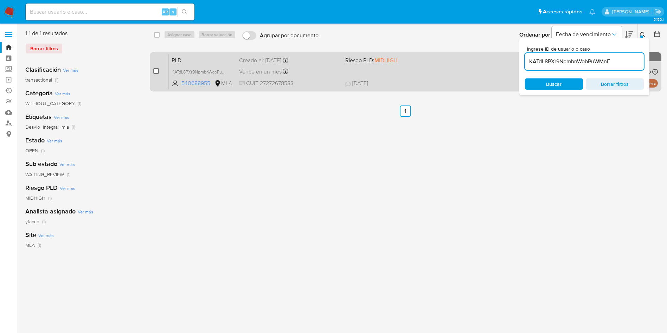
click at [158, 71] on input "checkbox" at bounding box center [156, 71] width 6 height 6
checkbox input "true"
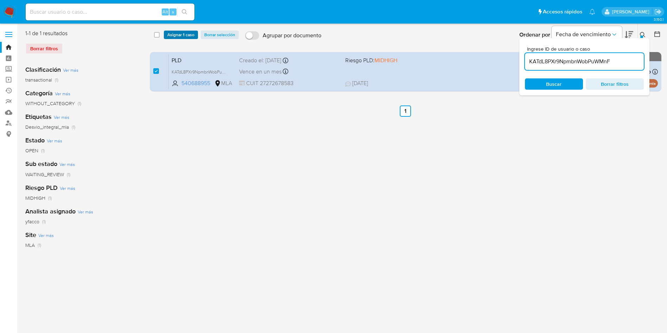
click at [177, 36] on span "Asignar 1 caso" at bounding box center [180, 34] width 27 height 7
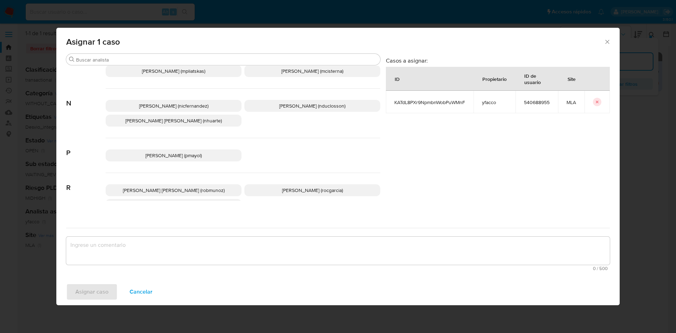
scroll to position [644, 0]
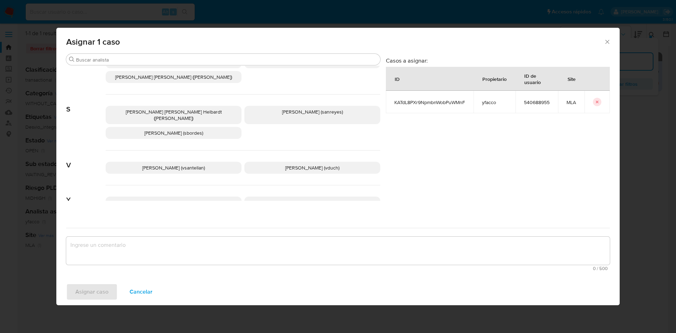
click at [272, 197] on p "Yesica Paola Facco (yfacco)" at bounding box center [312, 203] width 136 height 12
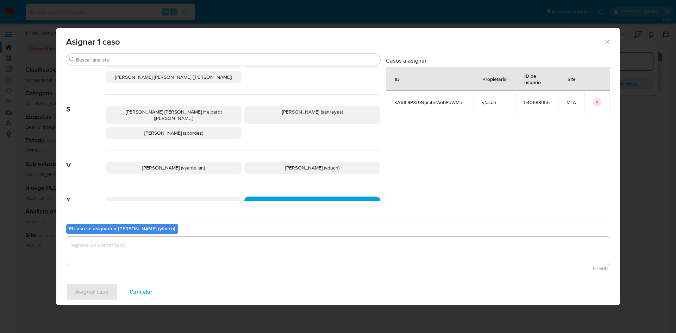
click at [188, 277] on div "Buscar A Abril Karina Medzovich (amedzovich) Agostina Dinora Faruolo (afaruolo)…" at bounding box center [337, 165] width 563 height 225
click at [183, 259] on textarea "assign-modal" at bounding box center [337, 251] width 543 height 28
click at [104, 287] on span "Asignar caso" at bounding box center [91, 291] width 33 height 15
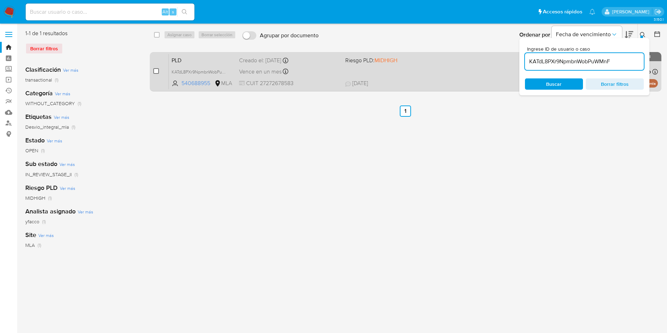
click at [156, 72] on input "checkbox" at bounding box center [156, 71] width 6 height 6
checkbox input "true"
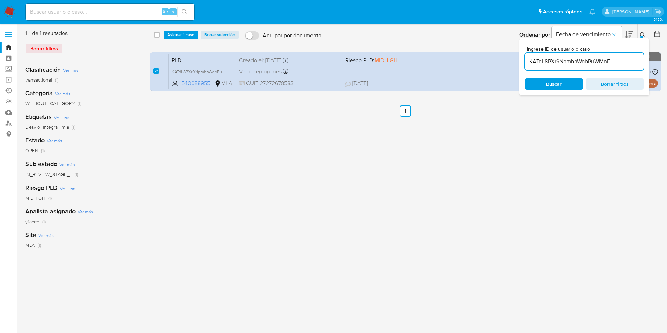
click at [171, 39] on div "select-all-cases-checkbox Asignar 1 caso Borrar selección Agrupar por documento…" at bounding box center [406, 35] width 513 height 22
click at [172, 38] on span "Asignar 1 caso" at bounding box center [180, 34] width 27 height 7
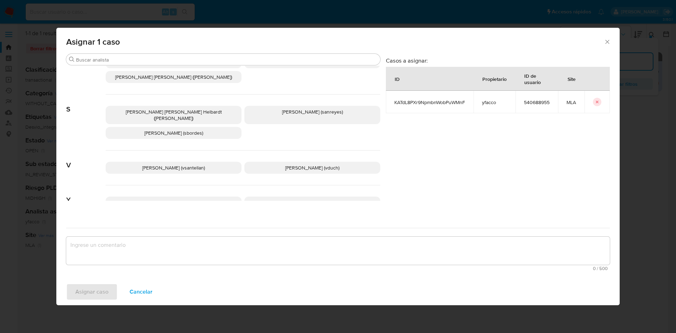
click at [286, 199] on span "Yesica Paola Facco (yfacco)" at bounding box center [312, 202] width 55 height 7
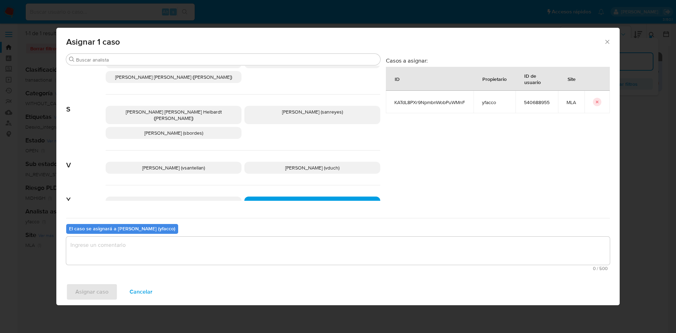
click at [215, 243] on textarea "assign-modal" at bounding box center [337, 251] width 543 height 28
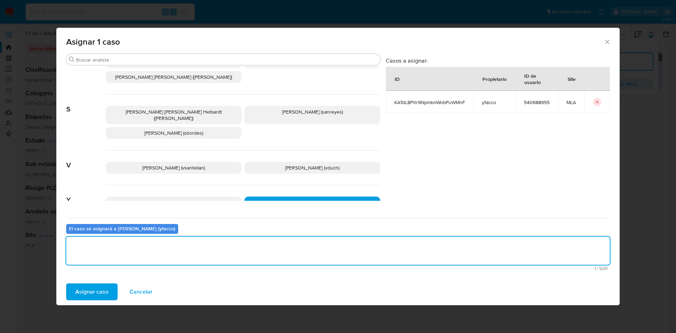
click at [92, 292] on span "Asignar caso" at bounding box center [91, 291] width 33 height 15
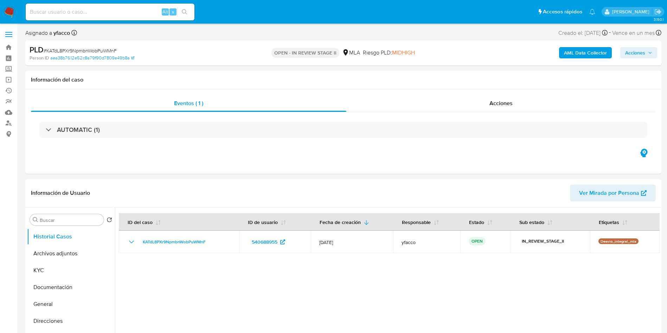
select select "10"
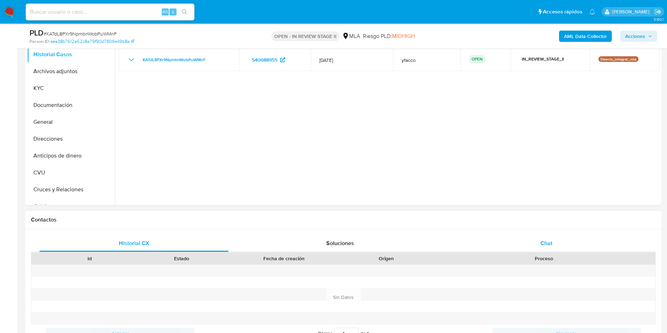
scroll to position [158, 0]
click at [550, 238] on div "Chat" at bounding box center [546, 242] width 189 height 17
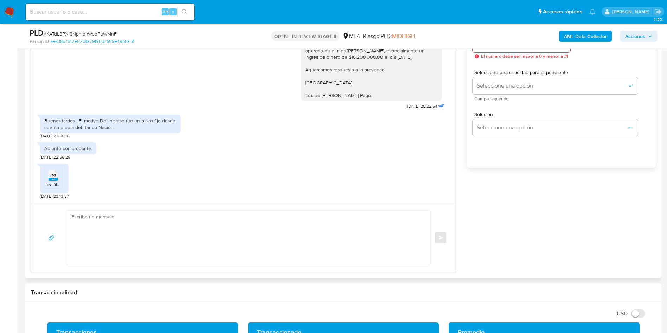
scroll to position [422, 0]
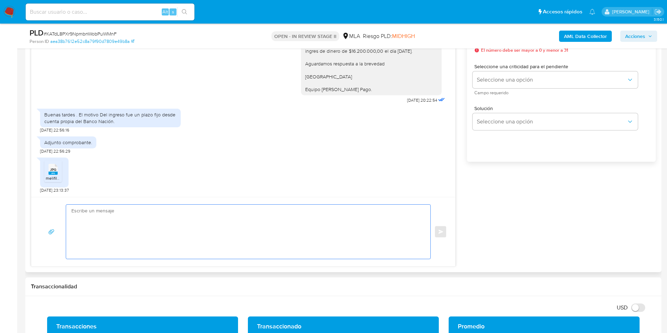
paste textarea "Hola Muchas gracias por la respuesta. Nos pondremos en contacto nuevamente en c…"
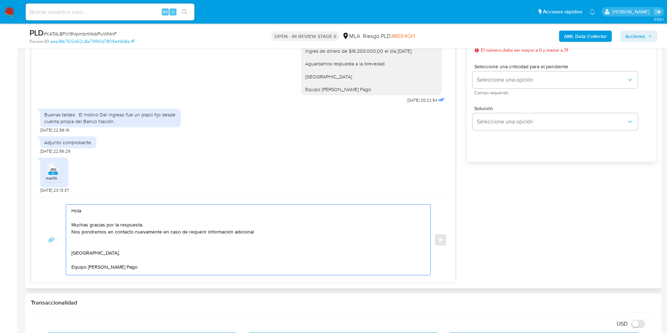
click at [263, 227] on textarea "Hola Muchas gracias por la respuesta. Nos pondremos en contacto nuevamente en c…" at bounding box center [246, 240] width 350 height 70
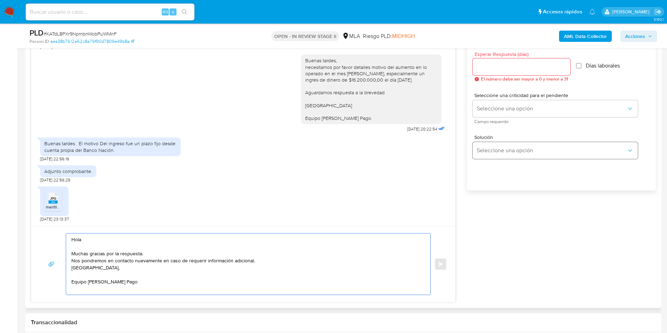
scroll to position [369, 0]
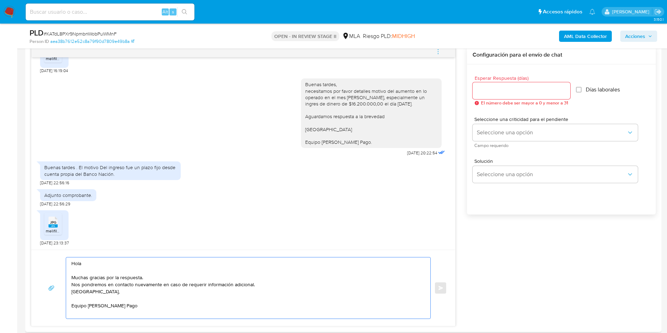
type textarea "Hola Muchas gracias por la respuesta. Nos pondremos en contacto nuevamente en c…"
click at [496, 94] on input "Esperar Respuesta (días)" at bounding box center [522, 90] width 98 height 9
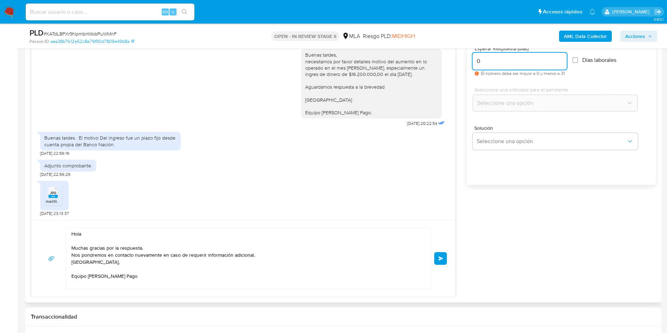
scroll to position [422, 0]
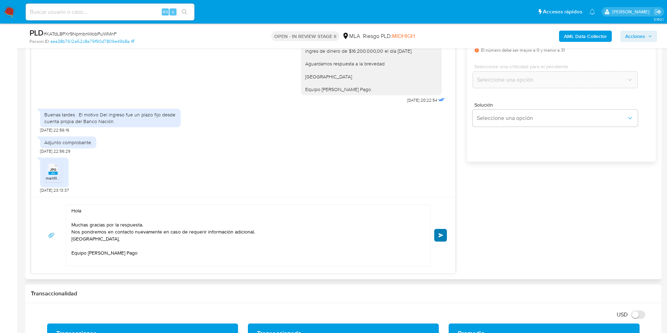
type input "0"
click at [436, 240] on button "Enviar" at bounding box center [441, 235] width 13 height 13
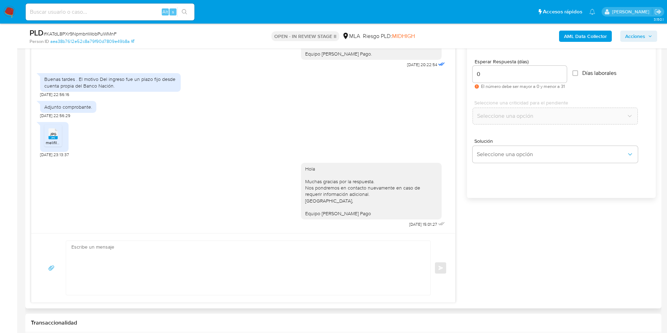
scroll to position [369, 0]
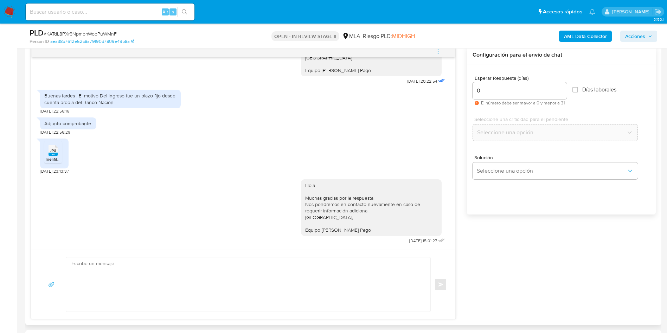
click at [440, 50] on icon "menu-action" at bounding box center [438, 52] width 6 height 6
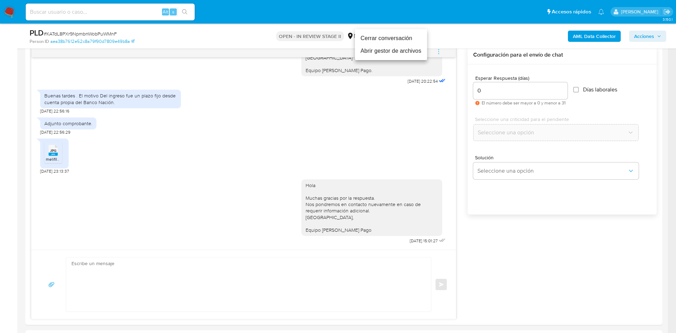
click at [380, 36] on li "Cerrar conversación" at bounding box center [391, 38] width 72 height 13
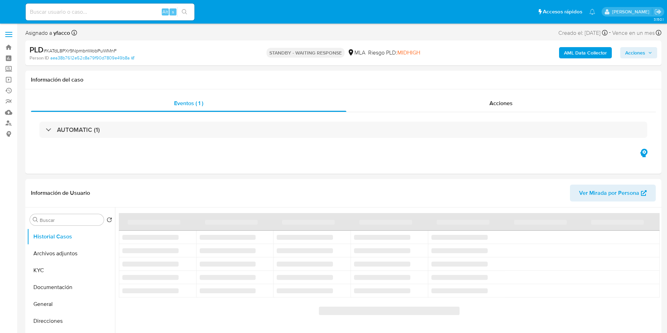
select select "10"
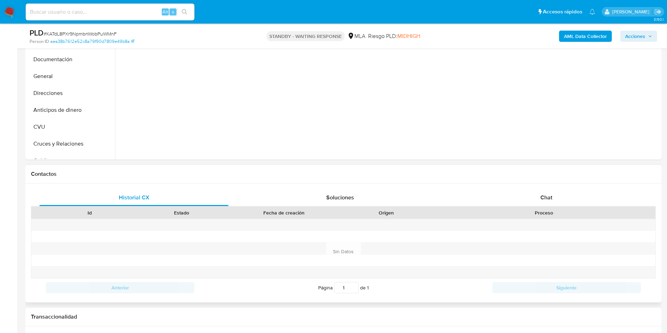
scroll to position [211, 0]
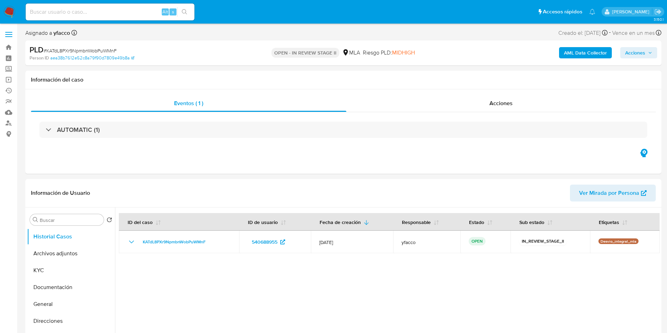
select select "10"
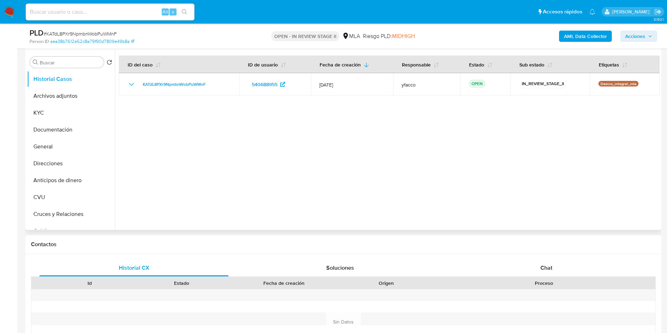
scroll to position [158, 0]
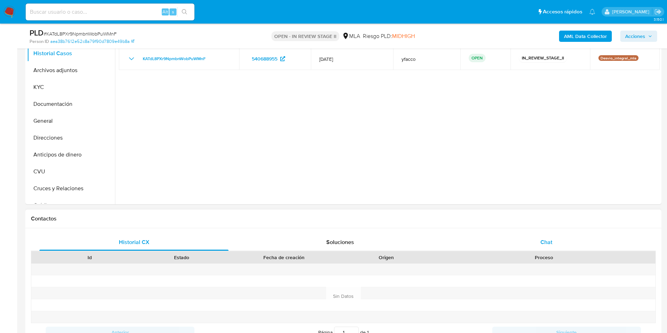
click at [546, 244] on span "Chat" at bounding box center [547, 242] width 12 height 8
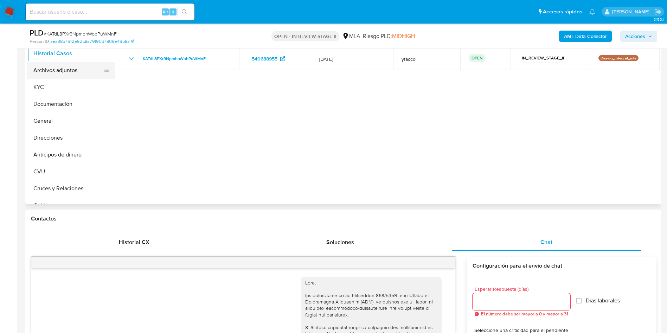
click at [53, 75] on button "Archivos adjuntos" at bounding box center [68, 70] width 82 height 17
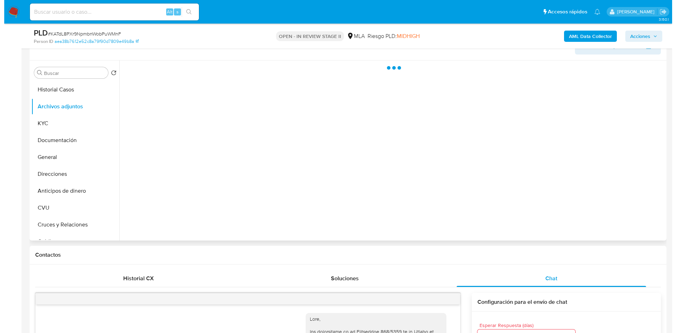
scroll to position [106, 0]
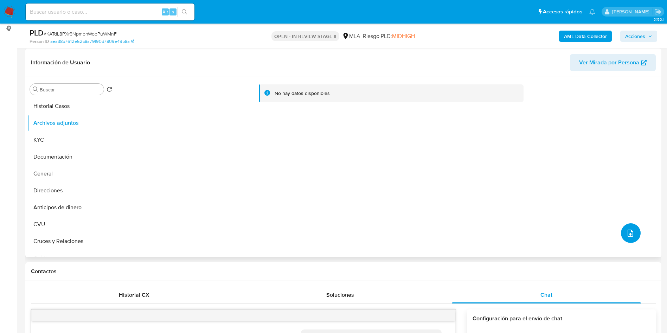
click at [632, 233] on icon "upload-file" at bounding box center [631, 233] width 8 height 8
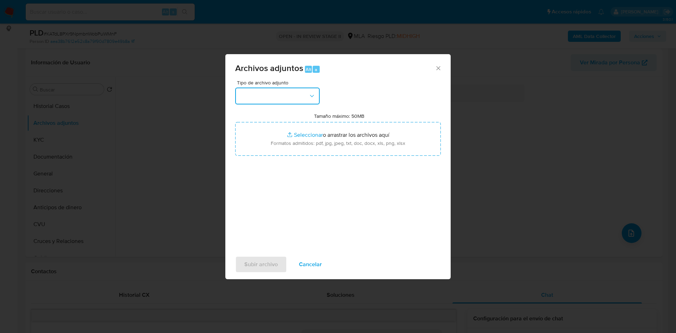
click at [304, 96] on button "button" at bounding box center [277, 96] width 84 height 17
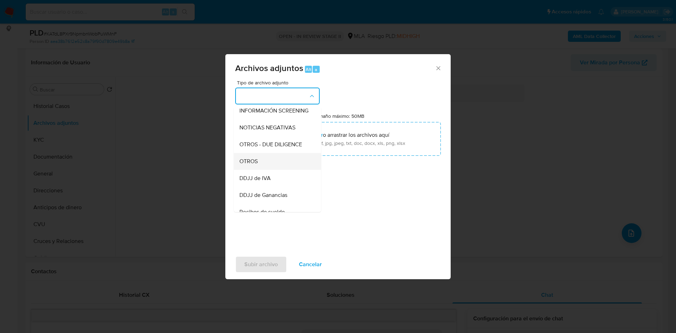
click at [248, 165] on span "OTROS" at bounding box center [248, 161] width 18 height 7
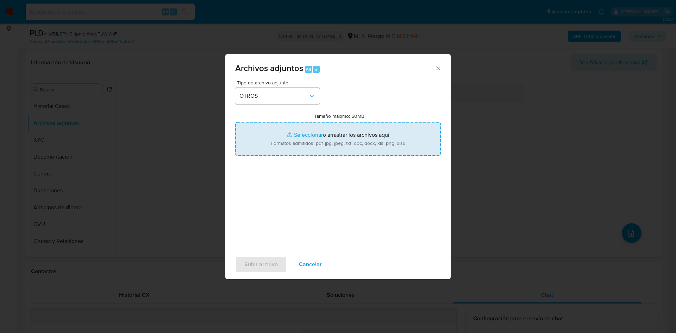
click at [300, 135] on input "Tamaño máximo: 50MB Seleccionar archivos" at bounding box center [337, 139] width 205 height 34
type input "C:\fakepath\Movimientos 540688955.xlsx"
click at [308, 133] on input "Tamaño máximo: 50MB Seleccionar archivos" at bounding box center [337, 139] width 205 height 34
type input "C:\fakepath\Caselog KATdL8PXr9NpmbnWobPuWMnF_2025_06_19_00_34_21.docx"
click at [295, 134] on input "Tamaño máximo: 50MB Seleccionar archivos" at bounding box center [337, 139] width 205 height 34
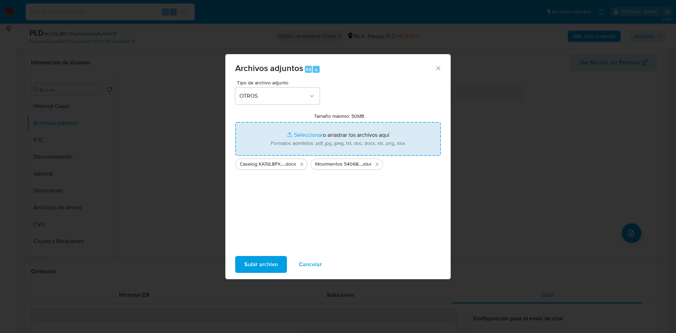
type input "C:\fakepath\Comprobante transferencia.jpg"
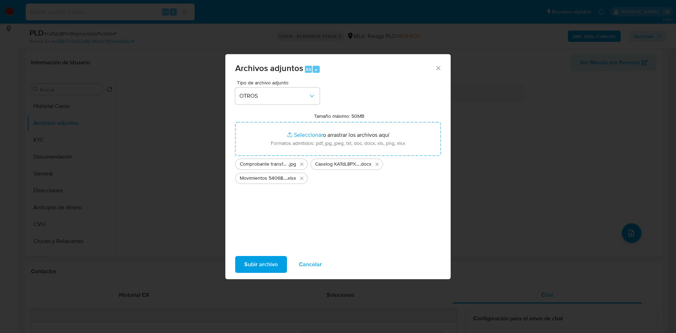
click at [275, 261] on span "Subir archivo" at bounding box center [260, 264] width 33 height 15
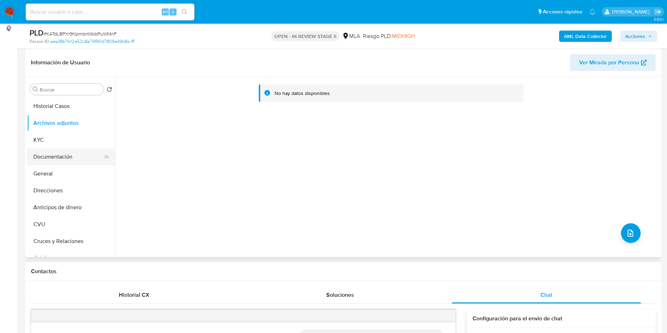
click at [49, 153] on button "Documentación" at bounding box center [68, 156] width 82 height 17
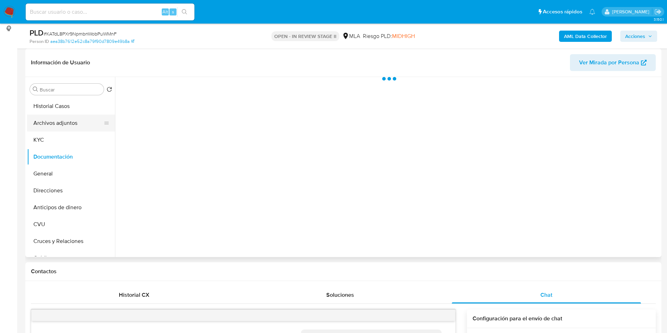
click at [57, 120] on button "Archivos adjuntos" at bounding box center [68, 123] width 82 height 17
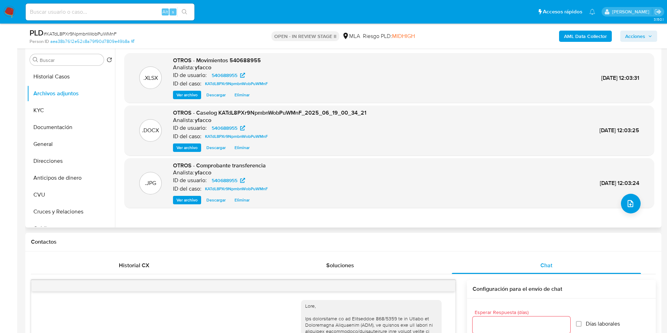
scroll to position [158, 0]
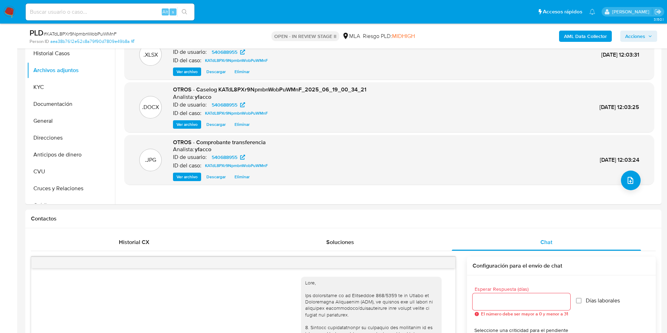
click at [587, 35] on b "AML Data Collector" at bounding box center [585, 36] width 43 height 11
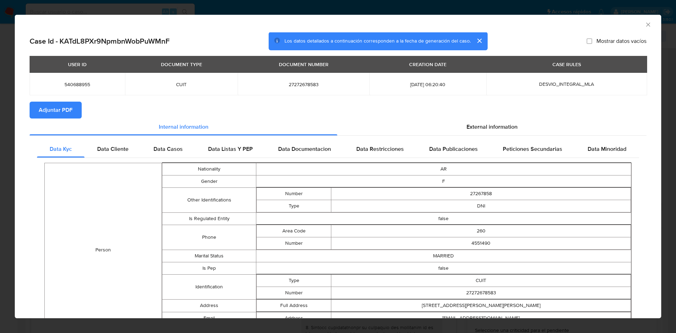
click at [57, 108] on span "Adjuntar PDF" at bounding box center [56, 109] width 34 height 15
click at [646, 23] on div "AML Data Collector" at bounding box center [338, 24] width 646 height 18
click at [644, 26] on icon "Cerrar ventana" at bounding box center [647, 24] width 7 height 7
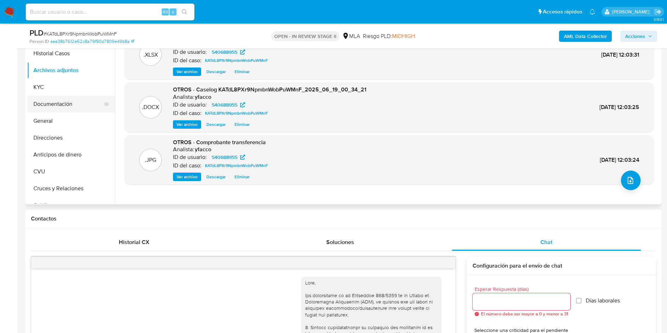
click at [46, 106] on button "Documentación" at bounding box center [68, 104] width 82 height 17
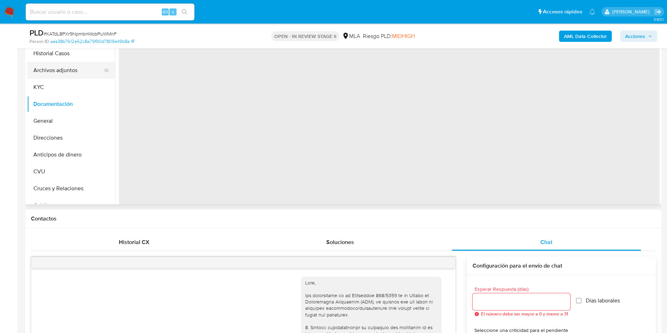
click at [55, 71] on button "Archivos adjuntos" at bounding box center [68, 70] width 82 height 17
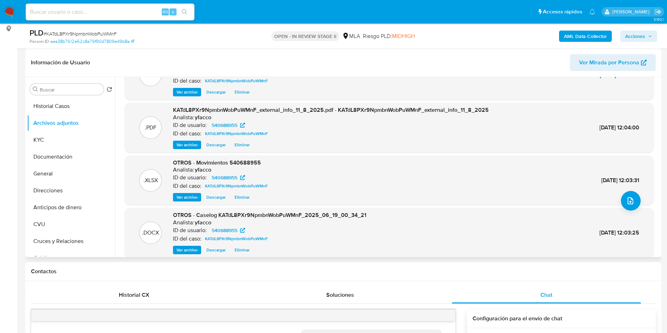
scroll to position [59, 0]
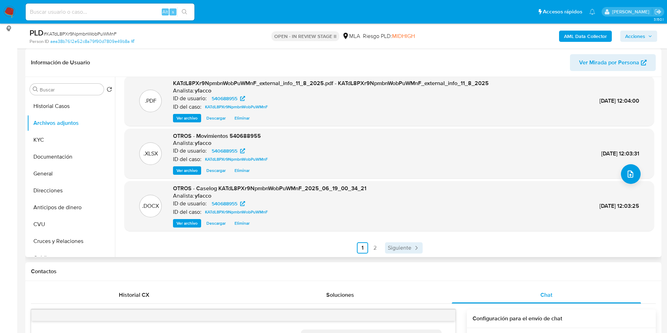
click at [408, 249] on span "Siguiente" at bounding box center [400, 248] width 24 height 6
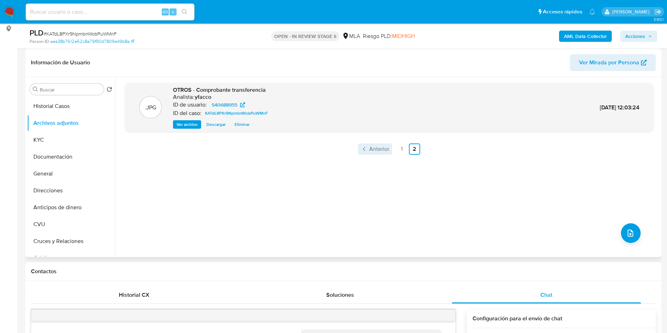
click at [372, 147] on span "Anterior" at bounding box center [379, 149] width 20 height 6
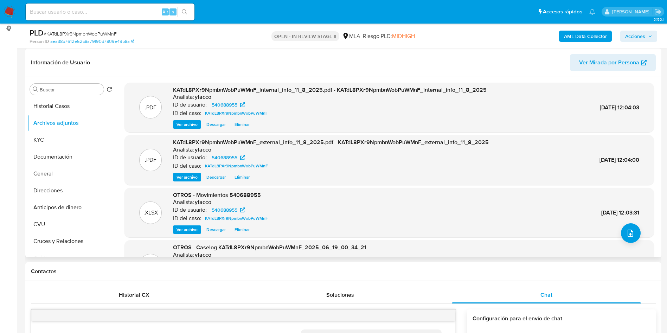
click at [634, 35] on span "Acciones" at bounding box center [636, 36] width 20 height 11
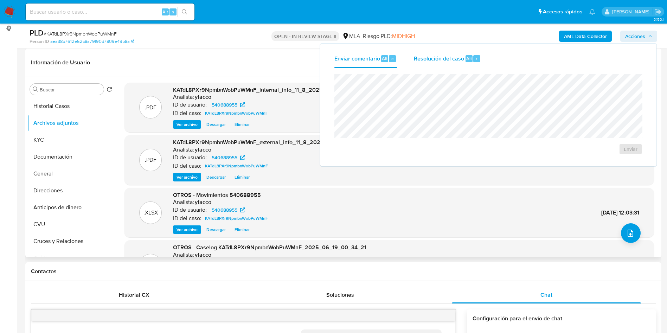
click at [455, 56] on span "Resolución del caso" at bounding box center [439, 58] width 50 height 8
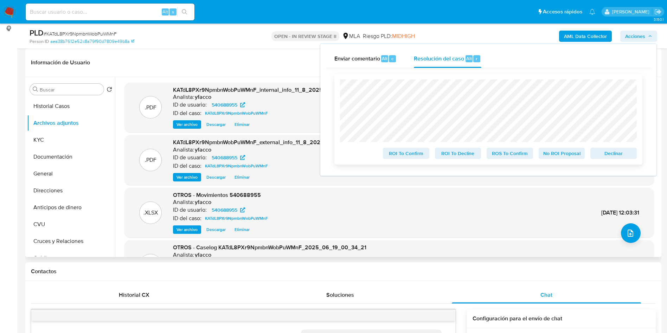
click at [559, 153] on span "No ROI Proposal" at bounding box center [562, 153] width 37 height 10
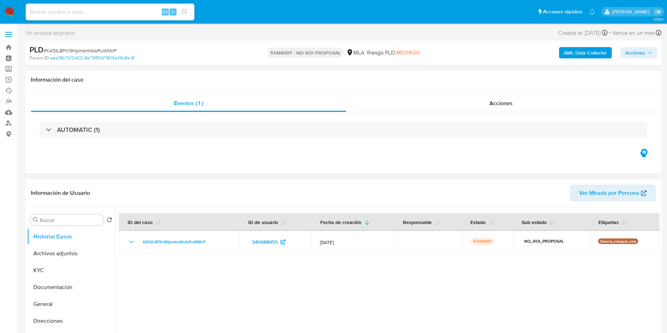
select select "10"
click at [99, 10] on input at bounding box center [110, 11] width 169 height 9
paste input "gBaB4FtPqwLzzXFx9cxJet5W"
type input "gBaB4FtPqwLzzXFx9cxJet5W"
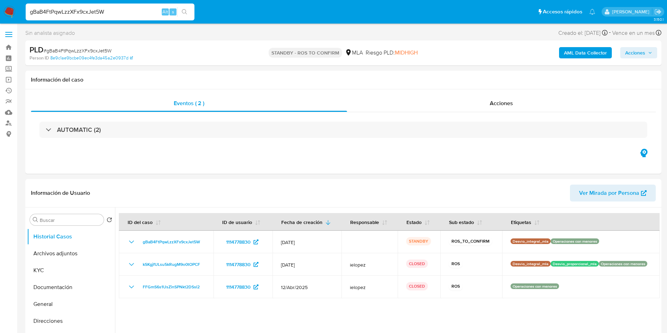
select select "10"
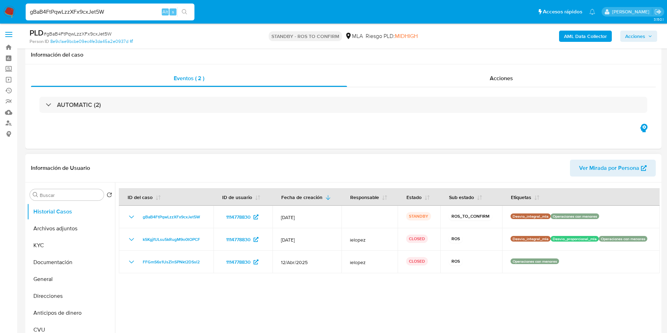
scroll to position [53, 0]
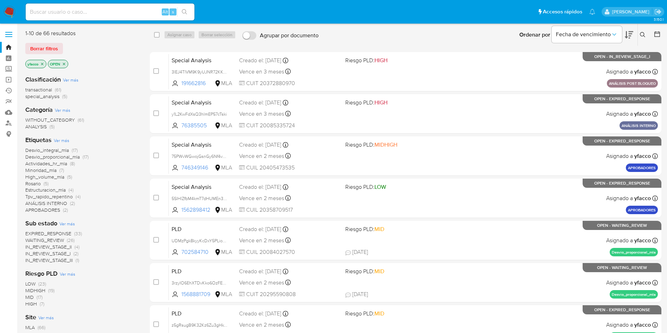
click at [120, 14] on input at bounding box center [110, 11] width 169 height 9
paste input "gBaB4FtPqwLzzXFx9cxJet5W"
type input "gBaB4FtPqwLzzXFx9cxJet5W"
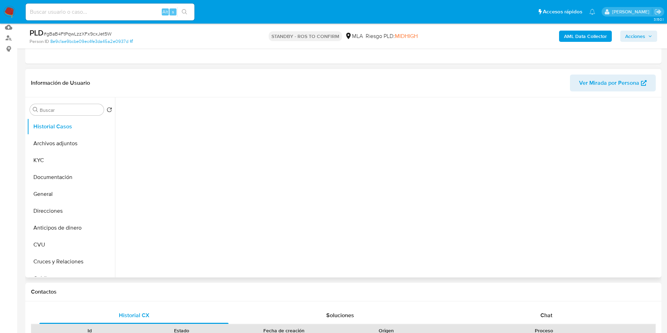
scroll to position [53, 0]
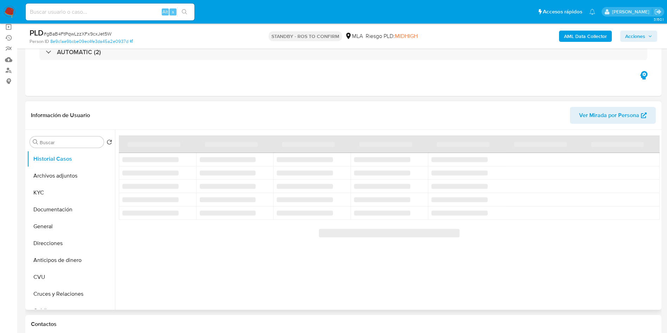
select select "10"
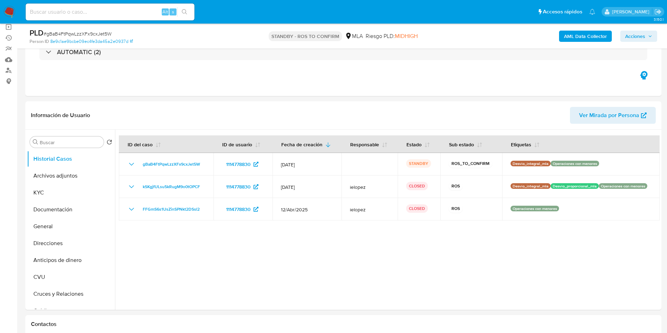
click at [102, 17] on div "Alt s" at bounding box center [110, 12] width 169 height 17
click at [102, 12] on input at bounding box center [110, 11] width 169 height 9
paste input "No4SRItvkOMUYOdqXiGYFhnn"
type input "No4SRItvkOMUYOdqXiGYFhnn"
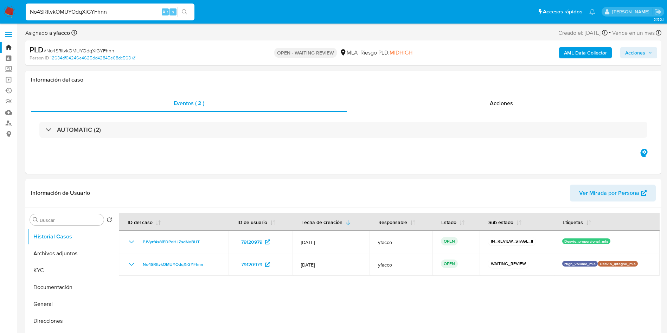
select select "10"
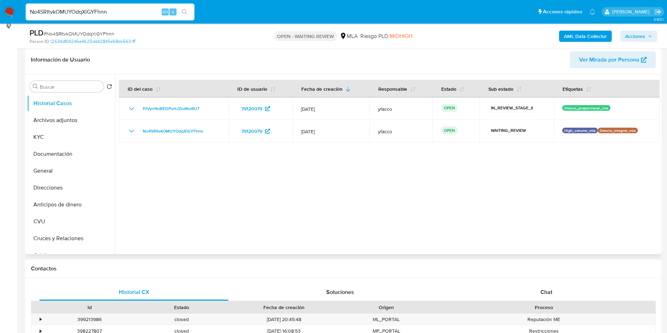
scroll to position [53, 0]
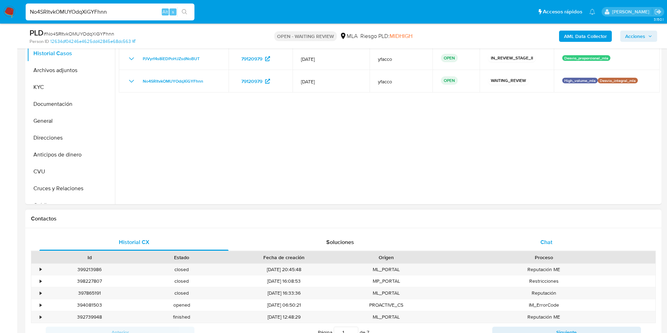
click at [550, 251] on div "Chat" at bounding box center [546, 242] width 189 height 17
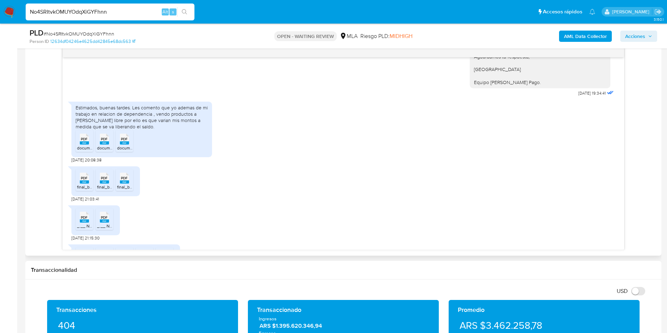
scroll to position [633, 0]
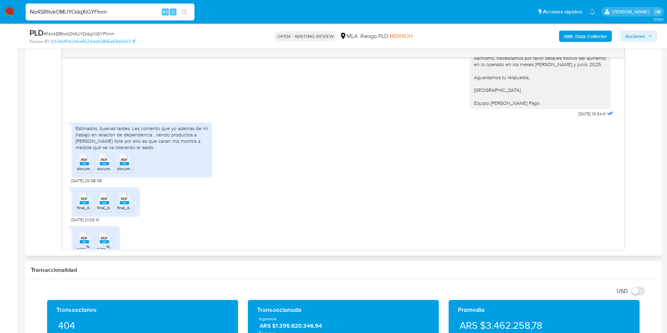
click at [84, 162] on span "PDF" at bounding box center [84, 160] width 7 height 5
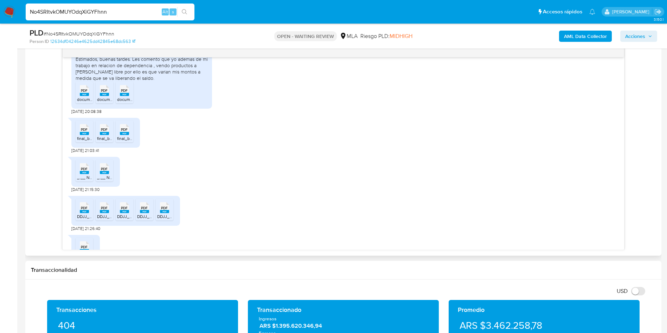
scroll to position [686, 0]
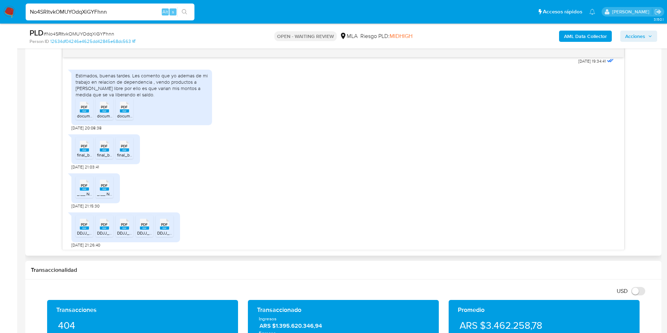
click at [104, 113] on icon "PDF" at bounding box center [104, 107] width 9 height 12
drag, startPoint x: 128, startPoint y: 121, endPoint x: 202, endPoint y: 134, distance: 75.7
click at [128, 109] on span "PDF" at bounding box center [124, 107] width 7 height 5
click at [86, 152] on rect at bounding box center [84, 149] width 9 height 3
click at [102, 152] on rect at bounding box center [104, 149] width 9 height 3
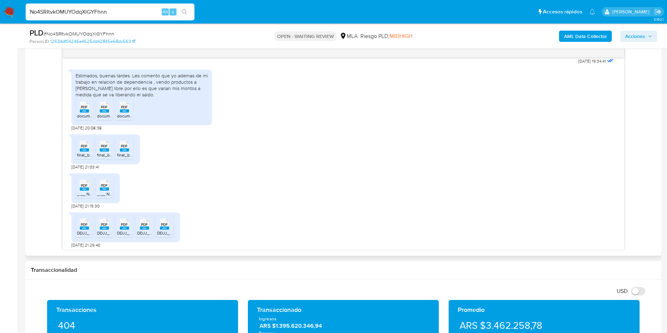
click at [129, 152] on div "PDF PDF" at bounding box center [124, 146] width 15 height 14
click at [80, 191] on icon at bounding box center [84, 185] width 9 height 11
click at [83, 188] on span "PDF" at bounding box center [84, 185] width 7 height 5
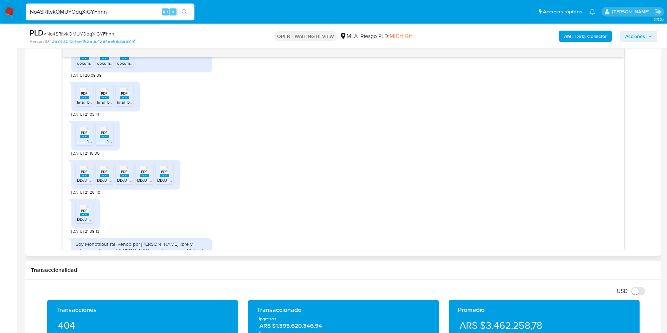
click at [102, 138] on rect at bounding box center [104, 136] width 9 height 3
click at [81, 178] on icon "PDF" at bounding box center [84, 171] width 9 height 12
click at [102, 174] on span "PDF" at bounding box center [104, 172] width 7 height 5
click at [126, 174] on span "PDF" at bounding box center [124, 172] width 7 height 5
click at [143, 177] on rect at bounding box center [144, 175] width 9 height 3
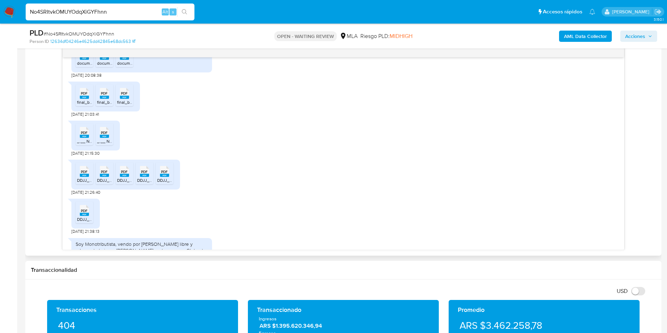
click at [166, 177] on rect at bounding box center [164, 175] width 9 height 3
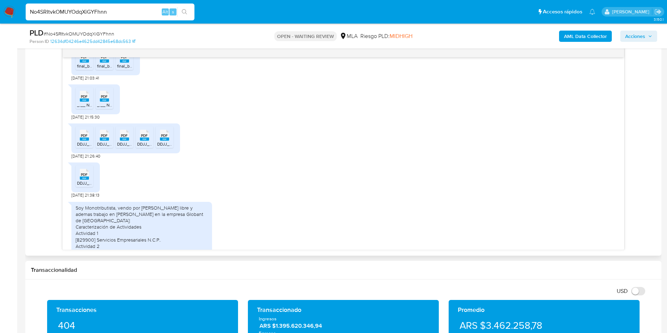
scroll to position [792, 0]
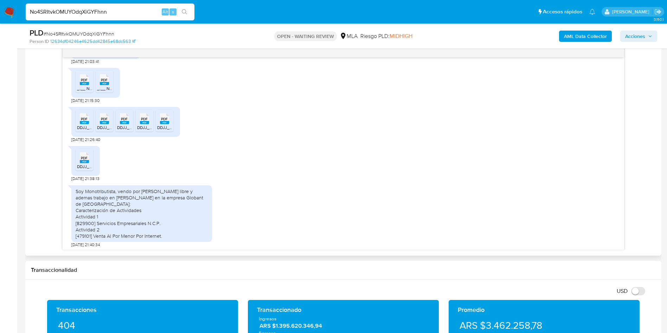
click at [84, 160] on span "PDF" at bounding box center [84, 158] width 7 height 5
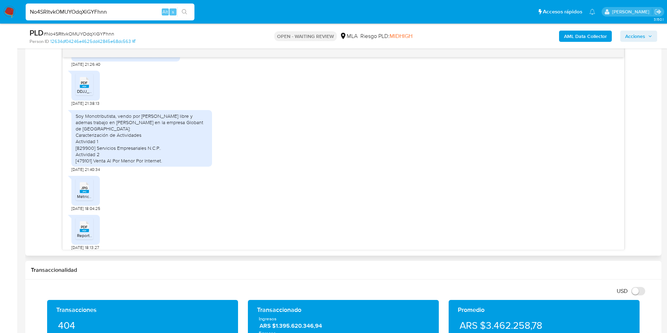
scroll to position [878, 0]
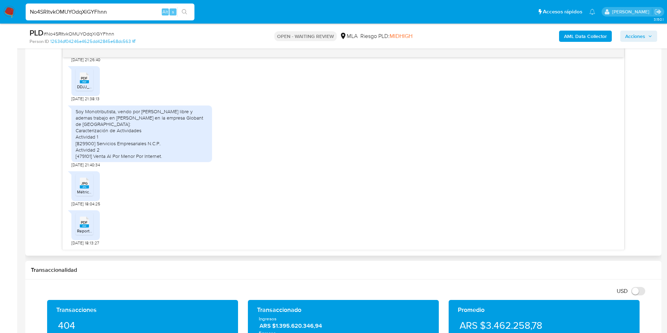
click at [82, 189] on rect at bounding box center [84, 186] width 9 height 3
click at [82, 223] on span "PDF" at bounding box center [84, 222] width 7 height 5
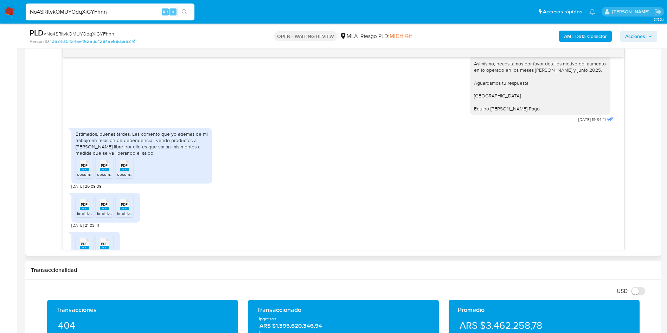
scroll to position [614, 0]
